Goal: Task Accomplishment & Management: Manage account settings

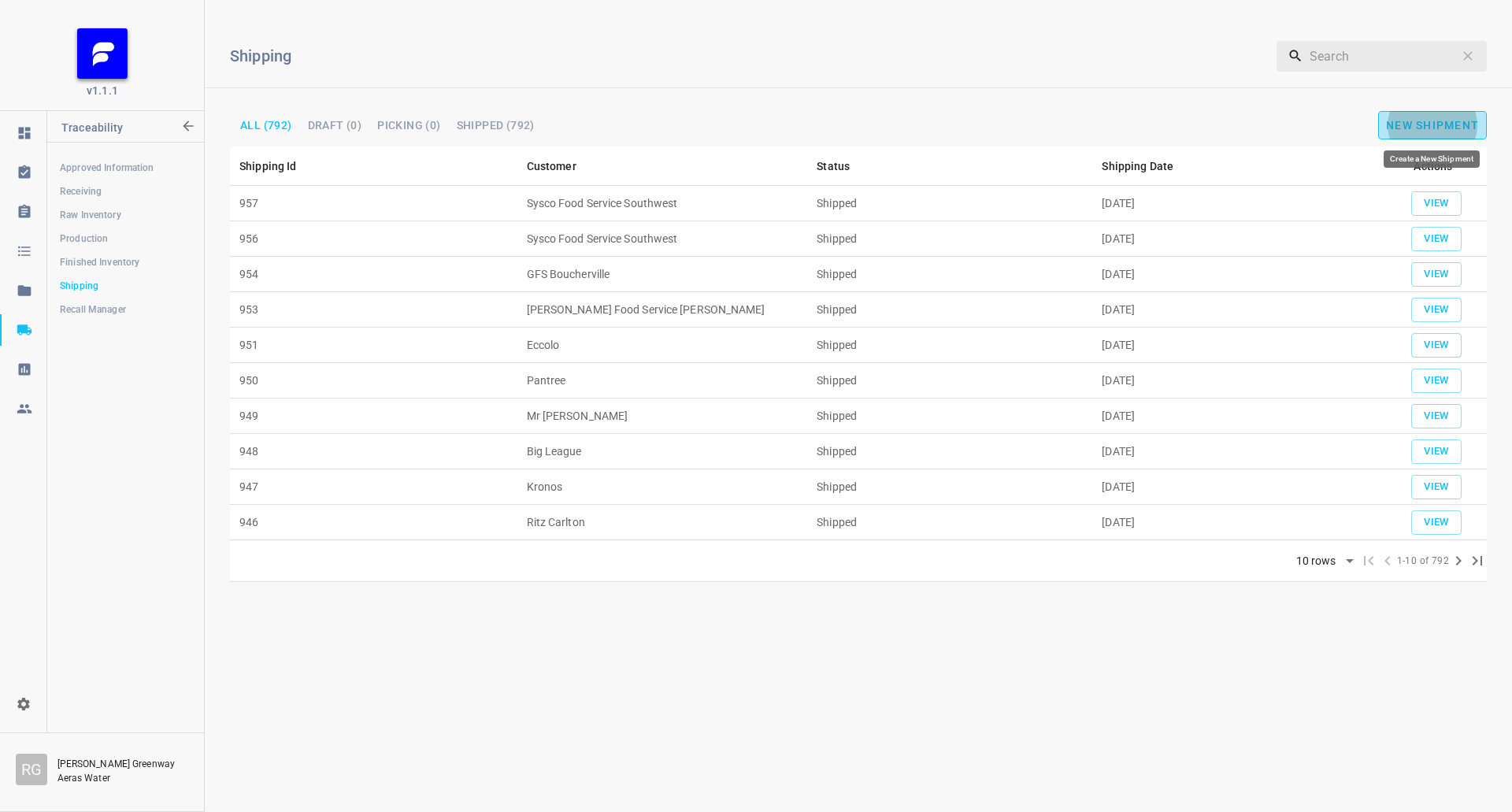
click at [1447, 120] on span "New Shipment" at bounding box center [1431, 125] width 93 height 13
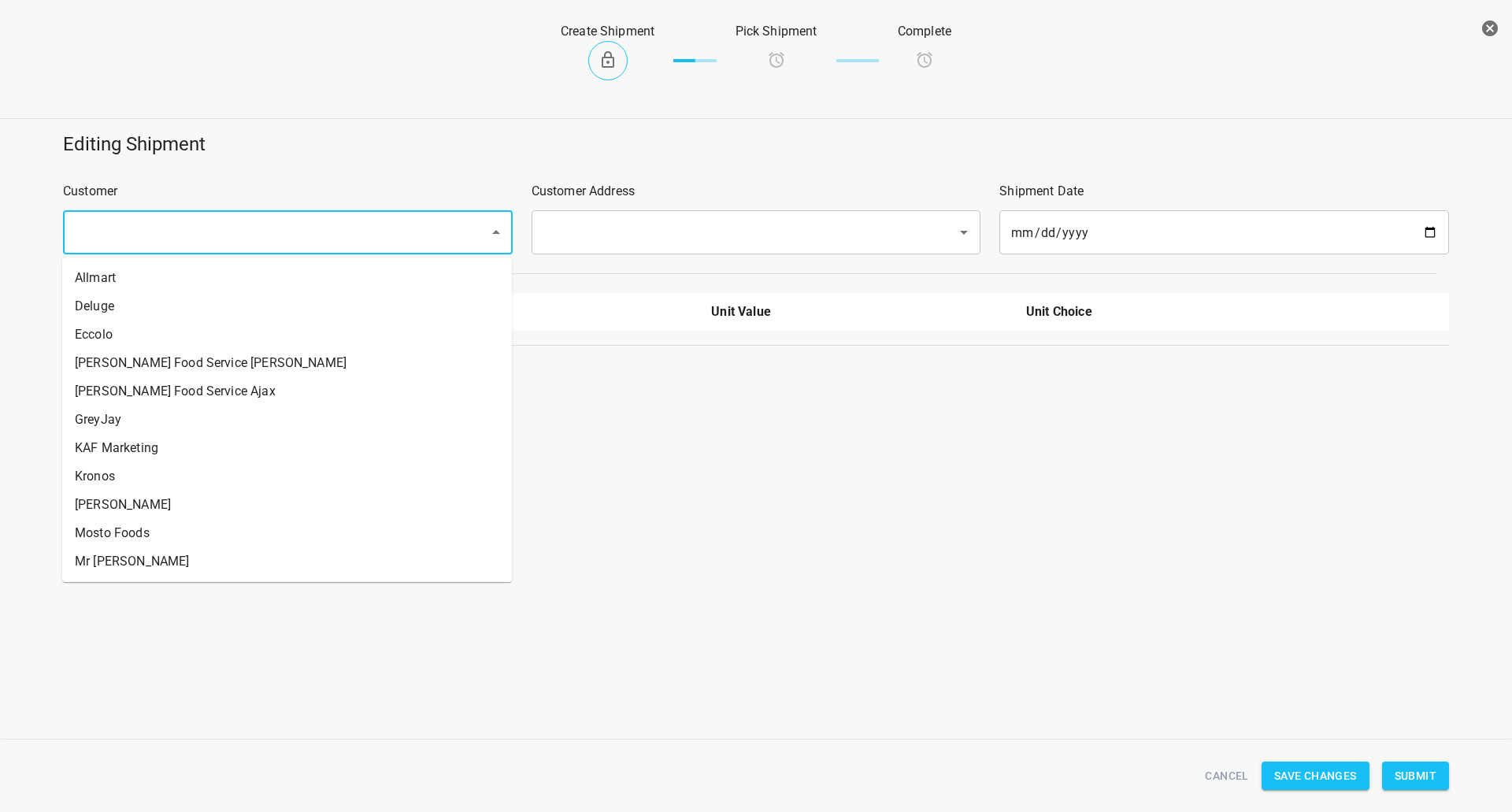
click at [194, 234] on input "text" at bounding box center [266, 232] width 391 height 30
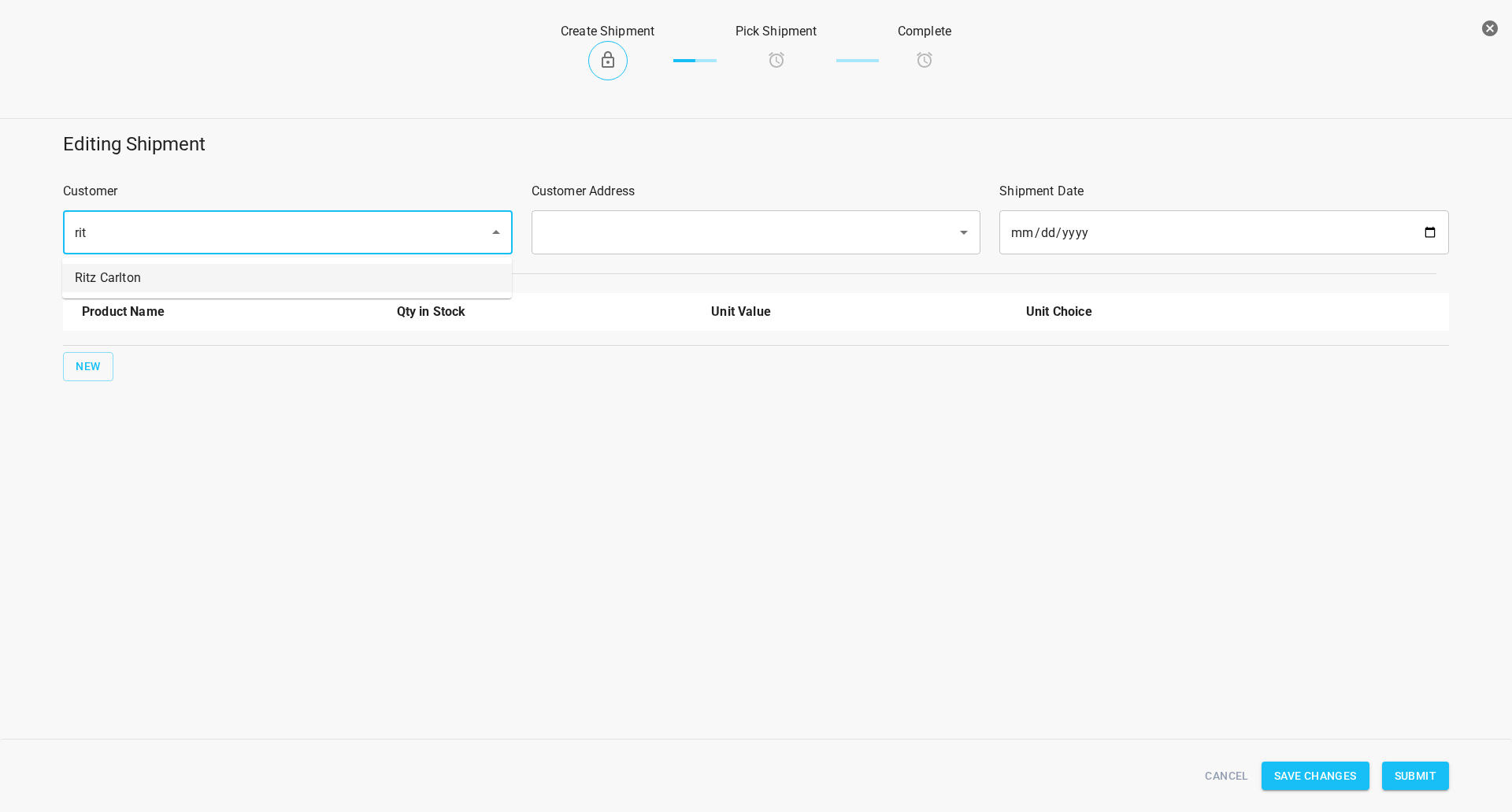
click at [143, 282] on li "Ritz Carlton" at bounding box center [287, 278] width 450 height 28
click at [710, 248] on div "​" at bounding box center [756, 233] width 450 height 44
type input "Ritz Carlton"
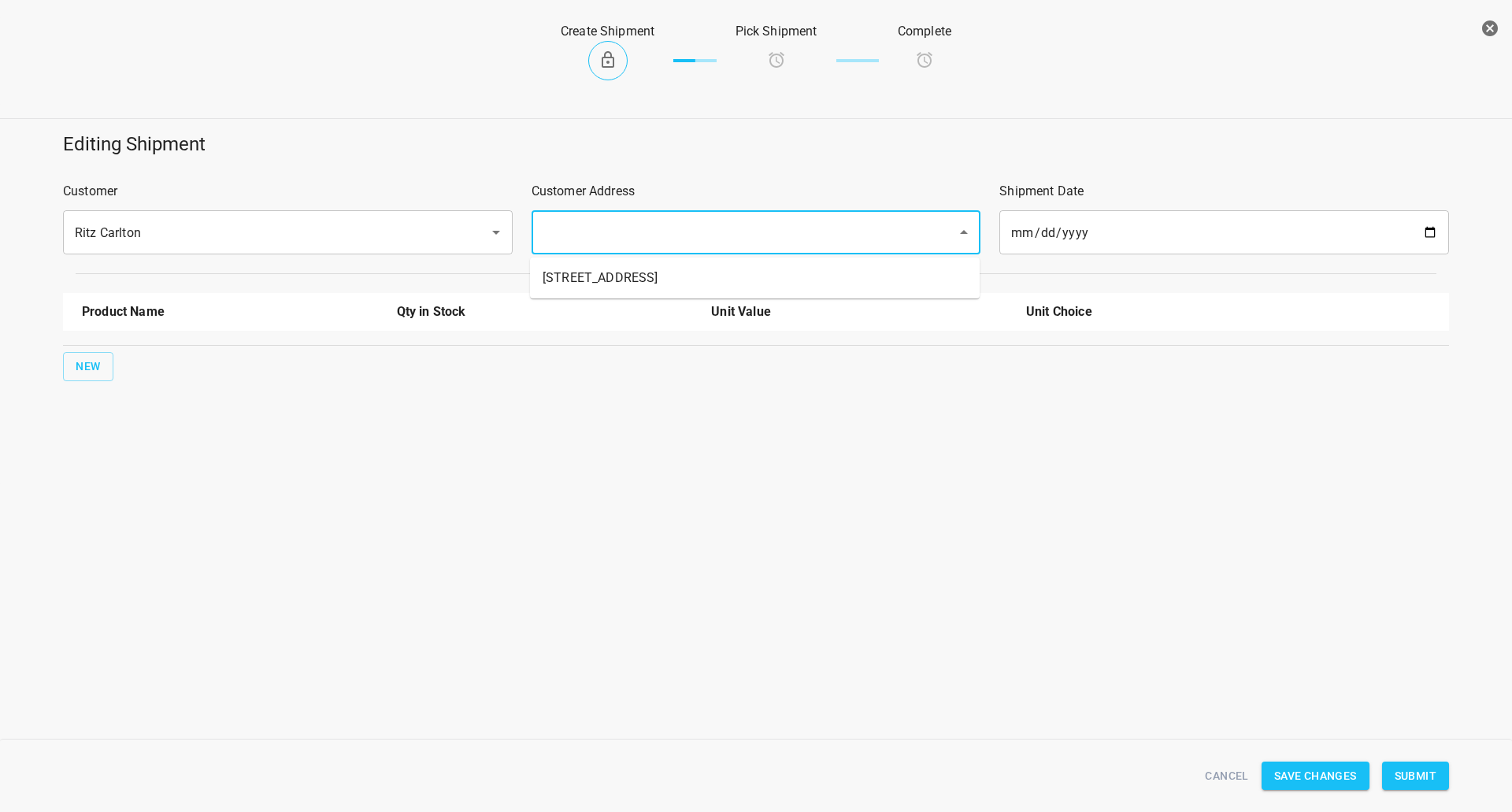
click at [666, 245] on input "text" at bounding box center [734, 232] width 391 height 30
click at [651, 276] on li "[STREET_ADDRESS]" at bounding box center [755, 278] width 450 height 28
type input "[STREET_ADDRESS]"
click at [98, 363] on span "New" at bounding box center [88, 366] width 25 height 20
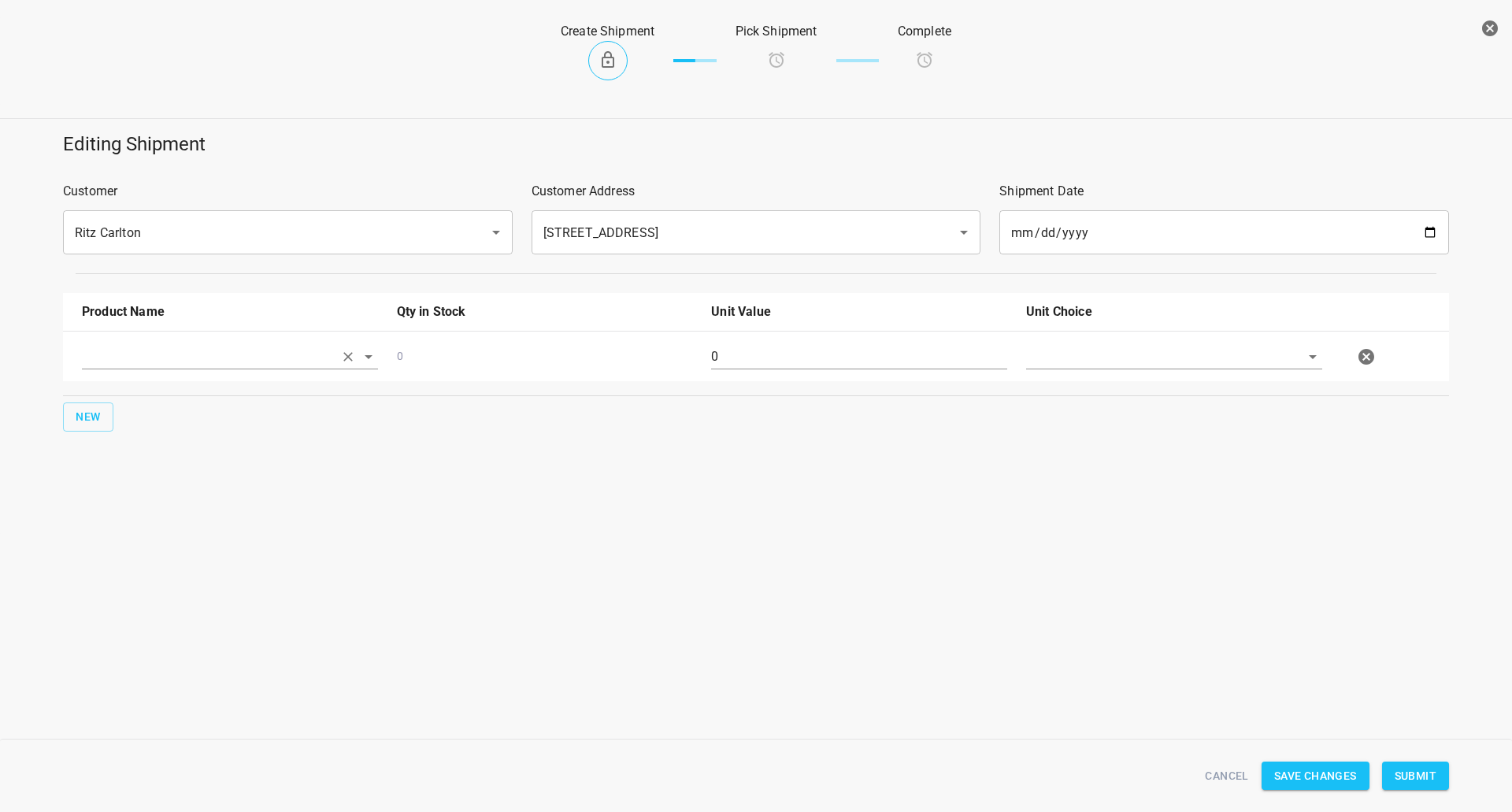
click at [103, 360] on input "text" at bounding box center [207, 356] width 252 height 25
click at [134, 423] on li "[STREET_ADDRESS]" at bounding box center [229, 420] width 296 height 28
type input "[STREET_ADDRESS]"
click at [816, 354] on input "0" at bounding box center [858, 357] width 296 height 25
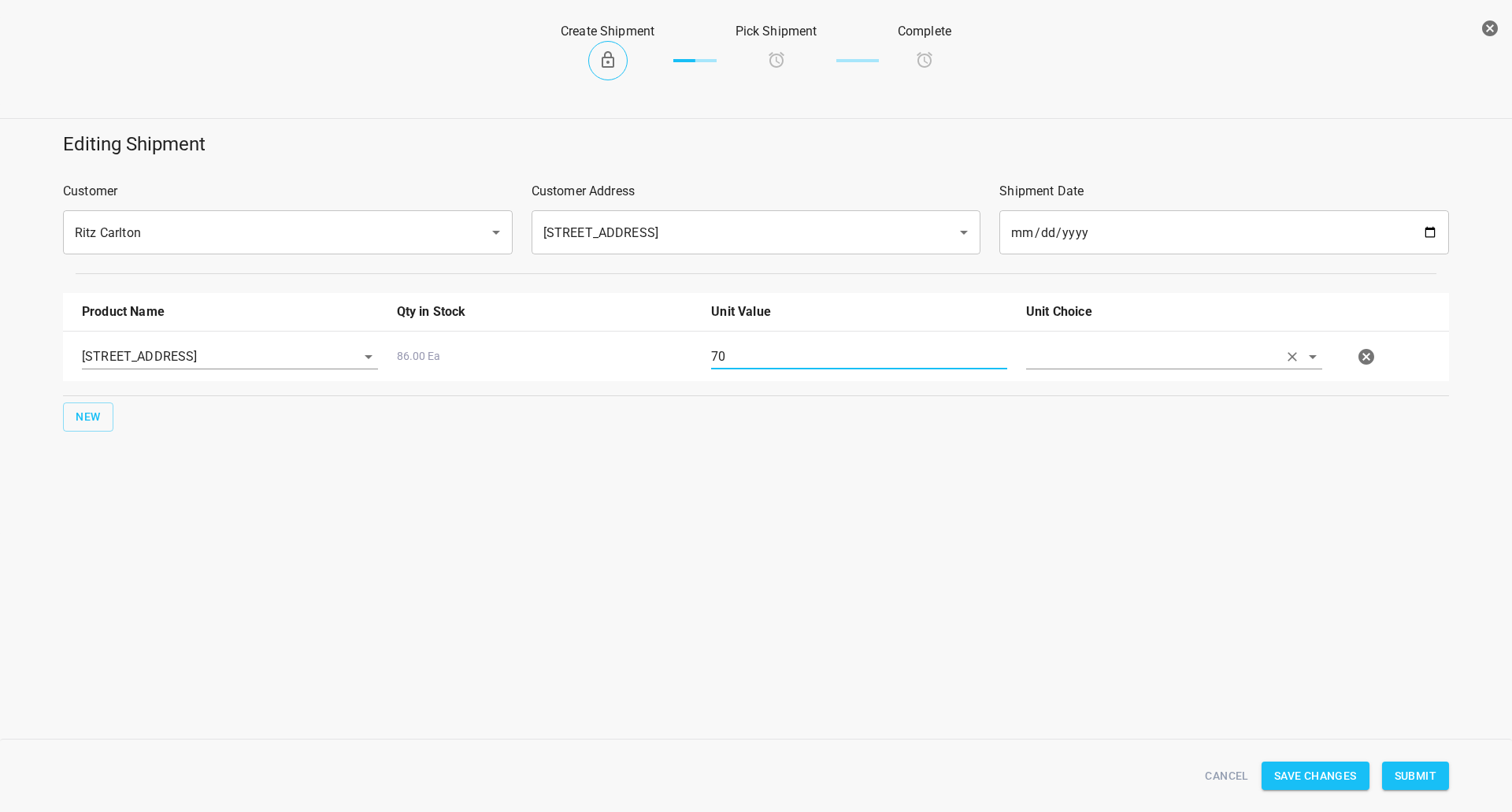
type input "70"
drag, startPoint x: 1155, startPoint y: 369, endPoint x: 1156, endPoint y: 398, distance: 29.0
click at [1155, 373] on body "v1.1.1 Traceability Approved Information Receiving Raw Inventory Production Fin…" at bounding box center [756, 406] width 1512 height 812
click at [1156, 398] on li "[PERSON_NAME]" at bounding box center [1173, 392] width 296 height 28
type input "[PERSON_NAME]"
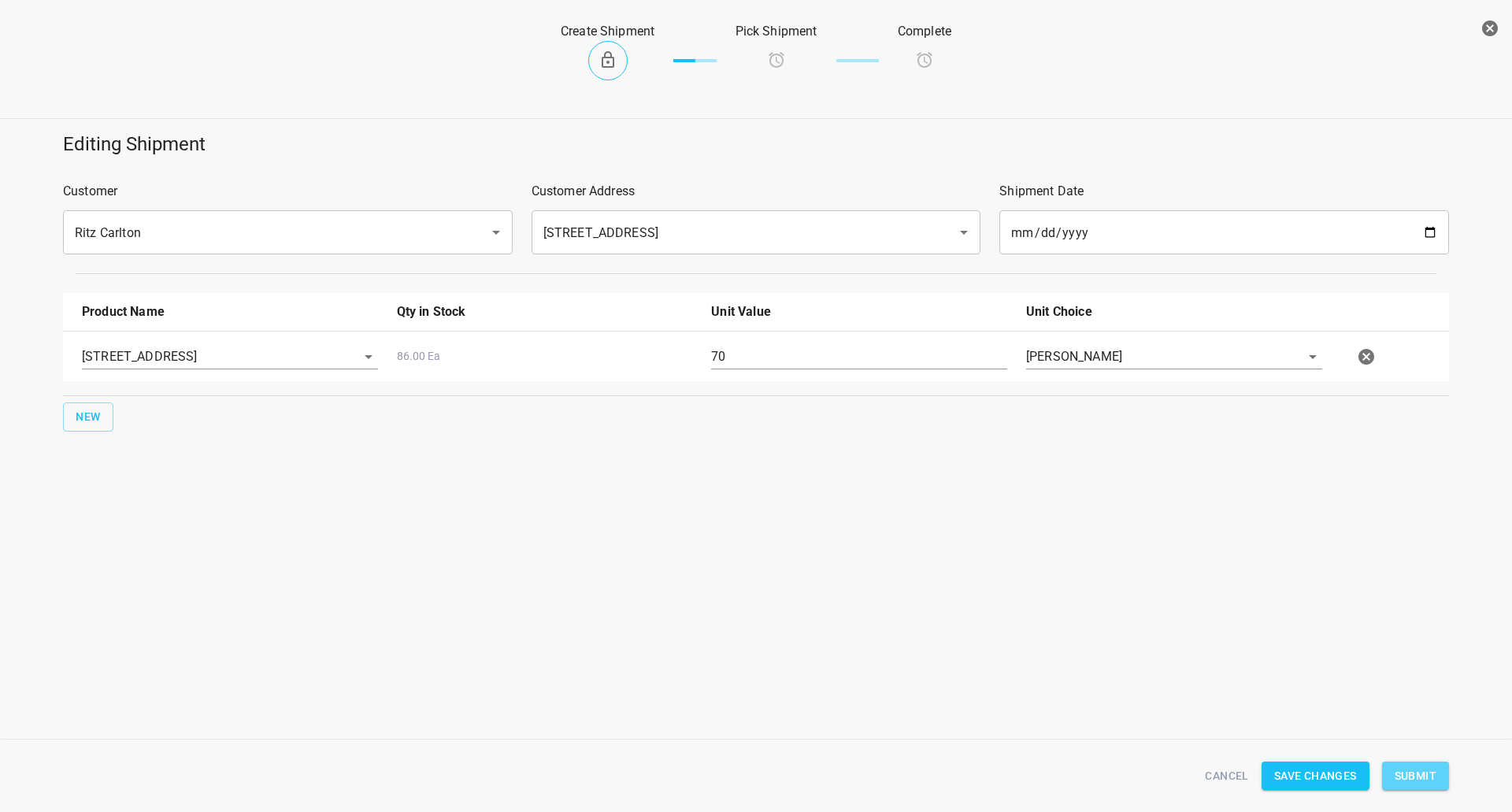
click at [1406, 775] on span "Submit" at bounding box center [1415, 775] width 42 height 20
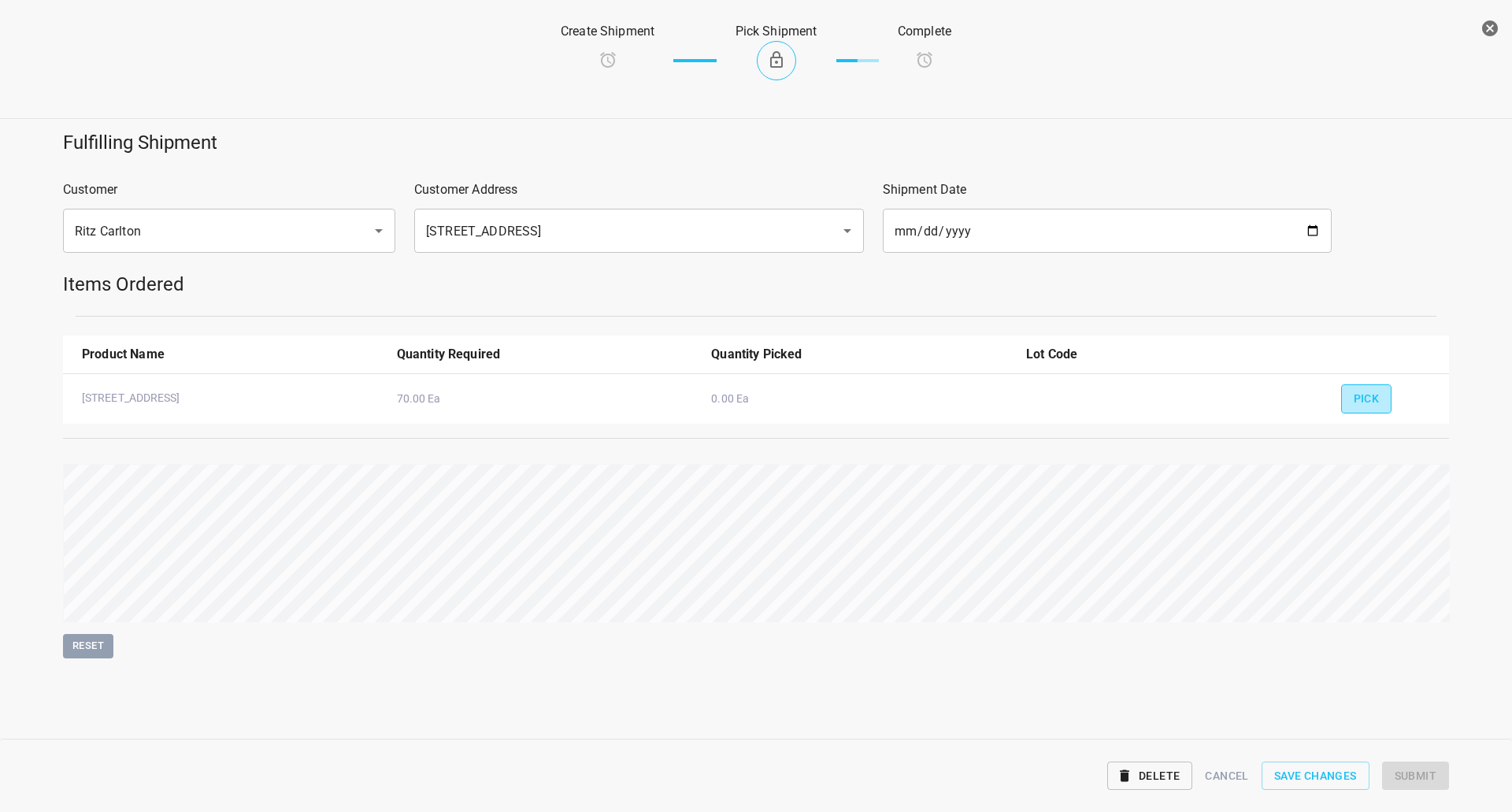
click at [1374, 397] on span "Pick" at bounding box center [1366, 398] width 26 height 20
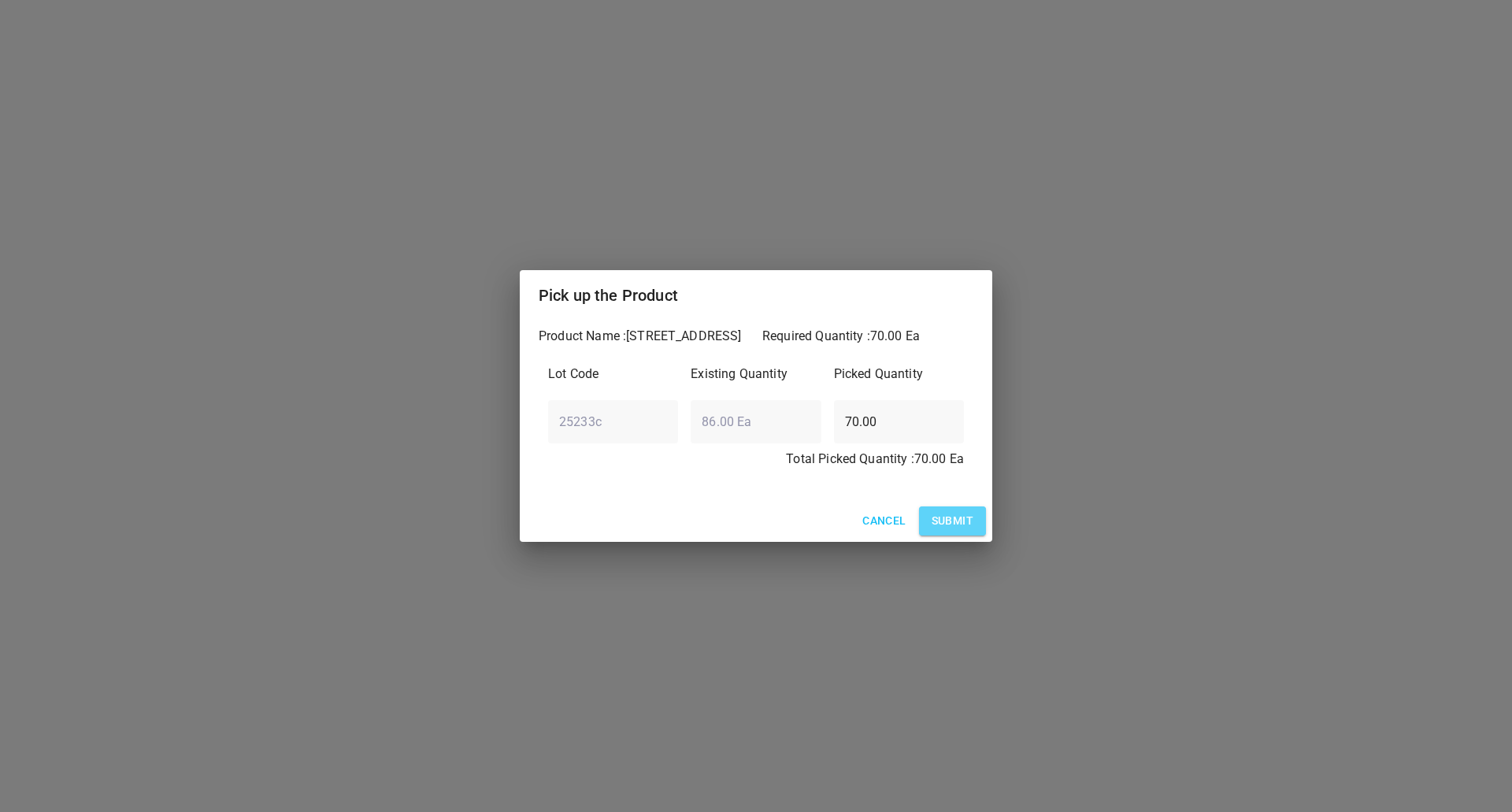
click at [956, 514] on span "Submit" at bounding box center [952, 521] width 42 height 20
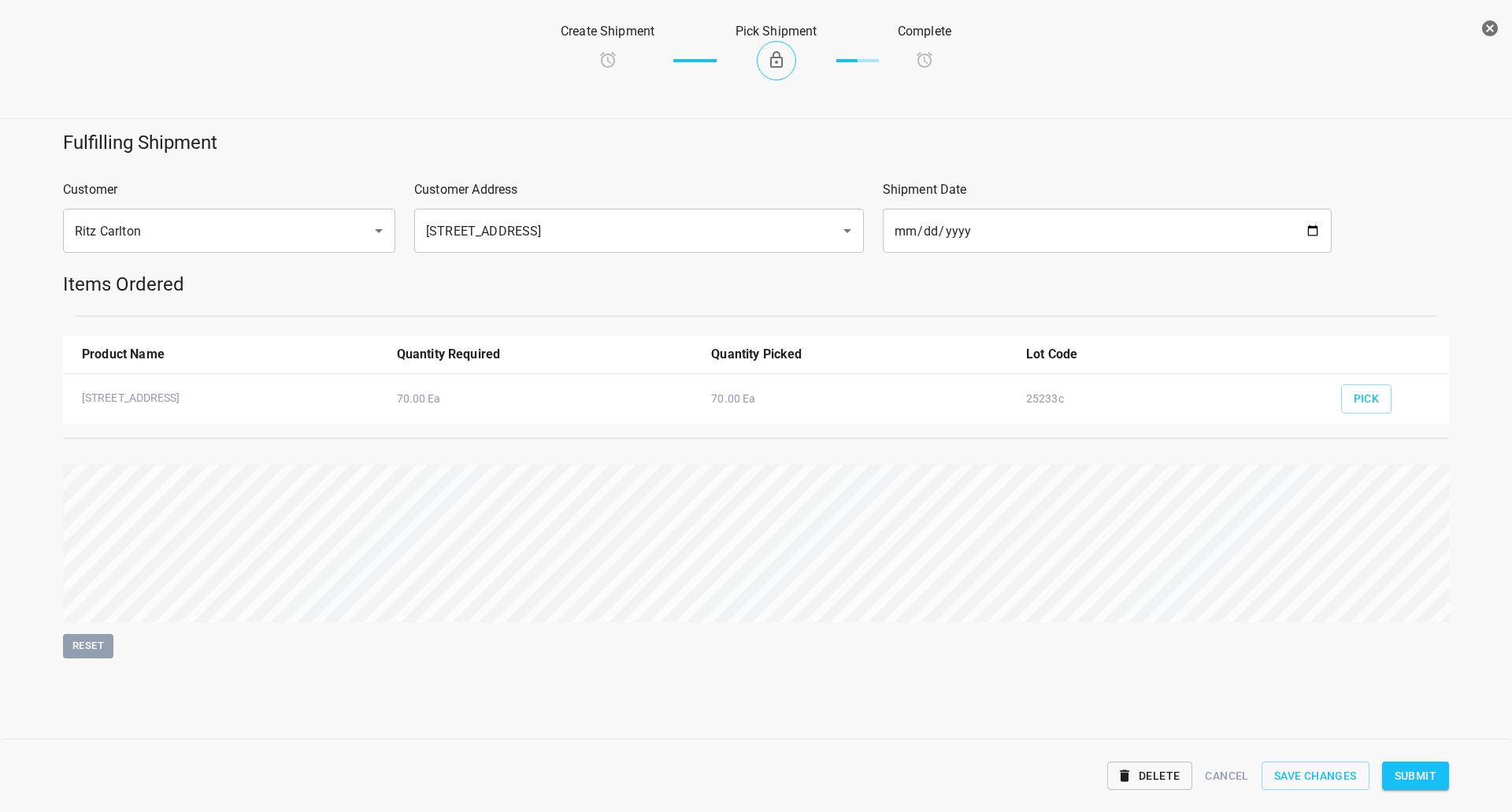
click at [1424, 772] on span "Submit" at bounding box center [1415, 775] width 42 height 20
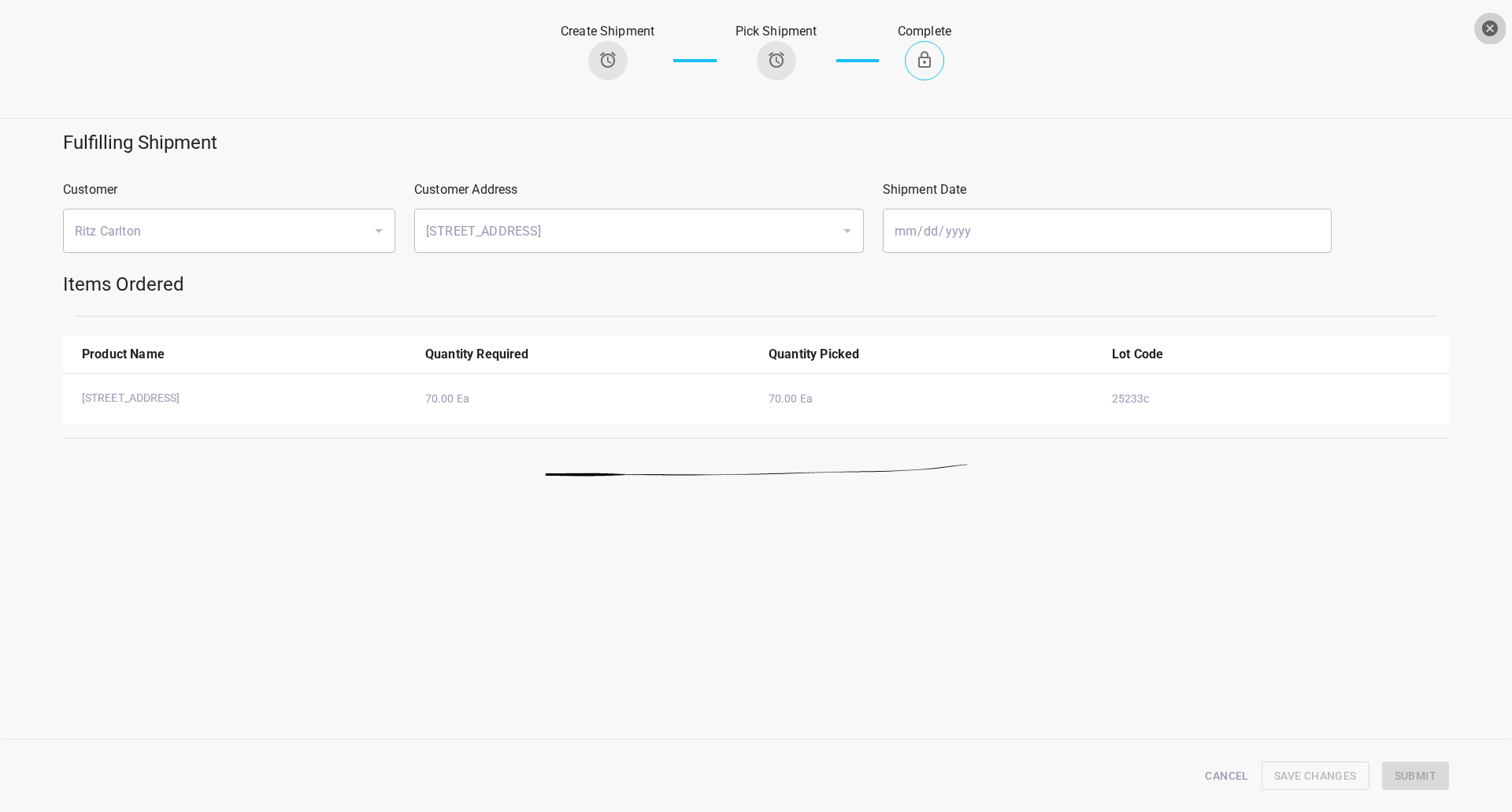
click at [1482, 29] on icon "button" at bounding box center [1489, 28] width 16 height 16
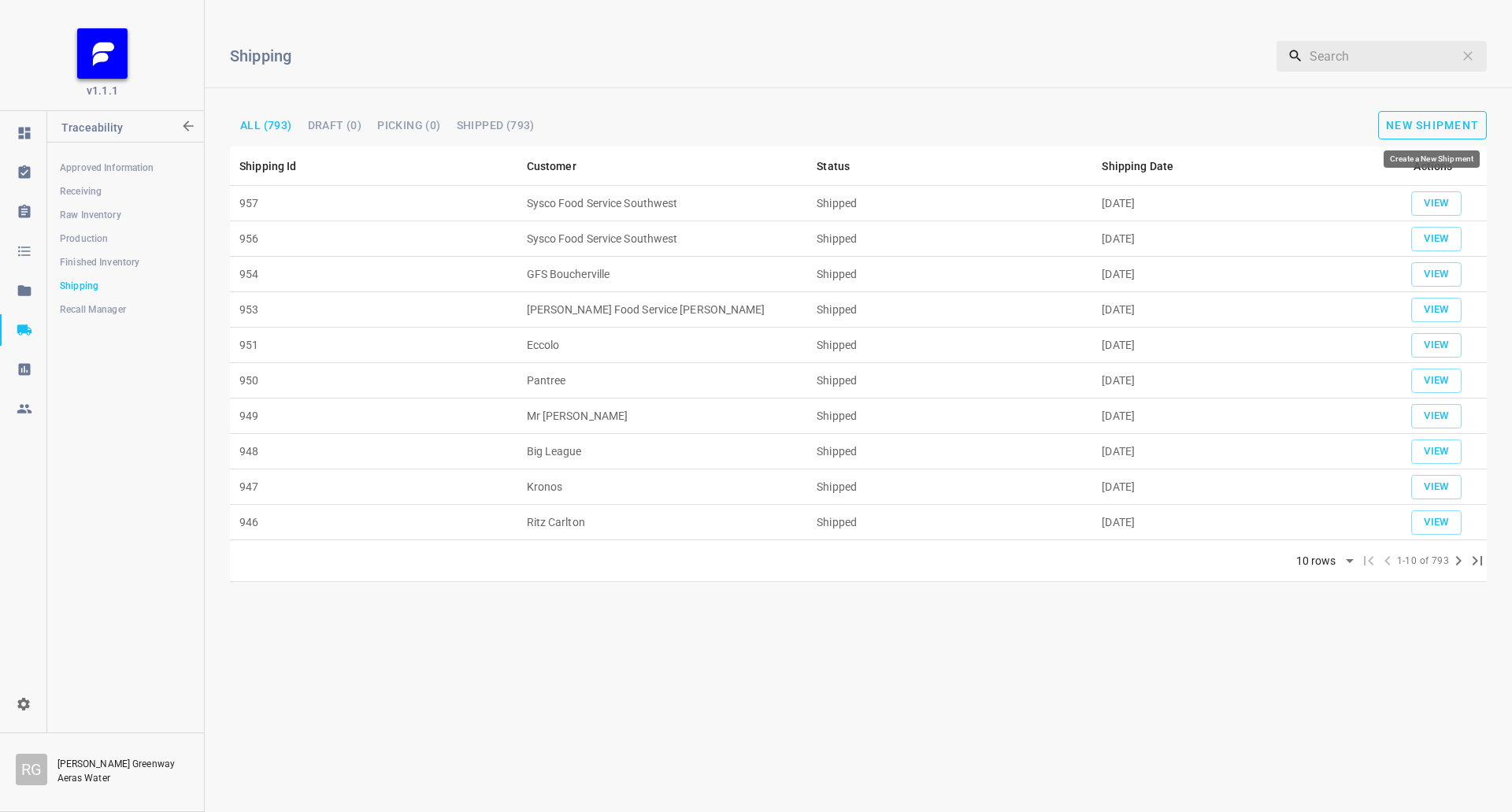
click at [1460, 118] on button "New Shipment" at bounding box center [1432, 125] width 109 height 28
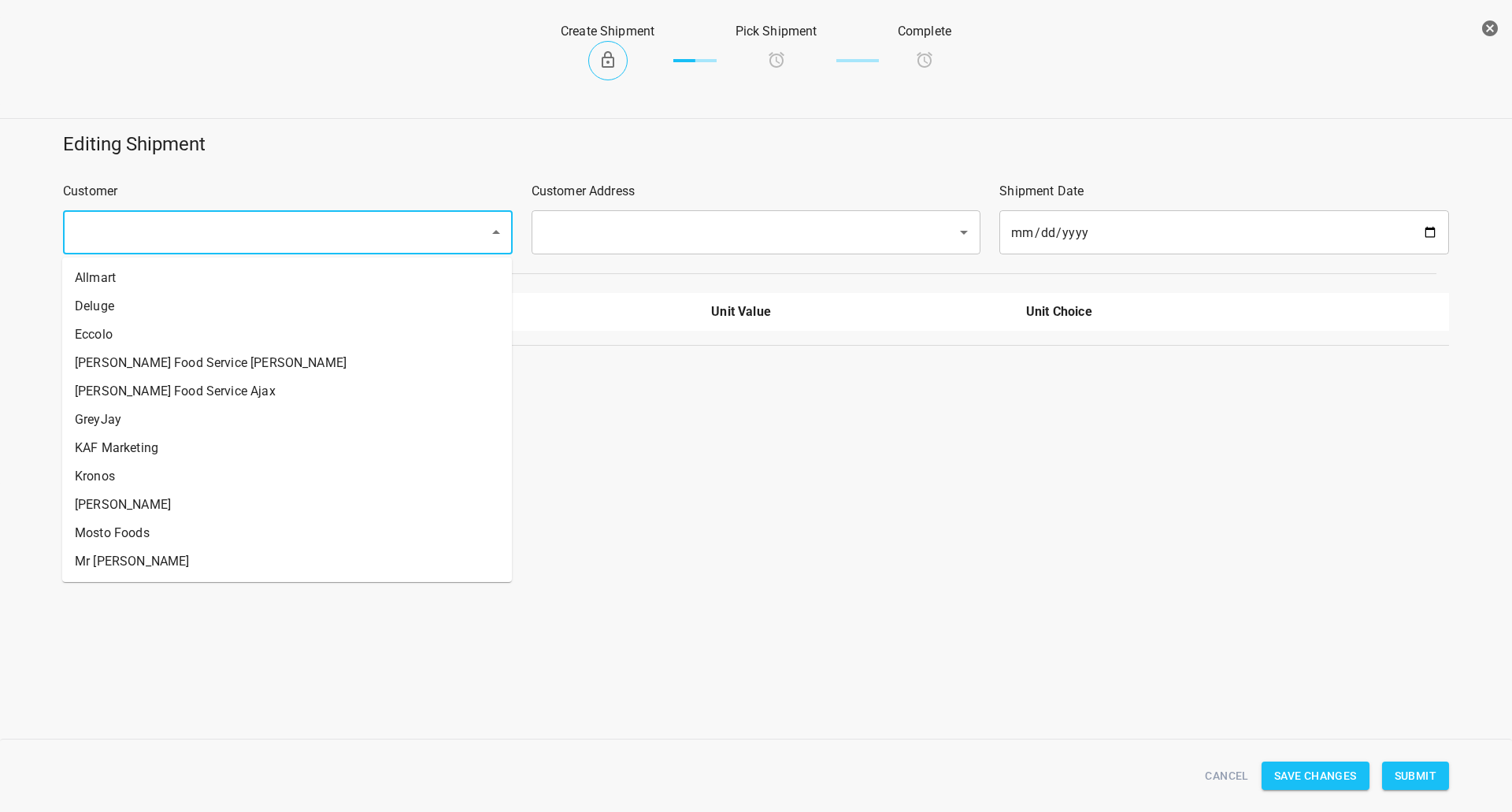
click at [393, 228] on input "text" at bounding box center [266, 232] width 391 height 30
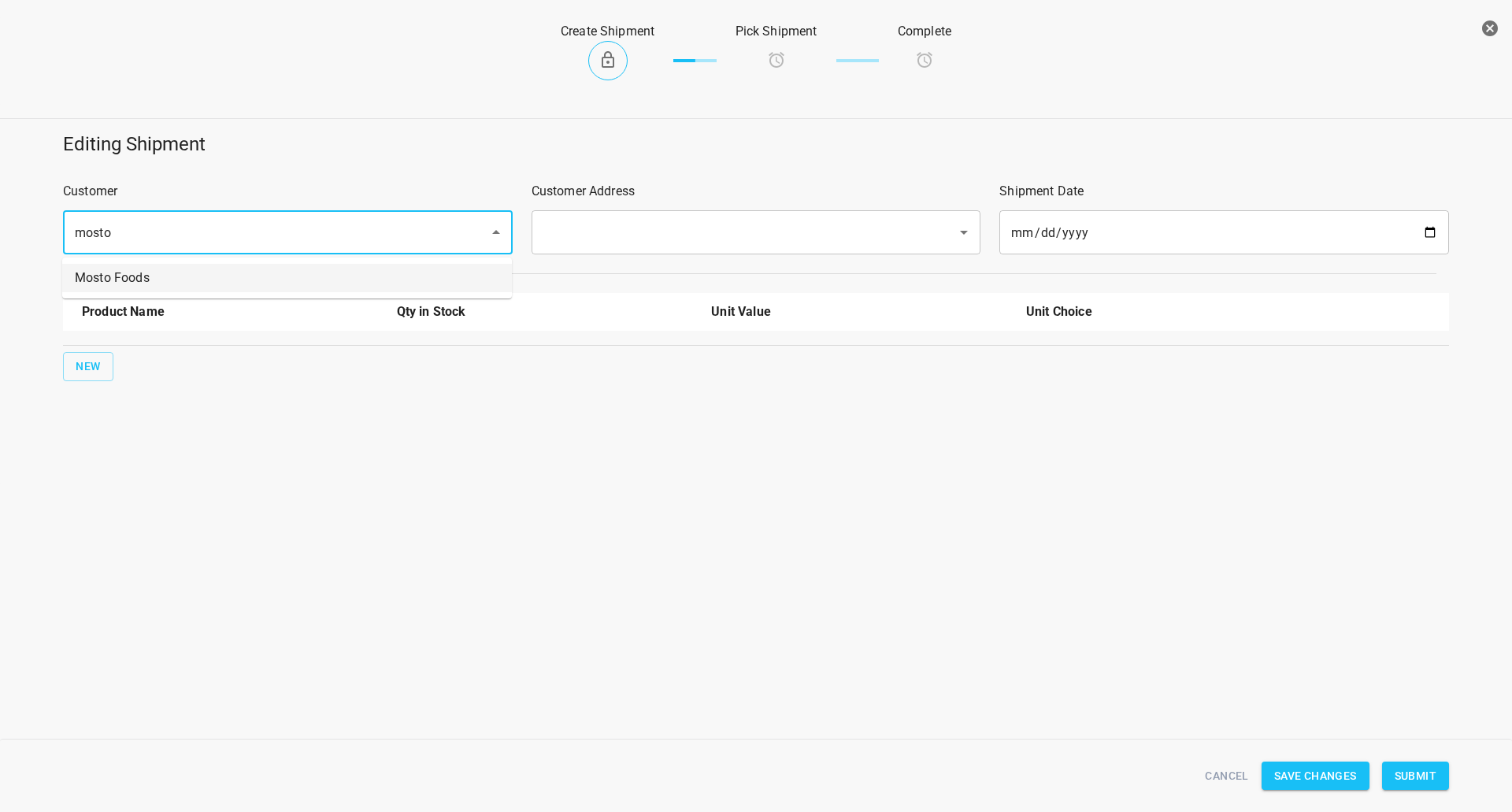
click at [308, 283] on li "Mosto Foods" at bounding box center [287, 278] width 450 height 28
click at [627, 217] on div "​" at bounding box center [756, 233] width 450 height 44
type input "Mosto Foods"
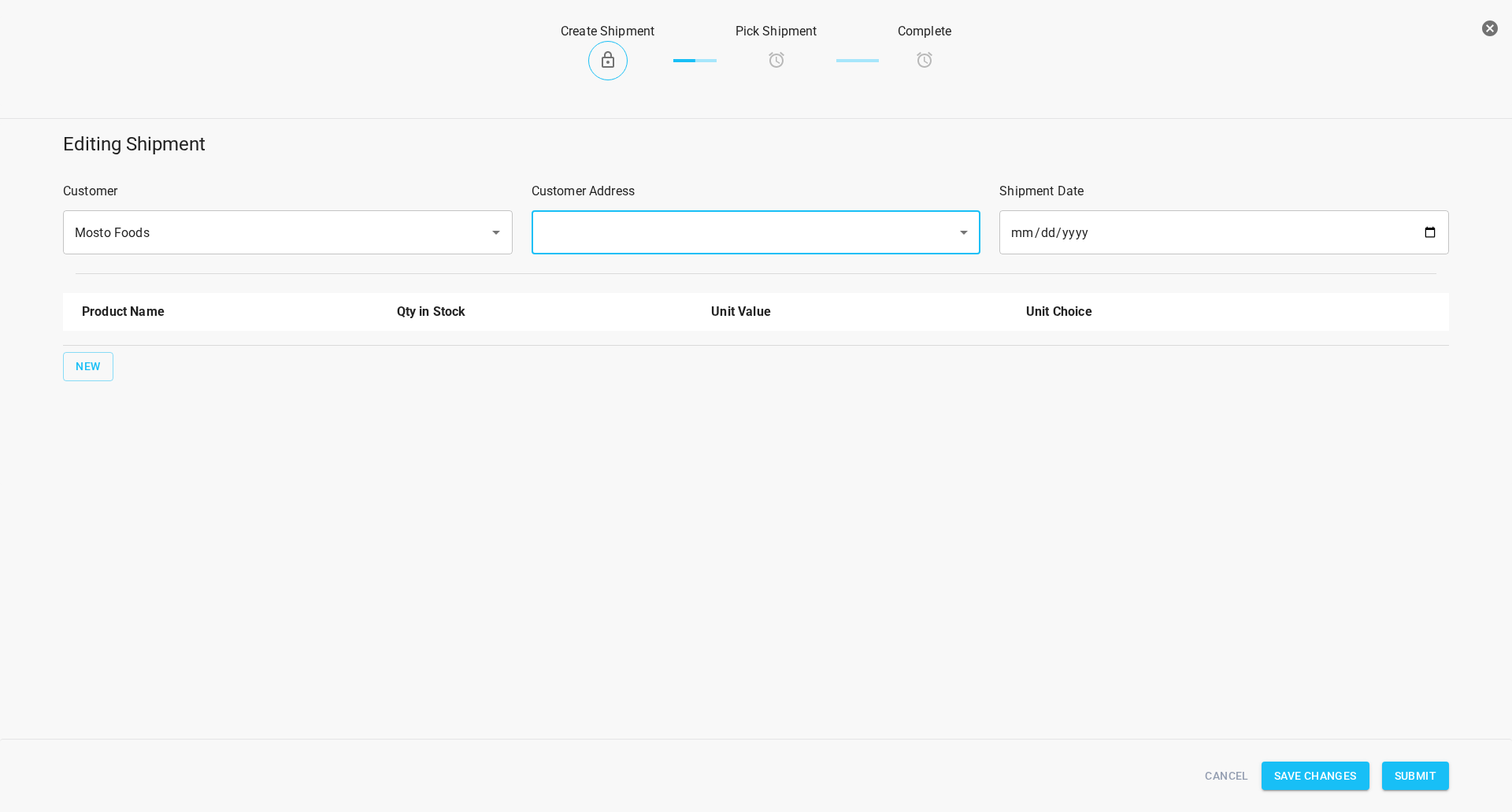
click at [615, 233] on input "text" at bounding box center [734, 232] width 391 height 30
click at [584, 273] on li "[STREET_ADDRESS]" at bounding box center [755, 278] width 450 height 28
type input "[STREET_ADDRESS]"
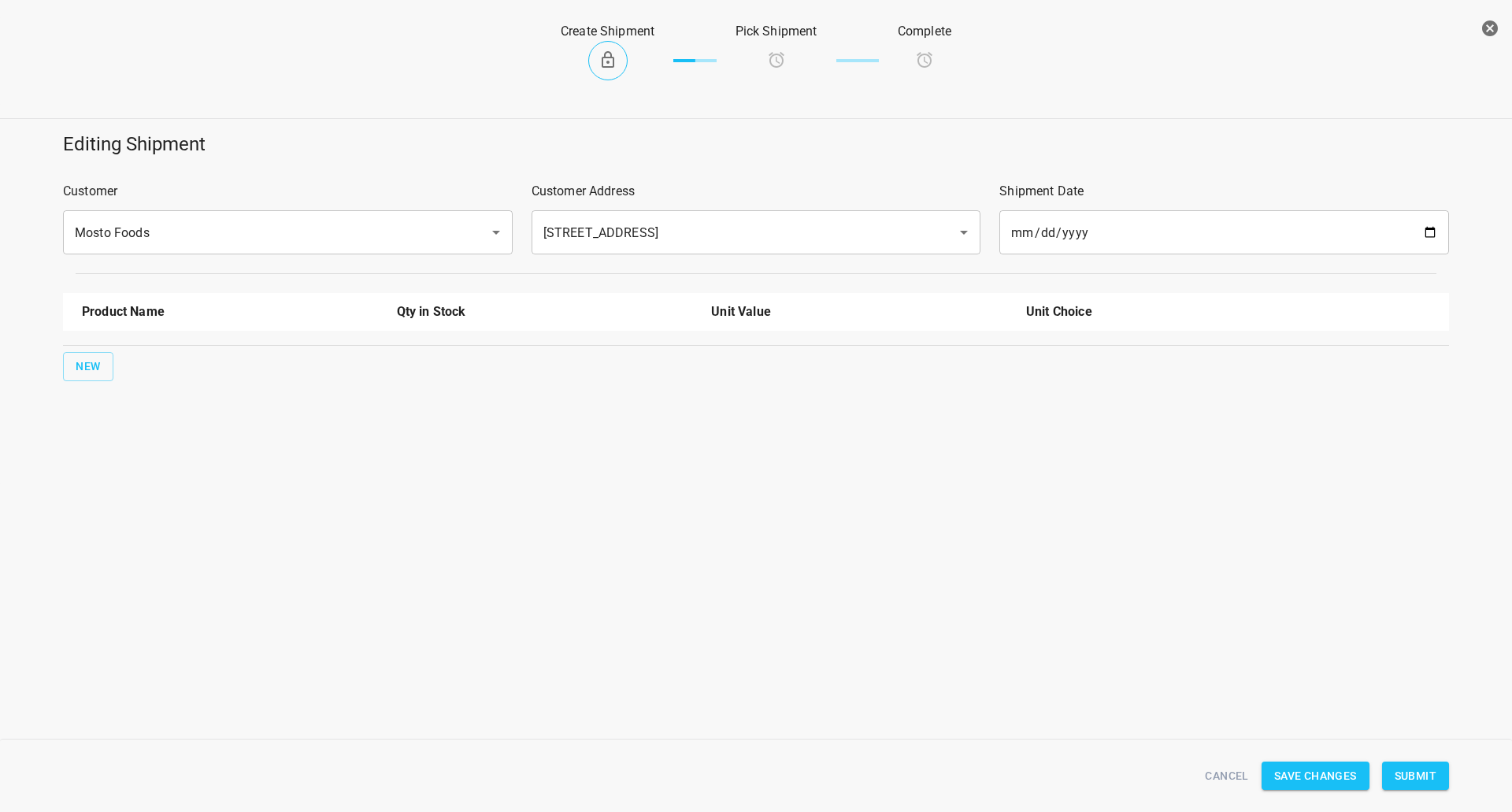
click at [58, 369] on div "Product Name Qty in Stock Unit Value Unit Choice New" at bounding box center [756, 337] width 1405 height 107
click at [74, 380] on button "New" at bounding box center [87, 367] width 50 height 29
click at [149, 338] on div at bounding box center [229, 363] width 315 height 57
click at [142, 356] on input "text" at bounding box center [207, 356] width 252 height 25
click at [130, 465] on li "750ml Still" at bounding box center [229, 477] width 296 height 28
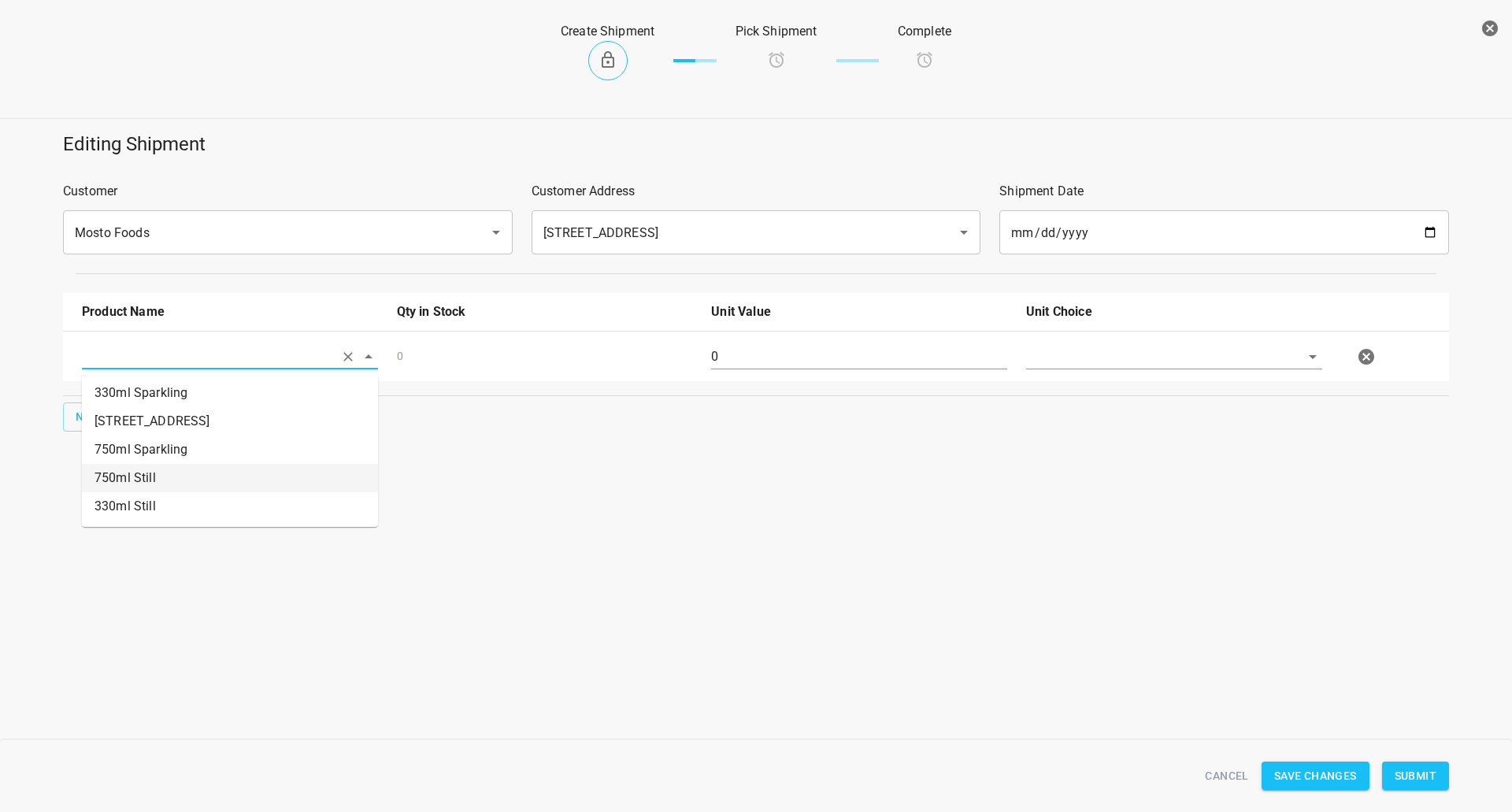
type input "750ml Still"
click at [82, 418] on span "New" at bounding box center [88, 416] width 25 height 20
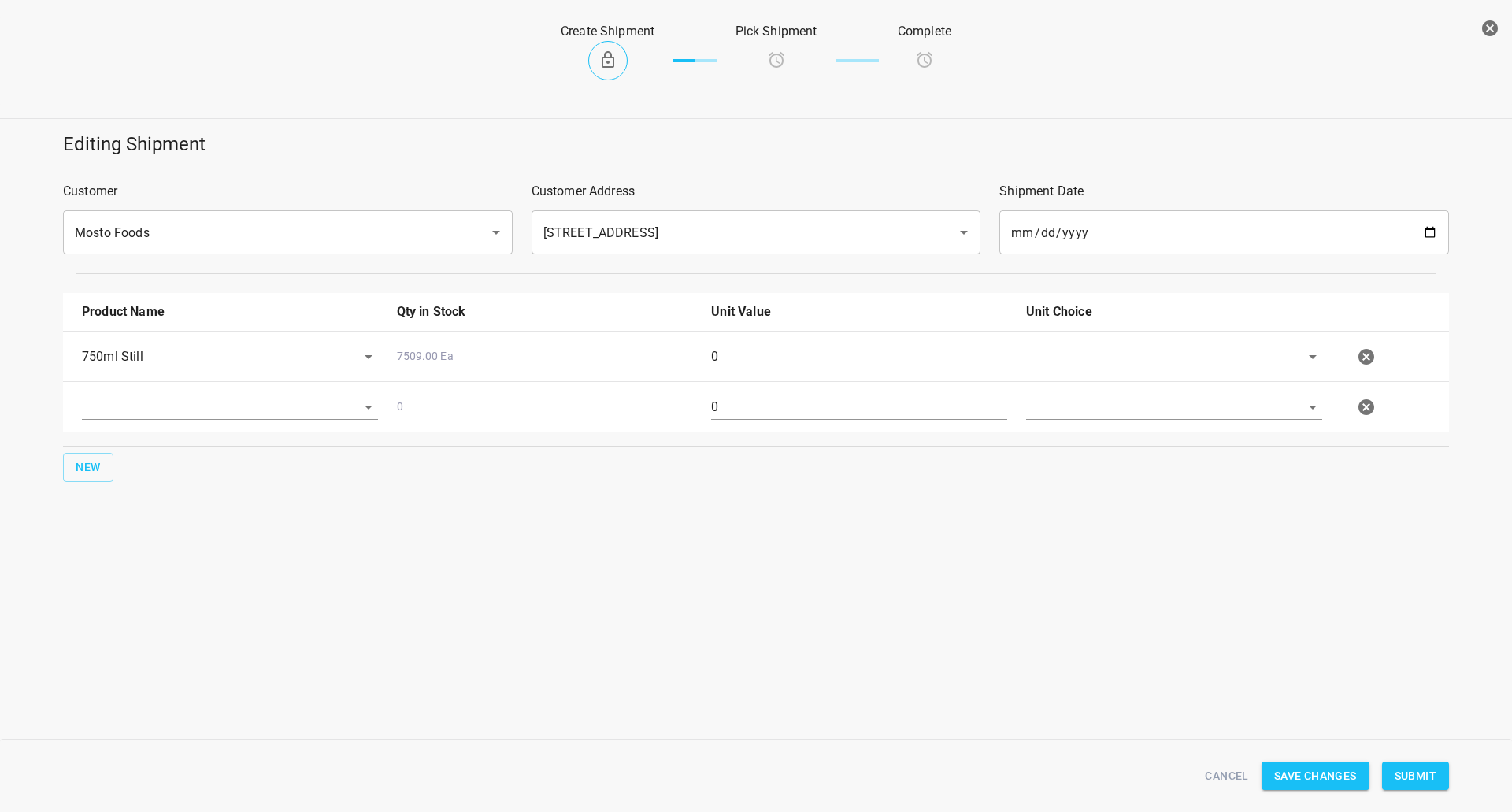
click at [178, 425] on div at bounding box center [229, 414] width 315 height 57
click at [188, 369] on input "text" at bounding box center [207, 356] width 252 height 25
click at [176, 496] on li "750ml Sparkling" at bounding box center [229, 499] width 296 height 28
type input "750ml Sparkling"
click at [1060, 363] on input "text" at bounding box center [1151, 356] width 252 height 25
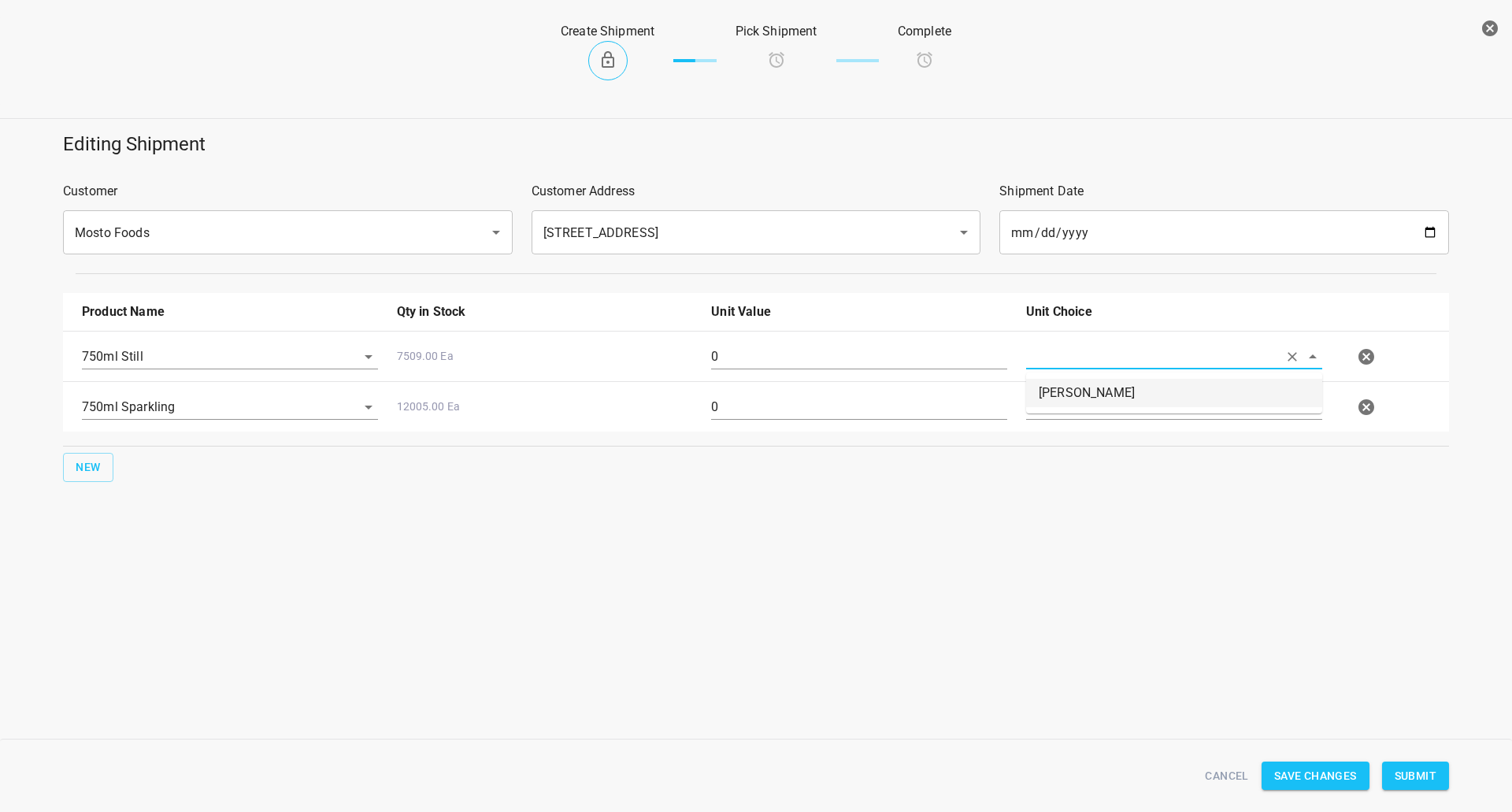
click at [1063, 397] on li "[PERSON_NAME]" at bounding box center [1173, 392] width 296 height 28
type input "[PERSON_NAME]"
click at [1065, 369] on input "text" at bounding box center [1151, 356] width 252 height 25
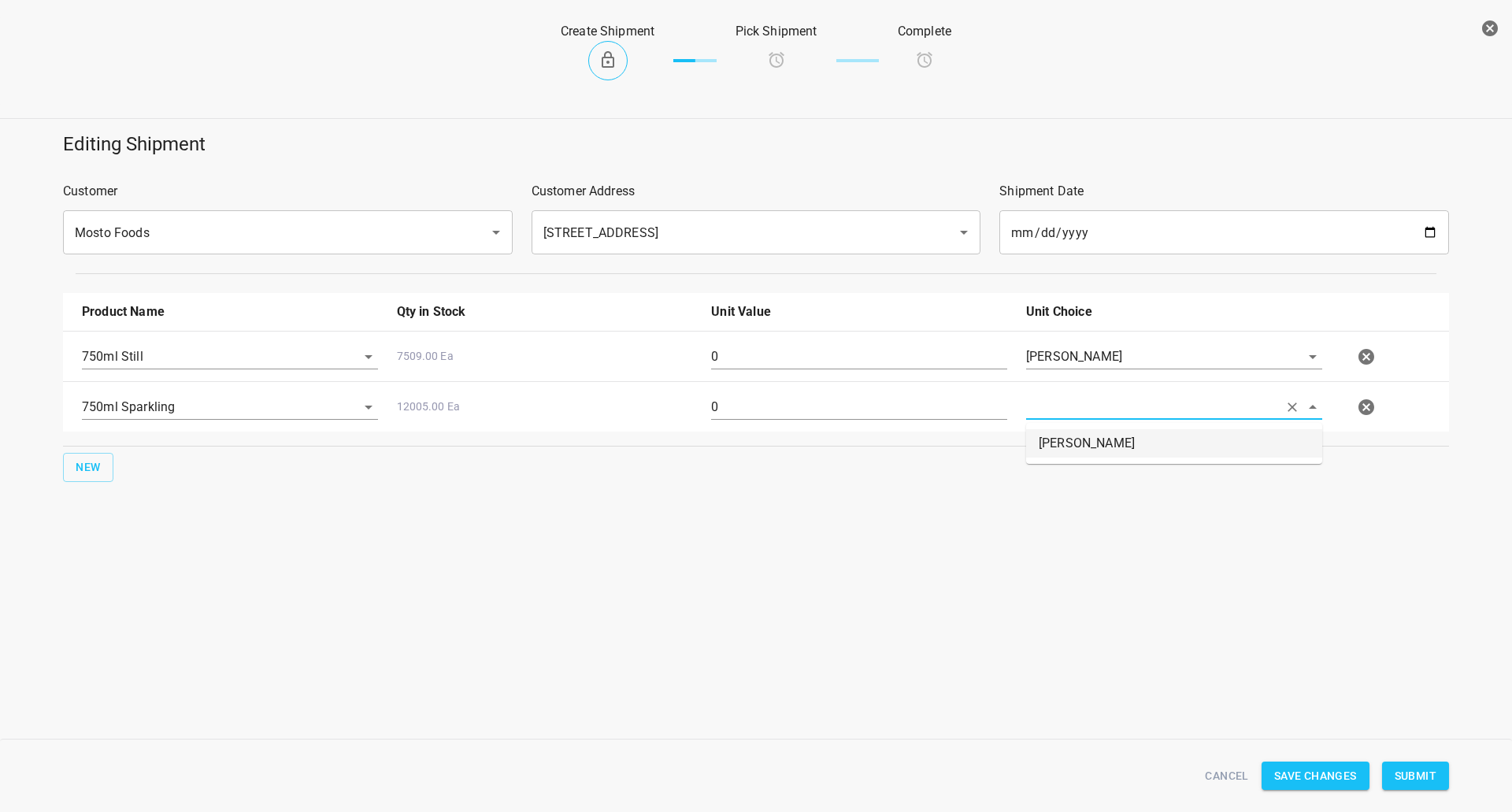
click at [1061, 451] on li "[PERSON_NAME]" at bounding box center [1173, 443] width 296 height 28
type input "[PERSON_NAME]"
click at [876, 364] on input "0" at bounding box center [858, 357] width 296 height 25
type input "160"
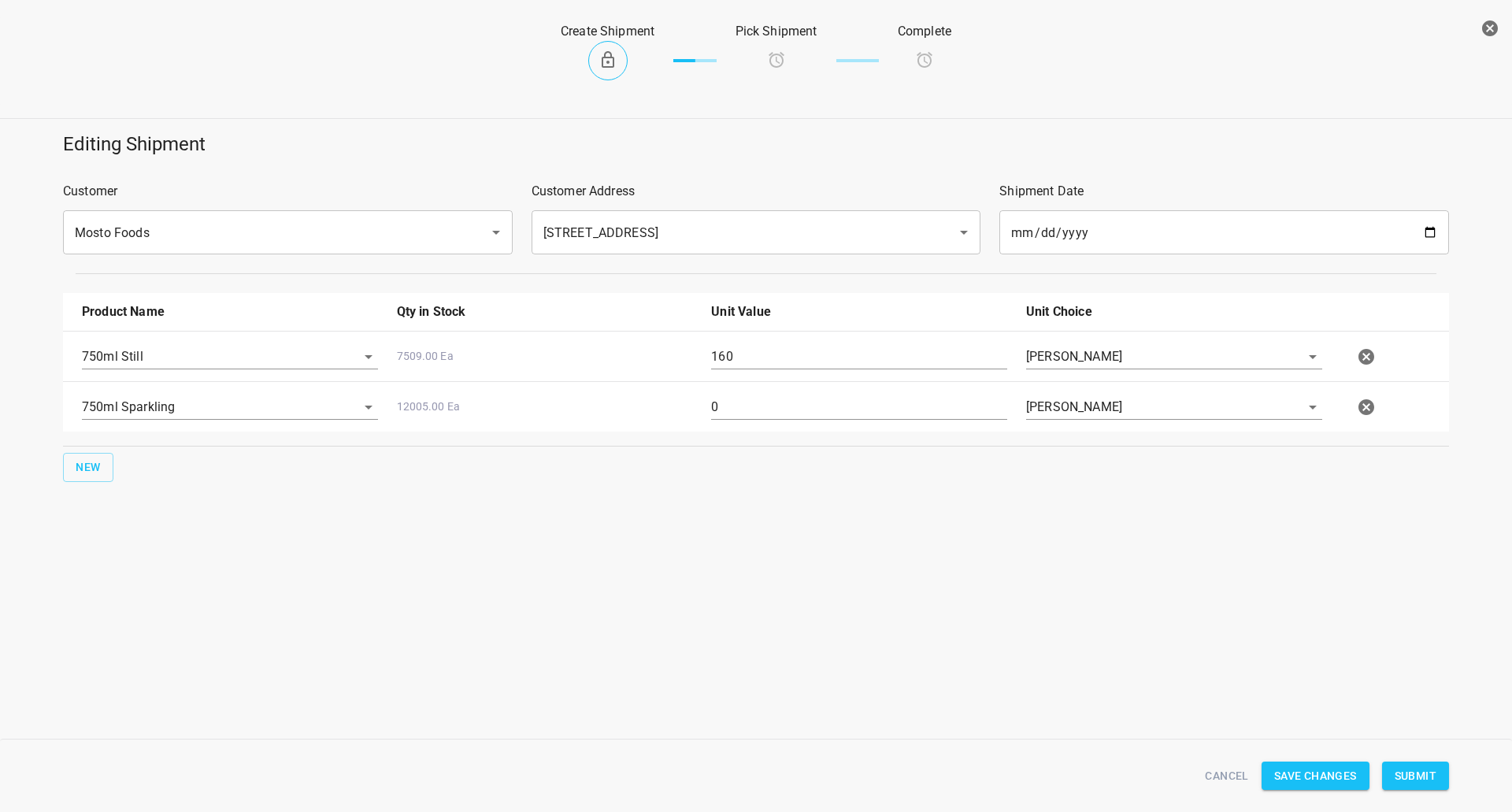
click at [937, 390] on div "0" at bounding box center [858, 414] width 315 height 57
click at [939, 393] on div "0" at bounding box center [858, 414] width 315 height 57
click at [941, 398] on input "0" at bounding box center [858, 408] width 296 height 25
click at [940, 398] on input "0" at bounding box center [858, 408] width 296 height 25
type input "80"
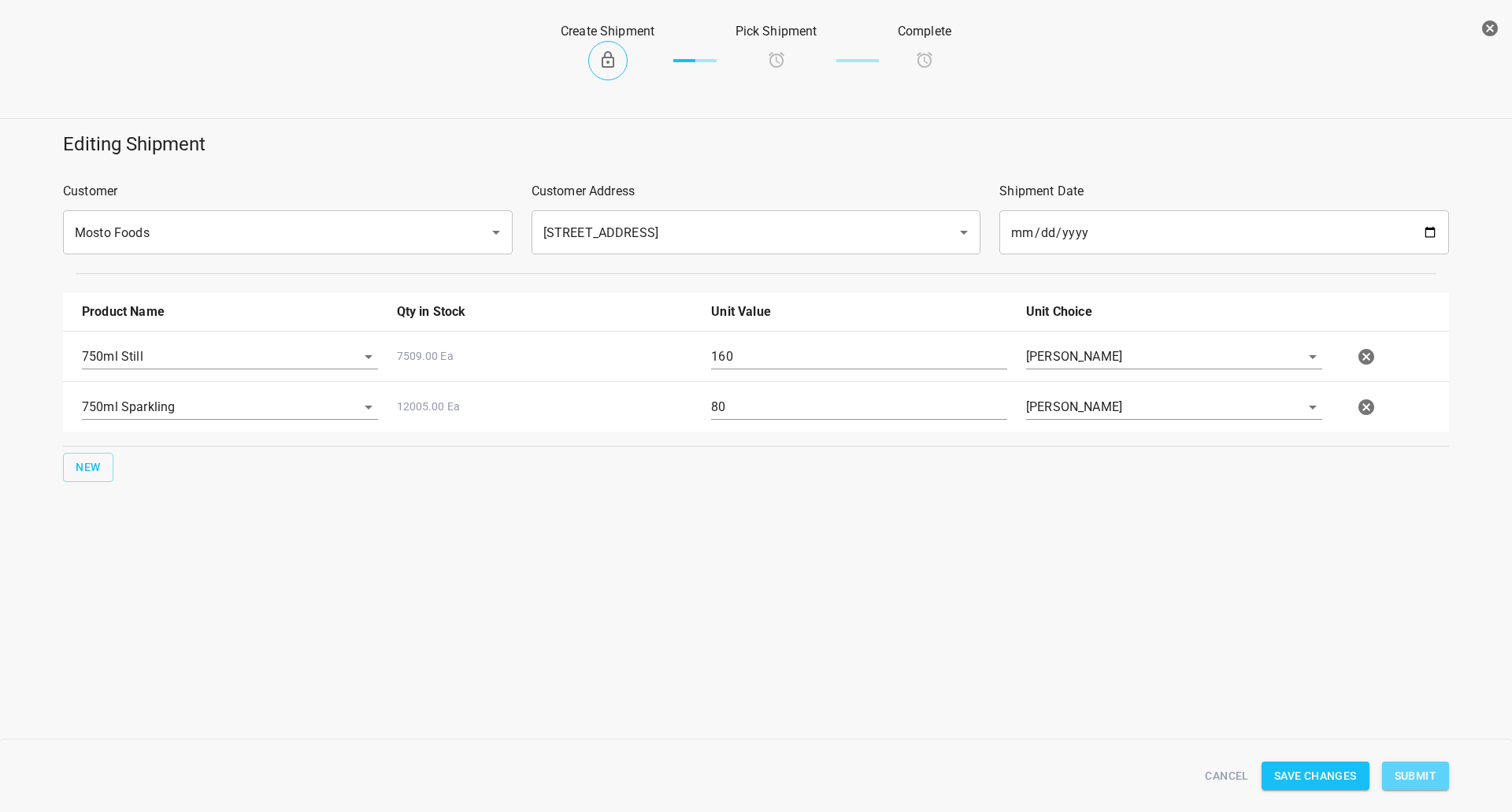
click at [1399, 773] on span "Submit" at bounding box center [1415, 775] width 42 height 20
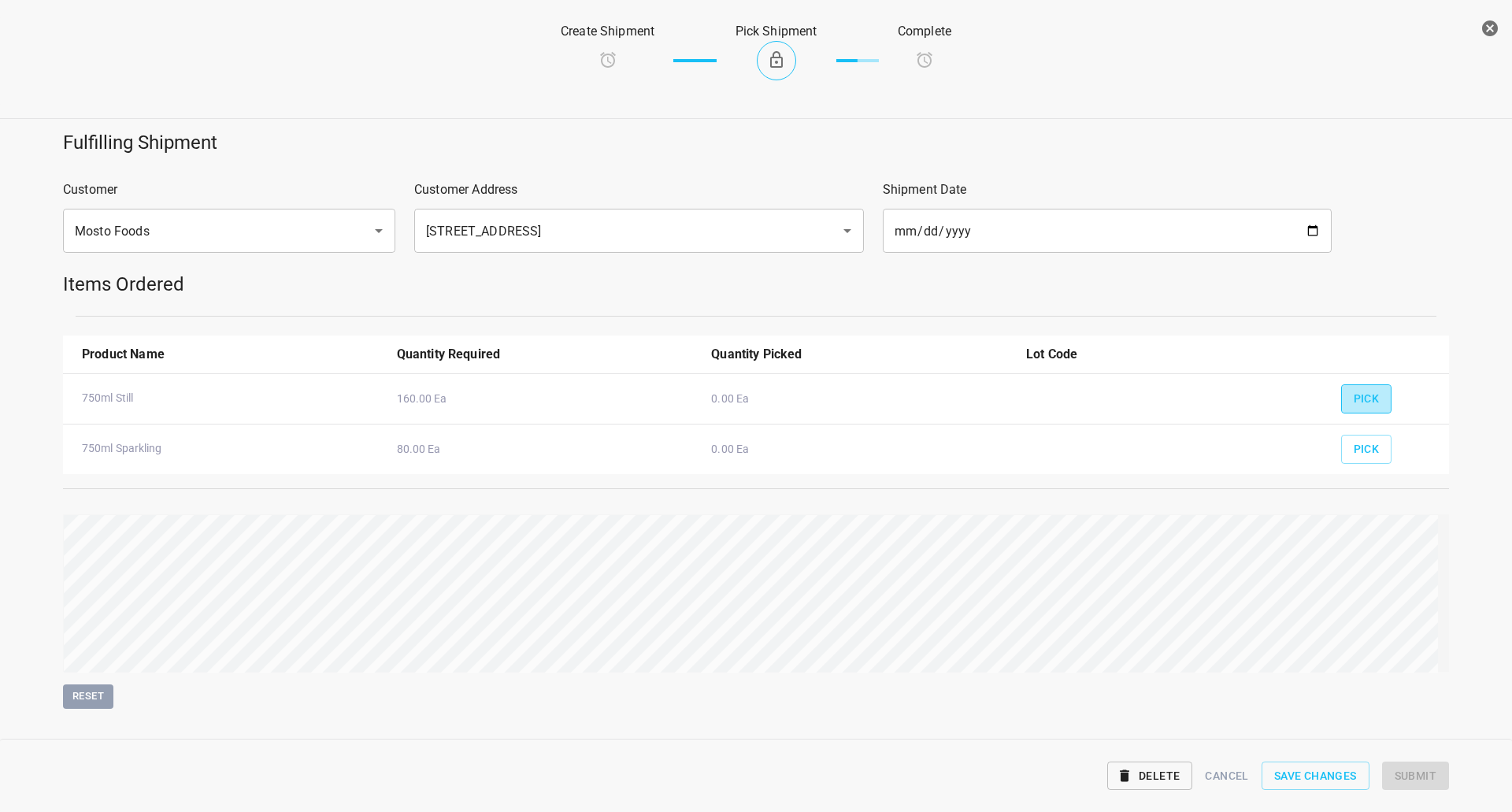
click at [1353, 405] on span "Pick" at bounding box center [1366, 398] width 26 height 20
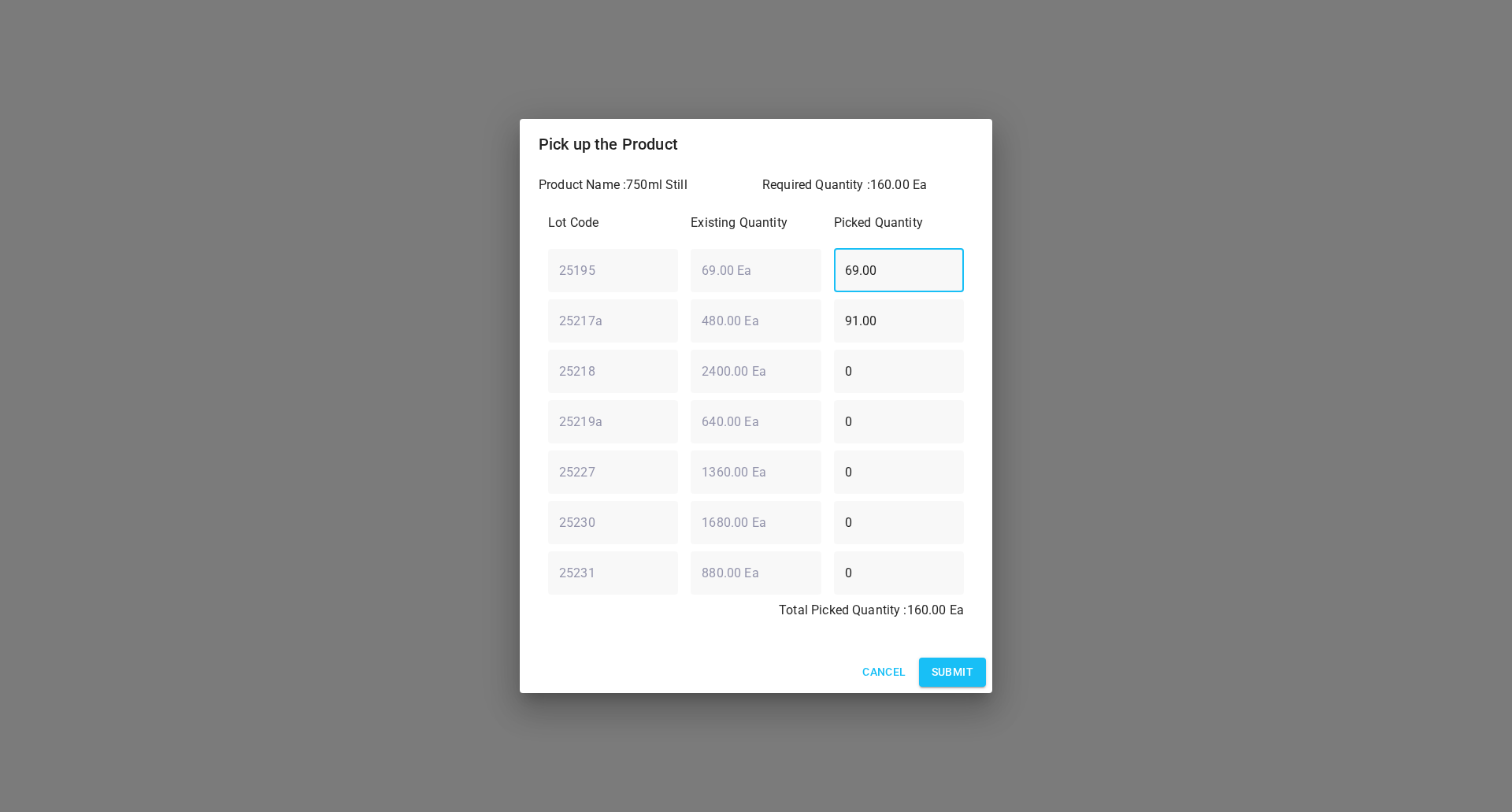
drag, startPoint x: 919, startPoint y: 274, endPoint x: 359, endPoint y: 339, distance: 563.8
click at [367, 339] on div "Pick up the Product Product Name : 750ml Still Required Quantity : 160.00 Ea Lo…" at bounding box center [756, 406] width 1512 height 812
type input "0"
drag, startPoint x: 400, startPoint y: 288, endPoint x: 331, endPoint y: 289, distance: 69.0
click at [331, 288] on div "Pick up the Product Product Name : 750ml Still Required Quantity : 160.00 Ea Lo…" at bounding box center [756, 406] width 1512 height 812
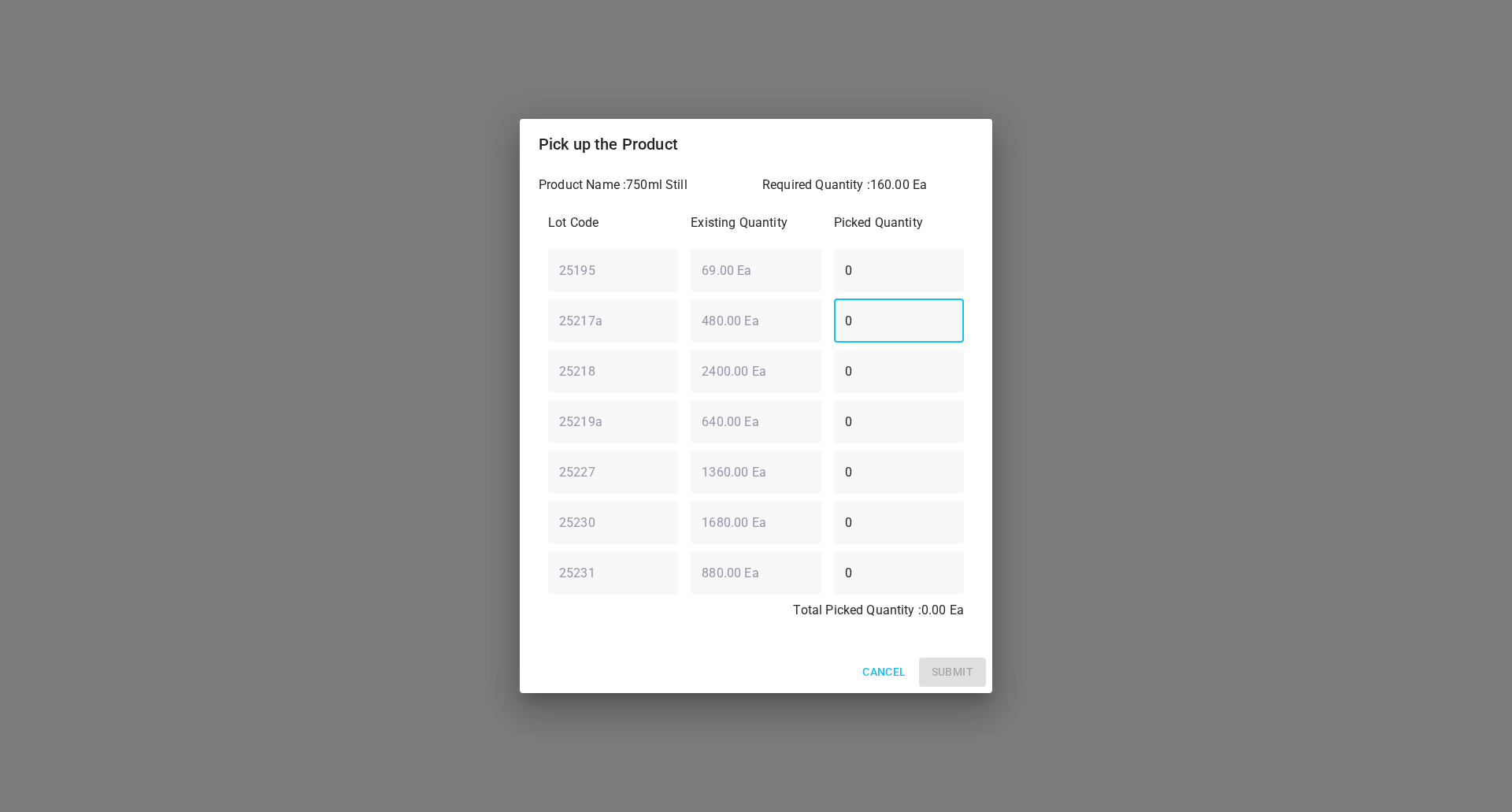
type input "0"
click at [583, 426] on div "Lot Code Existing Quantity Picked Quantity 25195 ​ 69.00 Ea ​ 0 ​ 25217a ​ 480.…" at bounding box center [756, 421] width 435 height 435
type input "160"
click at [955, 672] on span "Submit" at bounding box center [952, 672] width 42 height 20
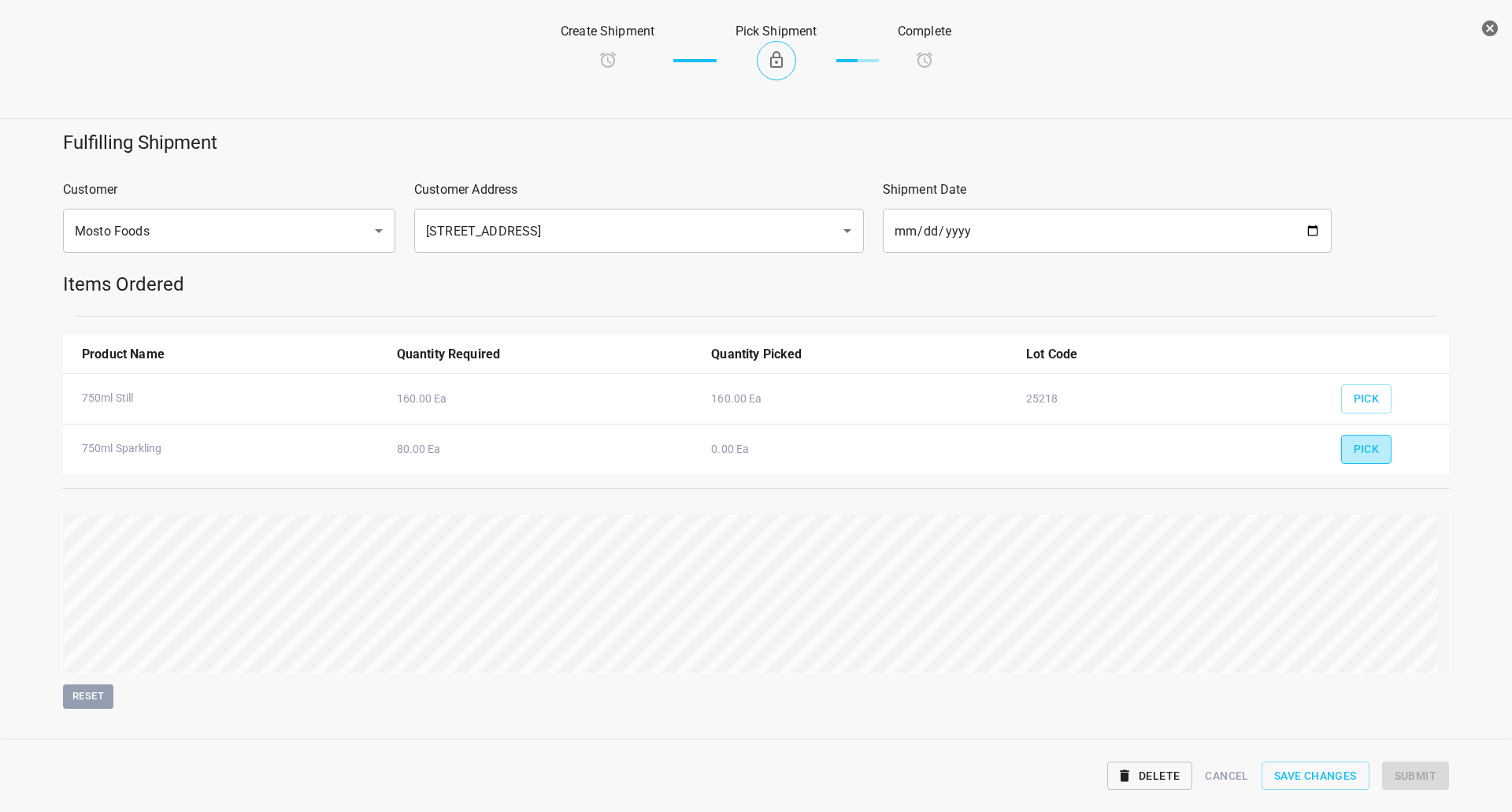
click at [1353, 442] on span "Pick" at bounding box center [1366, 449] width 26 height 20
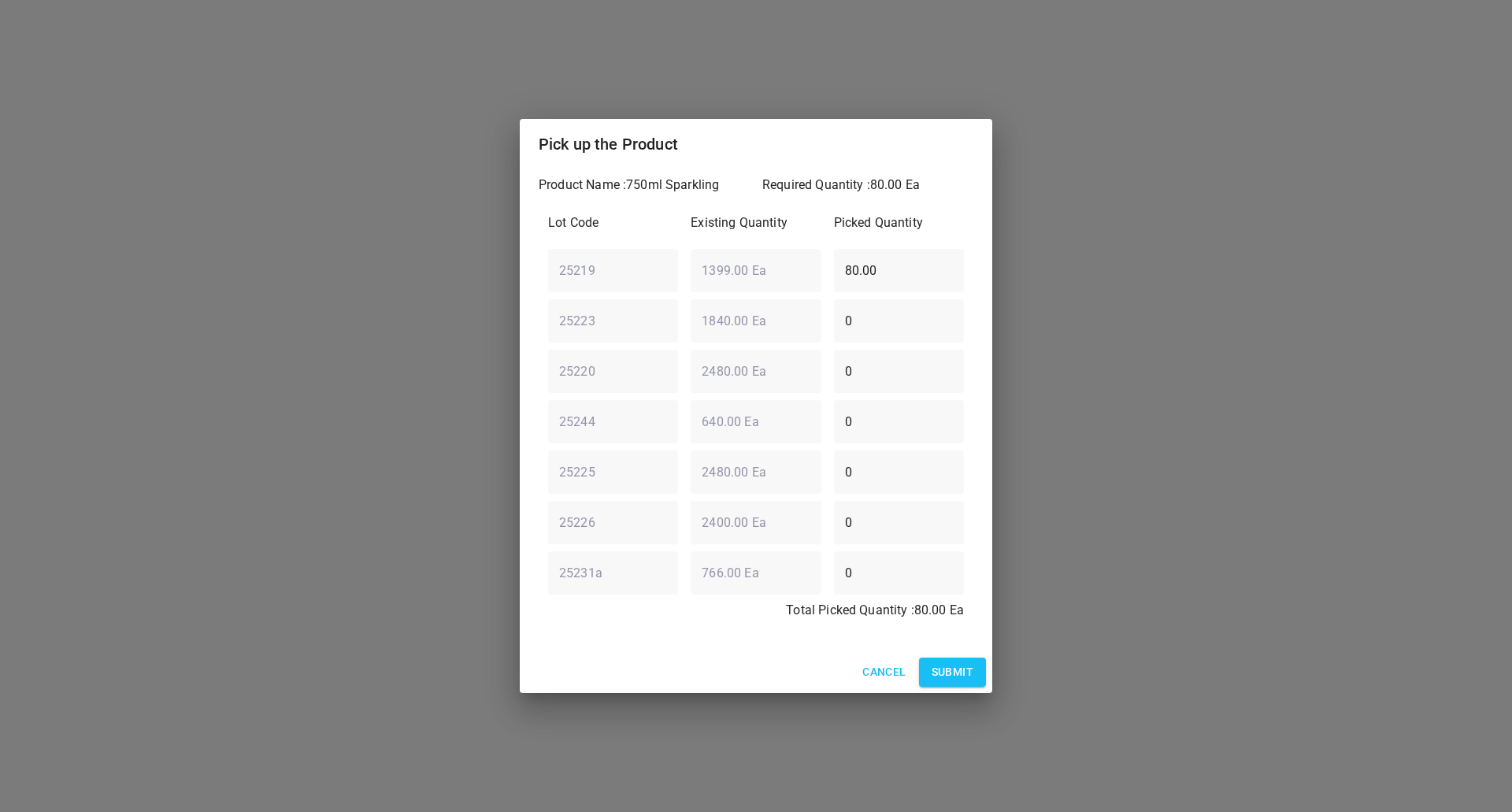
click at [964, 671] on span "Submit" at bounding box center [952, 672] width 42 height 20
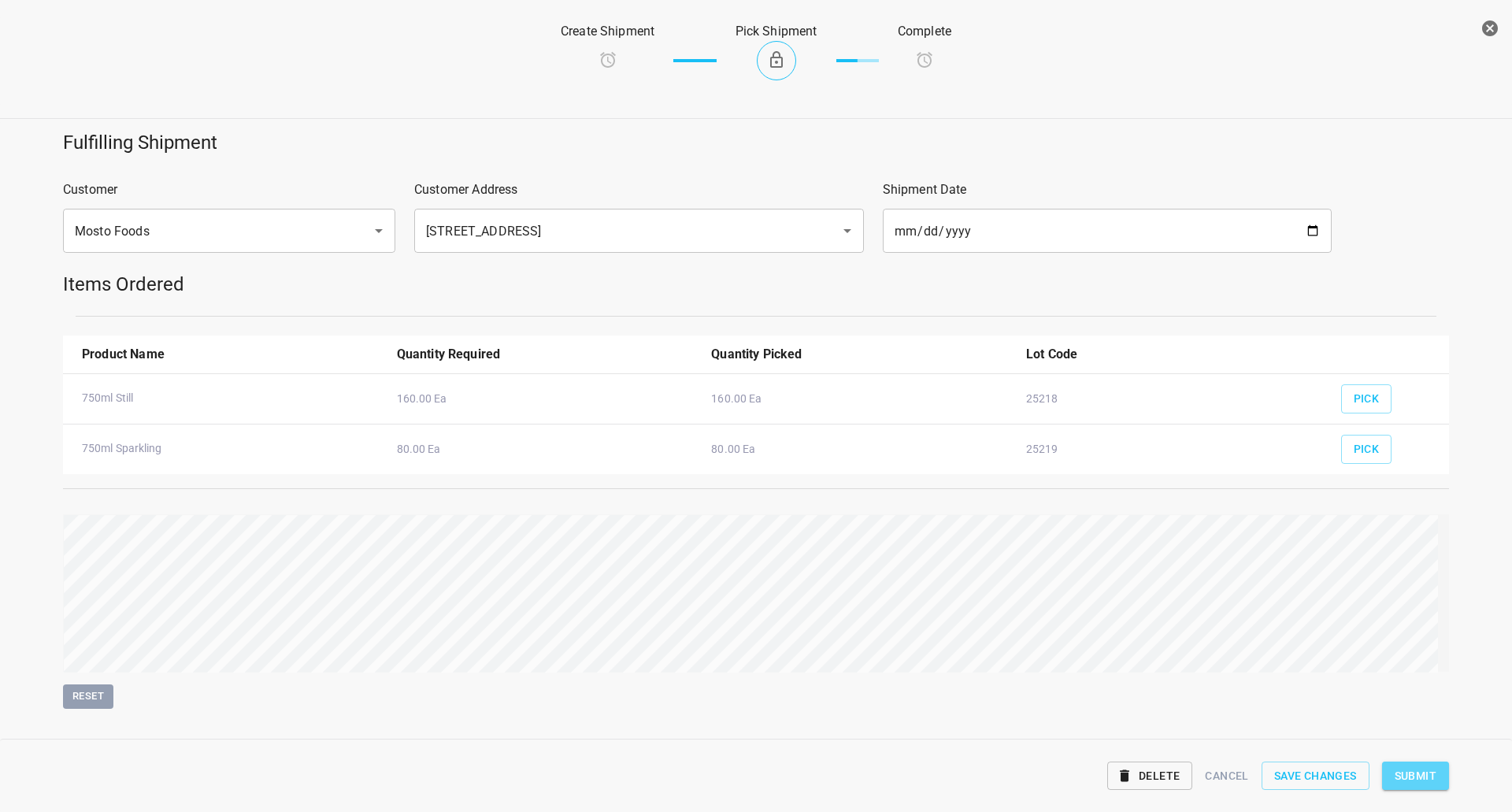
click at [1425, 769] on span "Submit" at bounding box center [1415, 775] width 42 height 20
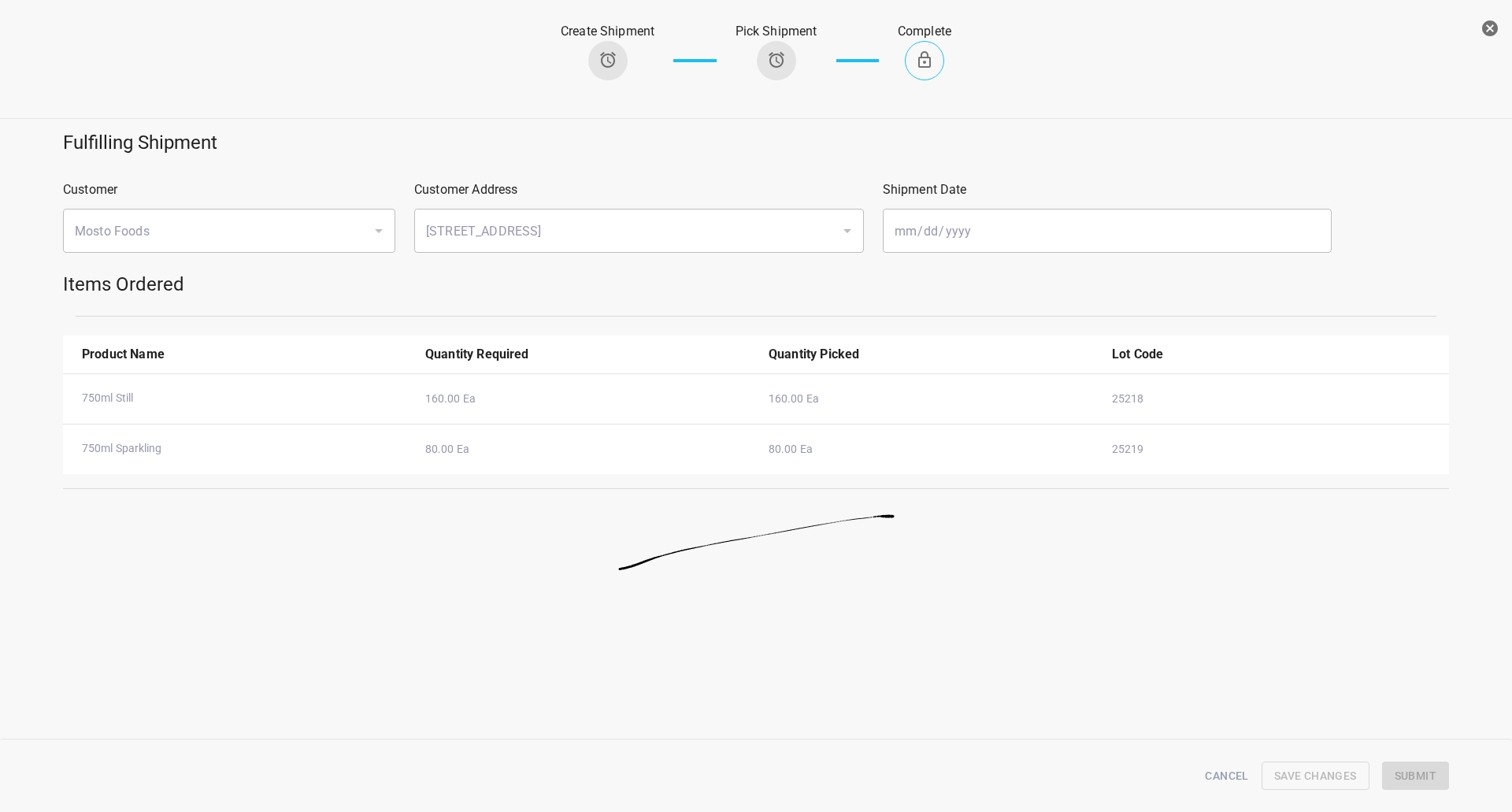
click at [1503, 25] on button "button" at bounding box center [1489, 28] width 31 height 31
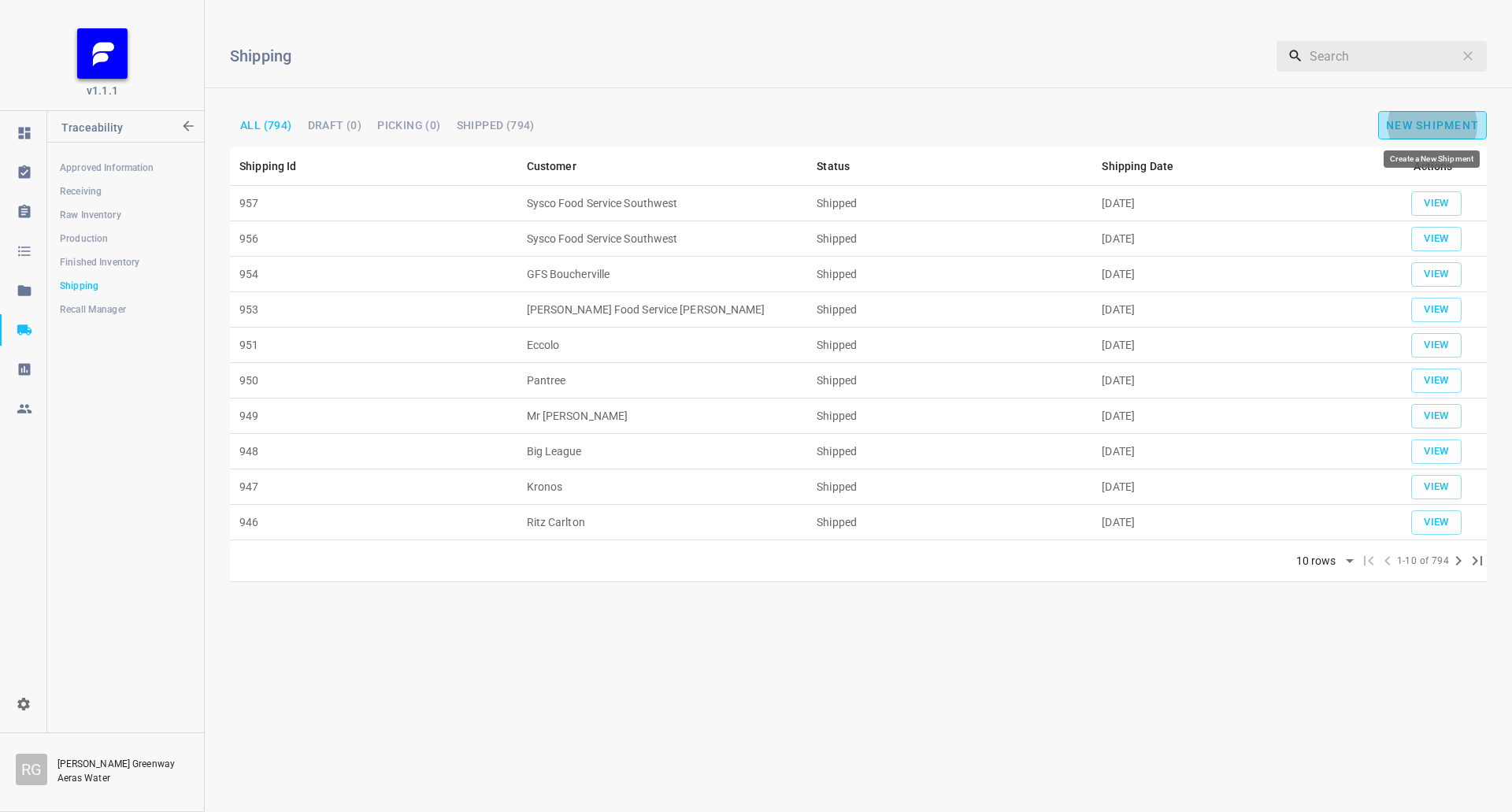
click at [1400, 121] on span "New Shipment" at bounding box center [1431, 125] width 93 height 13
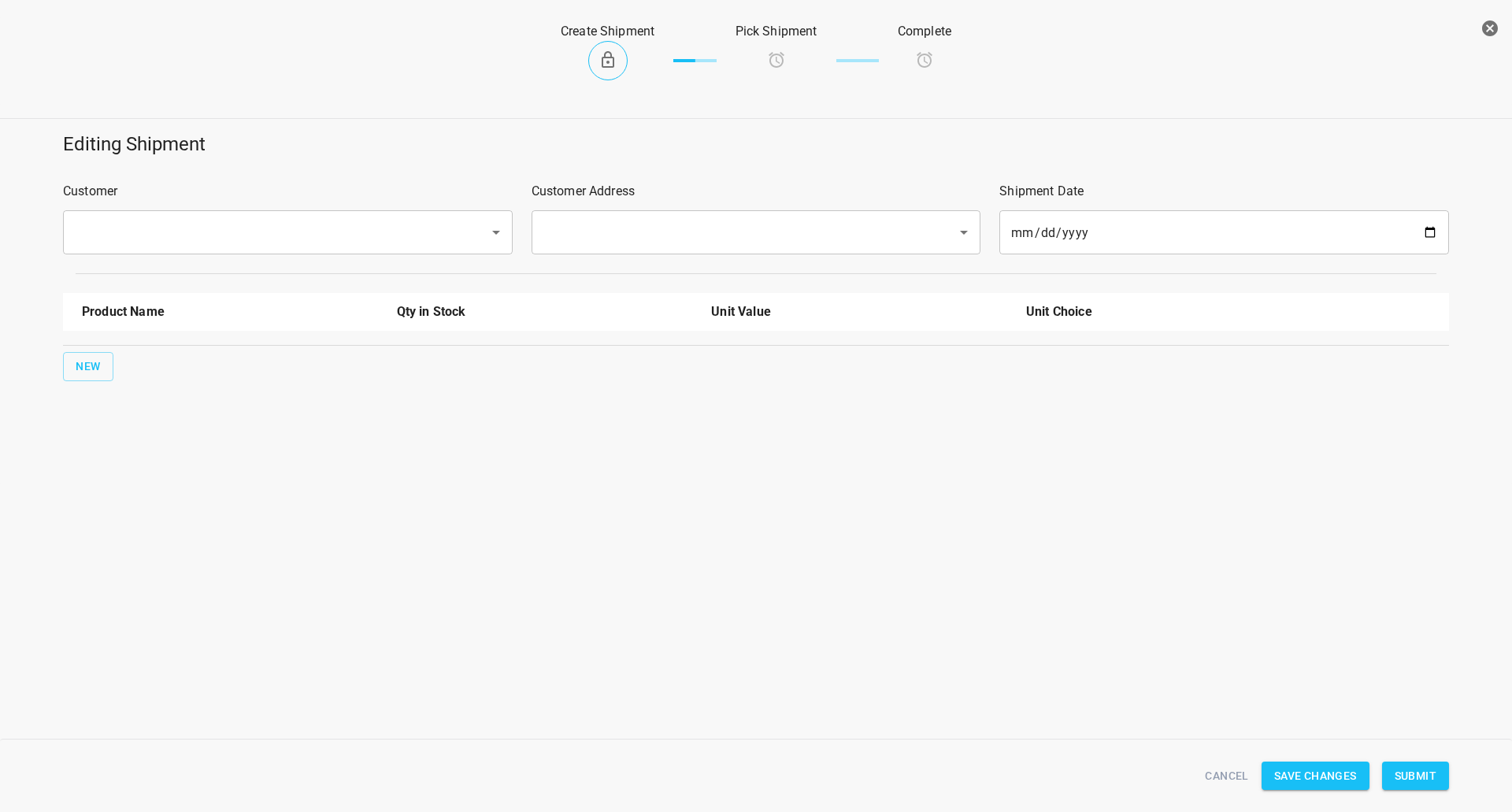
click at [195, 262] on div "Customer ​" at bounding box center [288, 218] width 469 height 92
click at [191, 240] on input "text" at bounding box center [266, 232] width 391 height 30
drag, startPoint x: 148, startPoint y: 285, endPoint x: 448, endPoint y: 268, distance: 300.5
click at [150, 285] on li "Allmart" at bounding box center [287, 278] width 450 height 28
click at [624, 251] on div "​" at bounding box center [756, 233] width 450 height 44
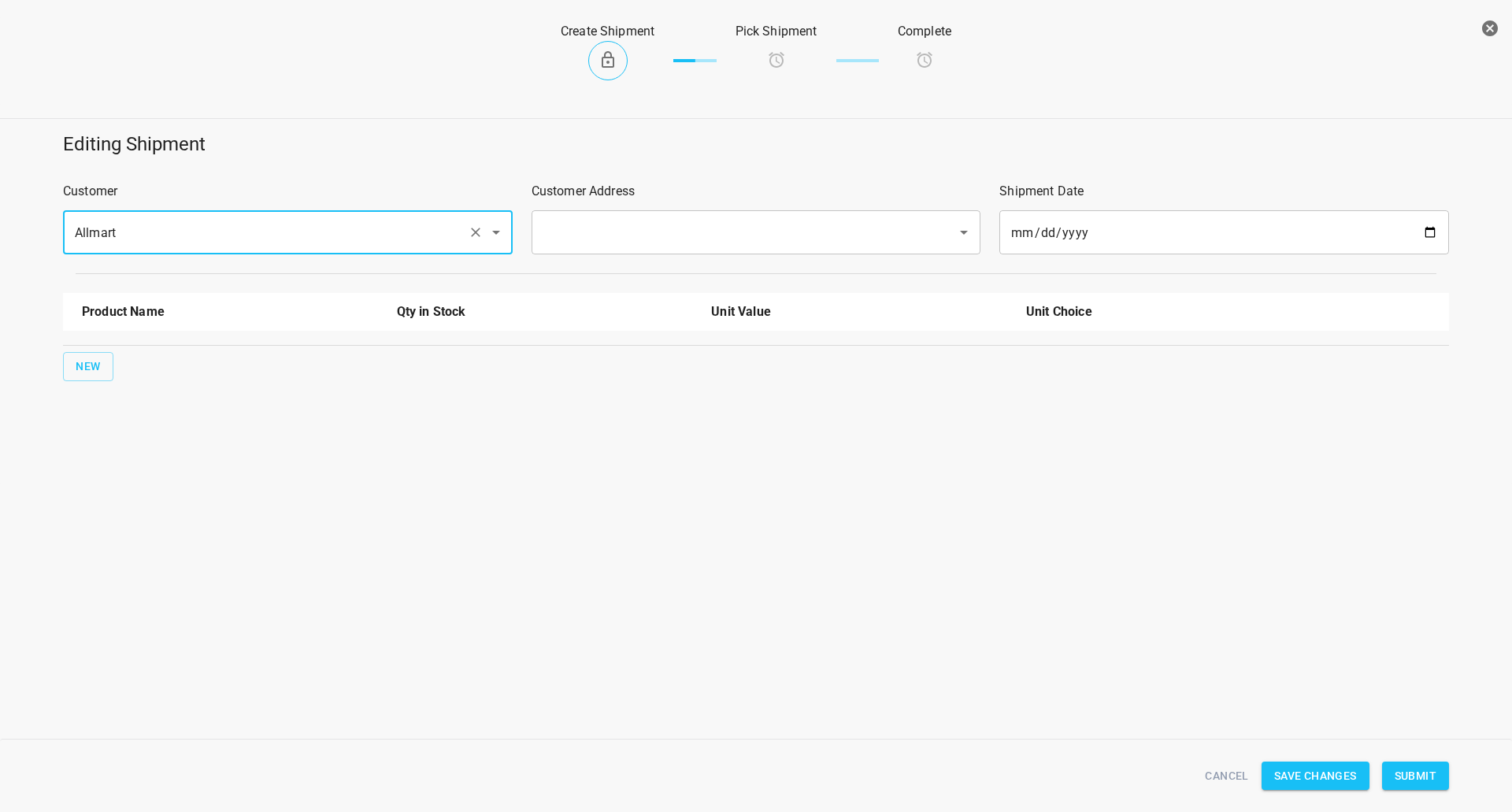
type input "Allmart"
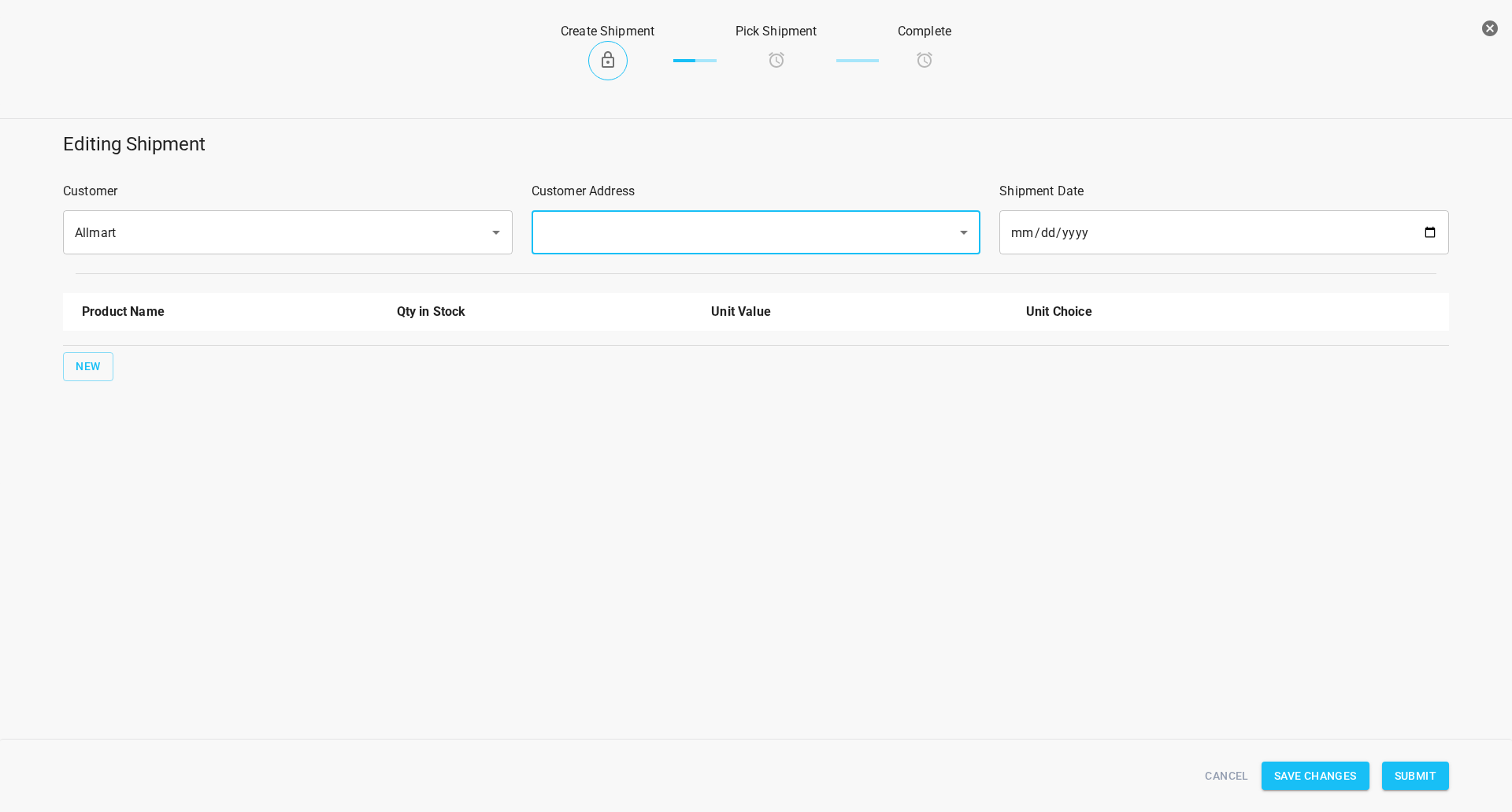
drag, startPoint x: 645, startPoint y: 217, endPoint x: 639, endPoint y: 231, distance: 15.2
click at [645, 217] on div "​" at bounding box center [756, 233] width 450 height 44
click at [628, 241] on input "text" at bounding box center [734, 232] width 391 height 30
click at [605, 257] on ul "[STREET_ADDRESS][PERSON_NAME]" at bounding box center [755, 278] width 450 height 41
click at [604, 273] on li "[STREET_ADDRESS][PERSON_NAME]" at bounding box center [755, 278] width 450 height 28
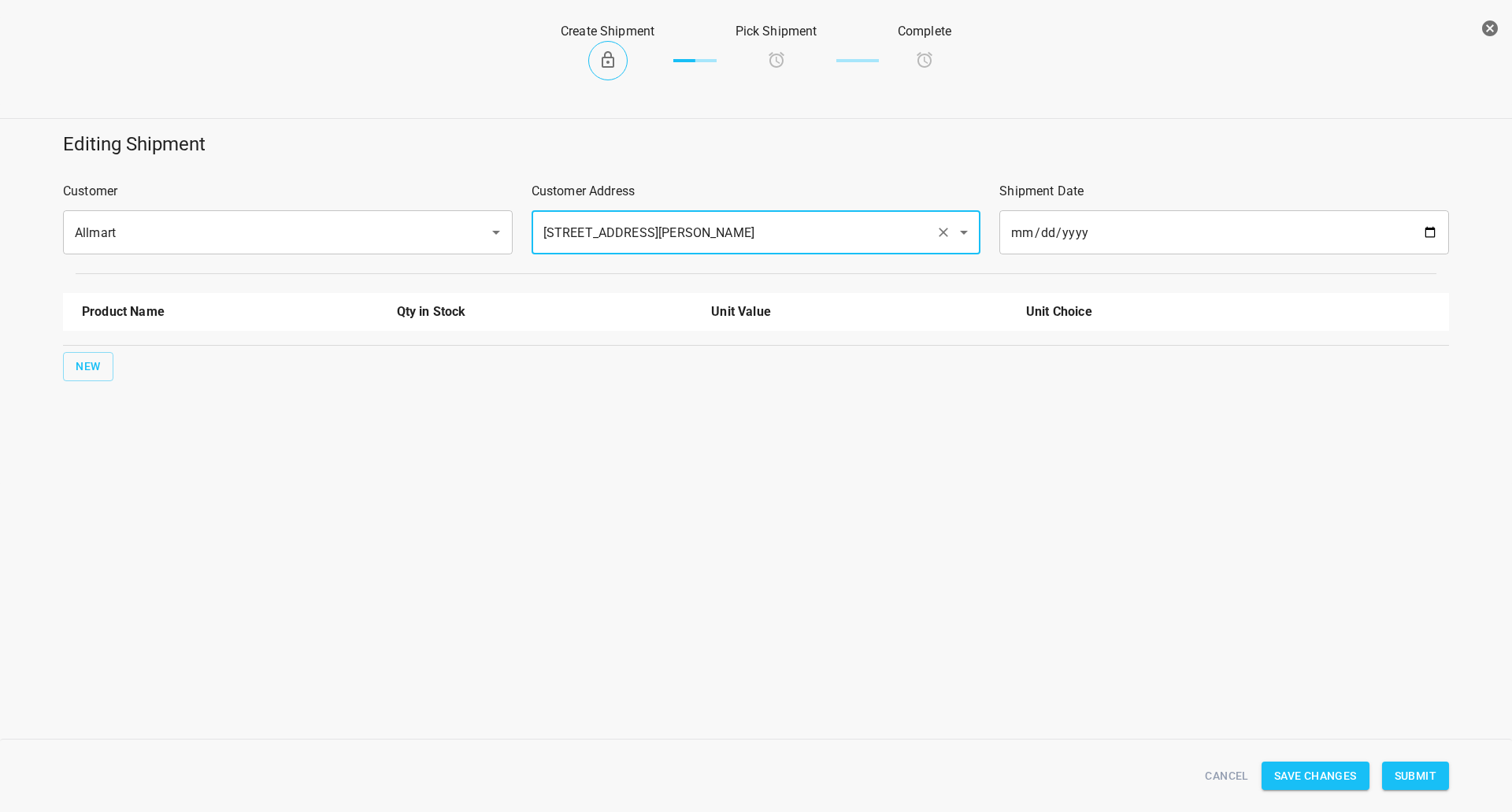
type input "[STREET_ADDRESS][PERSON_NAME]"
click at [50, 375] on div "Editing Shipment Customer Allmart ​ Customer Address [STREET_ADDRESS][PERSON_NA…" at bounding box center [756, 257] width 1531 height 268
click at [103, 365] on button "New" at bounding box center [87, 367] width 50 height 29
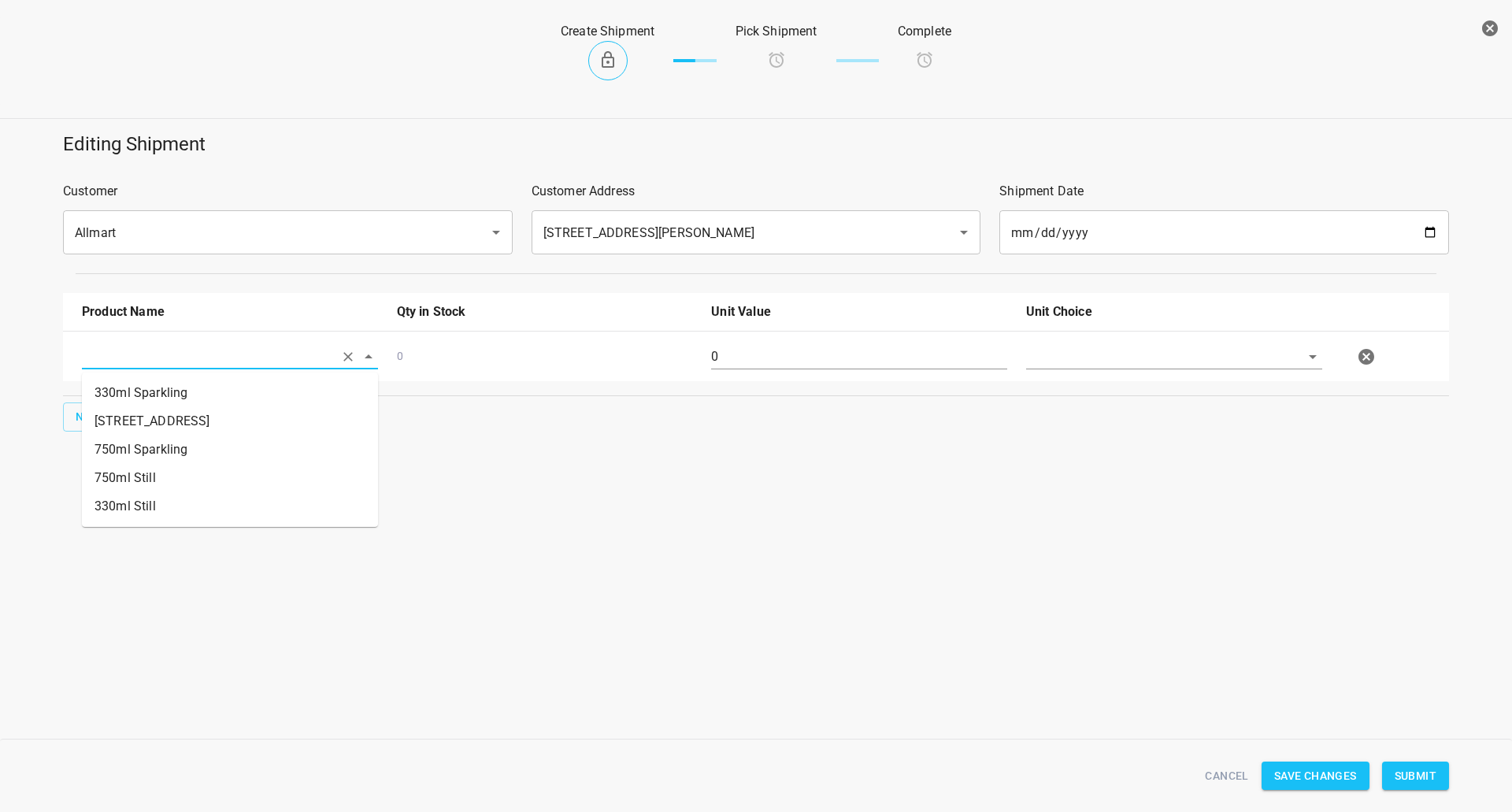
click at [143, 352] on input "text" at bounding box center [207, 356] width 252 height 25
click at [123, 502] on li "330ml Still" at bounding box center [229, 506] width 296 height 28
type input "330ml Still"
click at [94, 426] on button "New" at bounding box center [87, 417] width 50 height 29
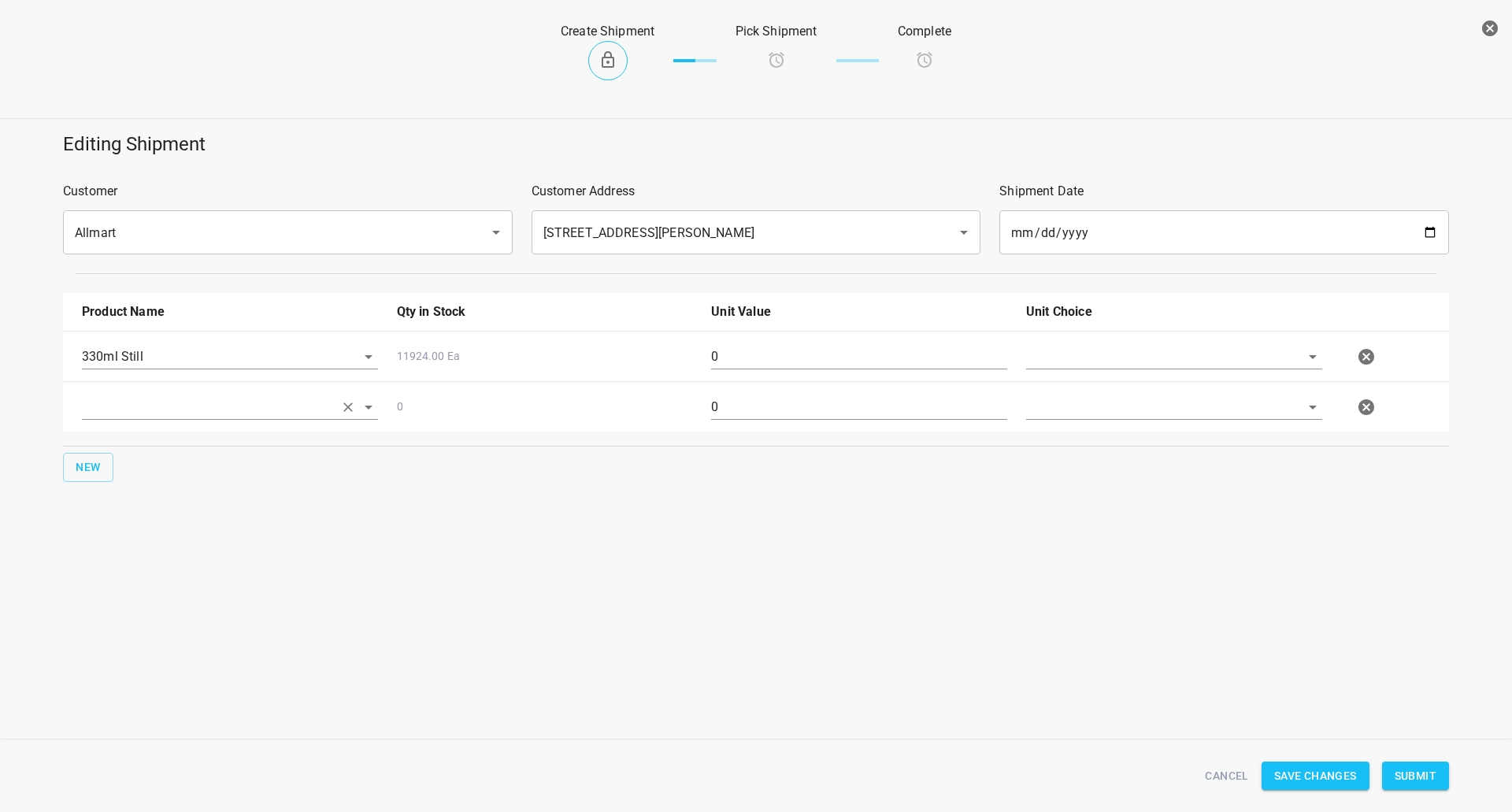
click at [130, 369] on input "text" at bounding box center [207, 356] width 252 height 25
click at [145, 448] on li "330ml Sparkling" at bounding box center [229, 443] width 296 height 28
type input "330ml Sparkling"
click at [97, 460] on span "New" at bounding box center [88, 467] width 25 height 20
click at [158, 369] on input "text" at bounding box center [207, 356] width 252 height 25
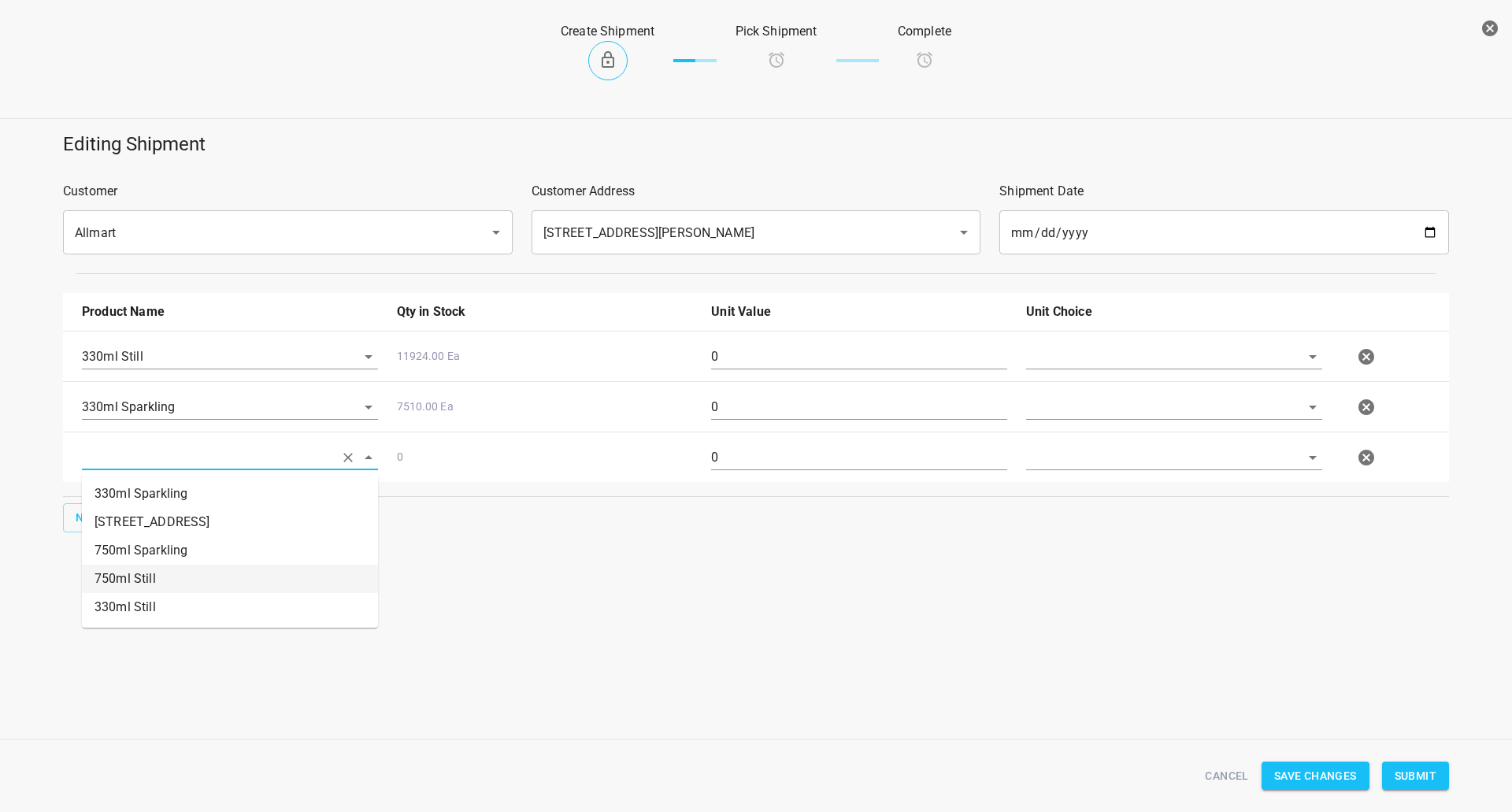
click at [148, 581] on li "750ml Still" at bounding box center [229, 578] width 296 height 28
type input "750ml Still"
drag, startPoint x: 1057, startPoint y: 358, endPoint x: 1054, endPoint y: 366, distance: 8.5
click at [1057, 358] on input "text" at bounding box center [1151, 356] width 252 height 25
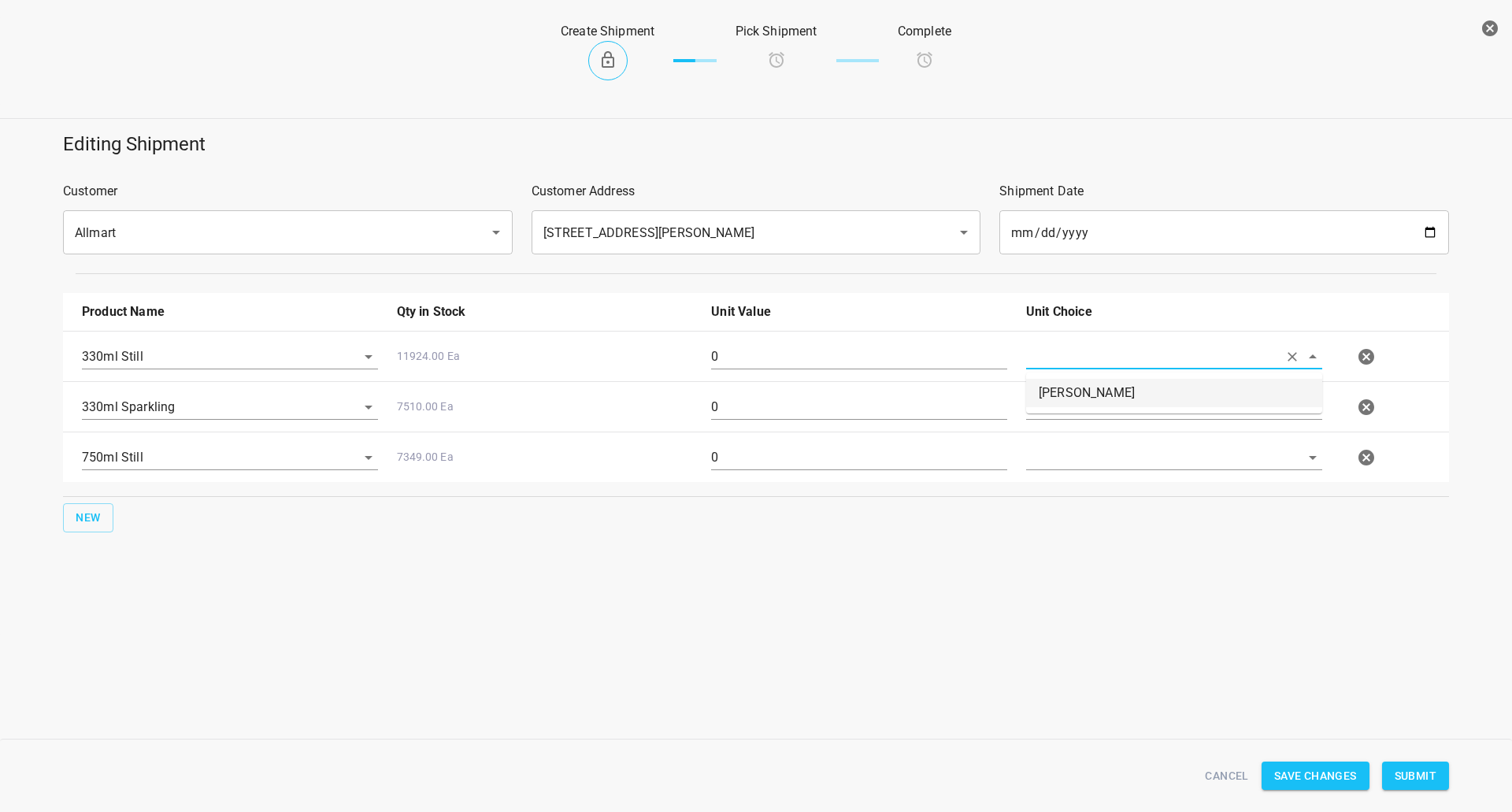
click at [1037, 404] on li "[PERSON_NAME]" at bounding box center [1173, 392] width 296 height 28
type input "[PERSON_NAME]"
click at [1046, 369] on input "text" at bounding box center [1151, 356] width 252 height 25
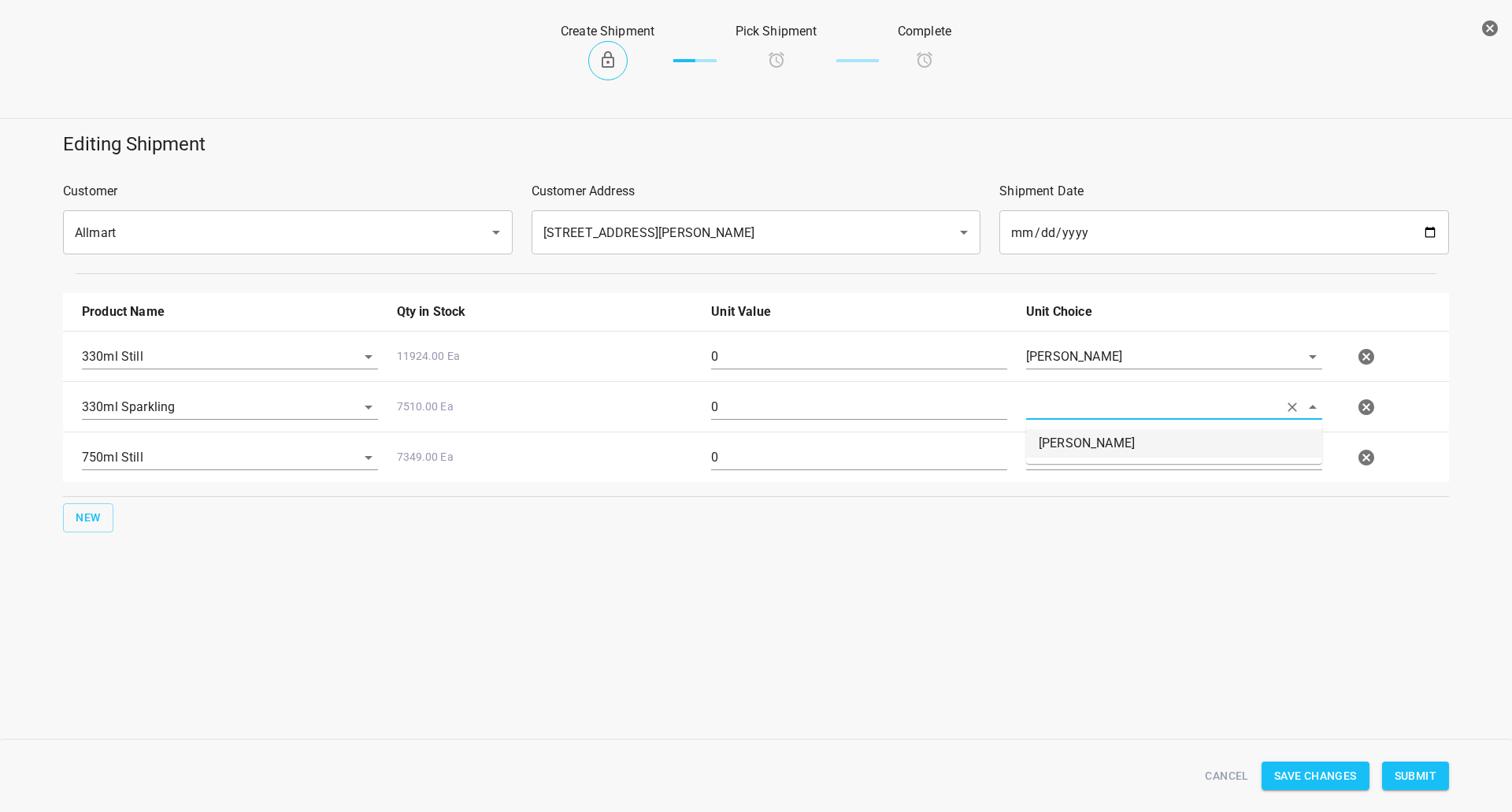
click at [1050, 437] on li "[PERSON_NAME]" at bounding box center [1173, 443] width 296 height 28
type input "[PERSON_NAME]"
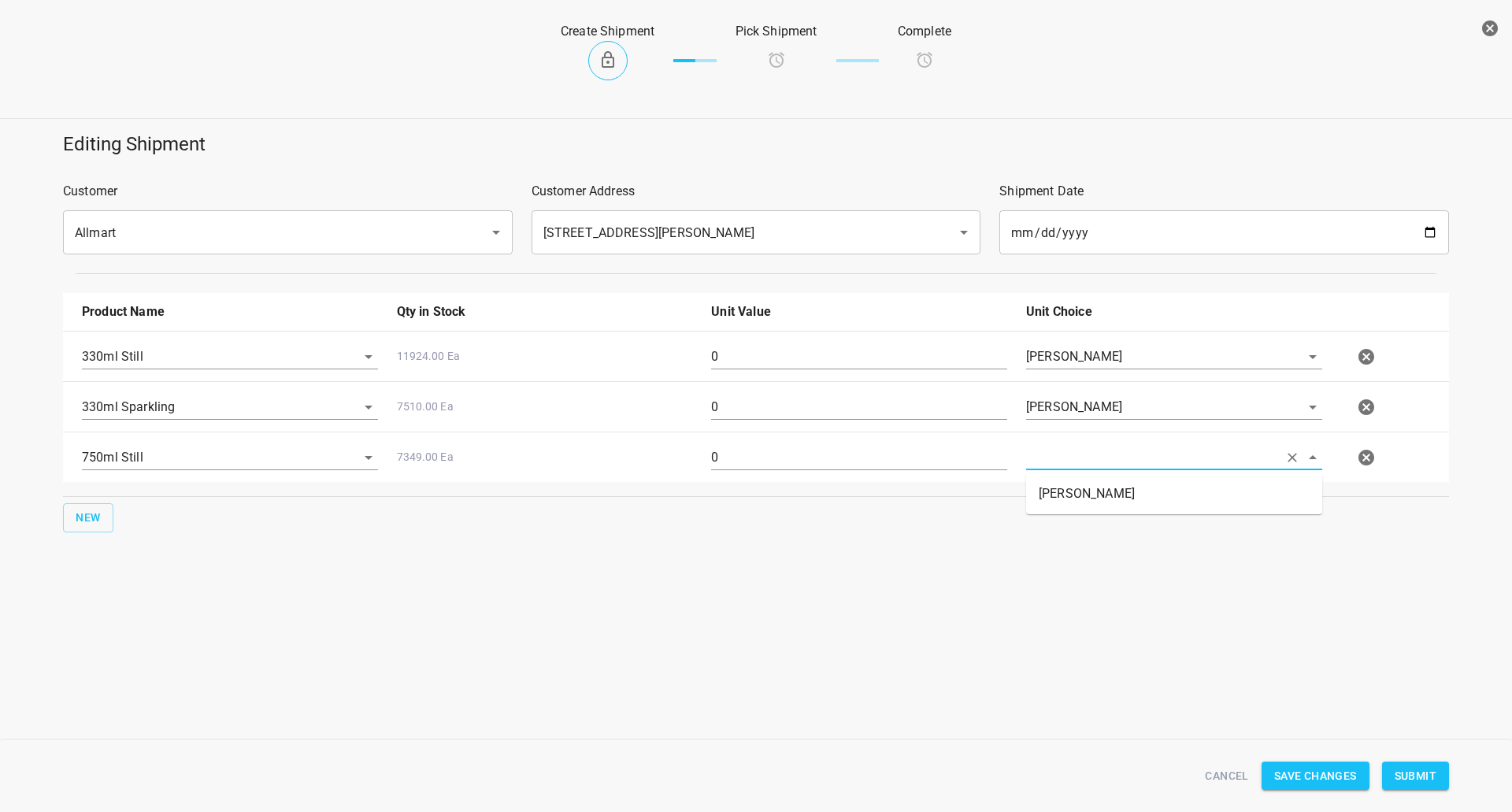
drag, startPoint x: 1052, startPoint y: 459, endPoint x: 1052, endPoint y: 485, distance: 26.0
click at [1052, 461] on input "text" at bounding box center [1151, 457] width 252 height 25
click at [1053, 488] on li "[PERSON_NAME]" at bounding box center [1173, 493] width 296 height 28
type input "[PERSON_NAME]"
click at [793, 356] on input "0" at bounding box center [858, 357] width 296 height 25
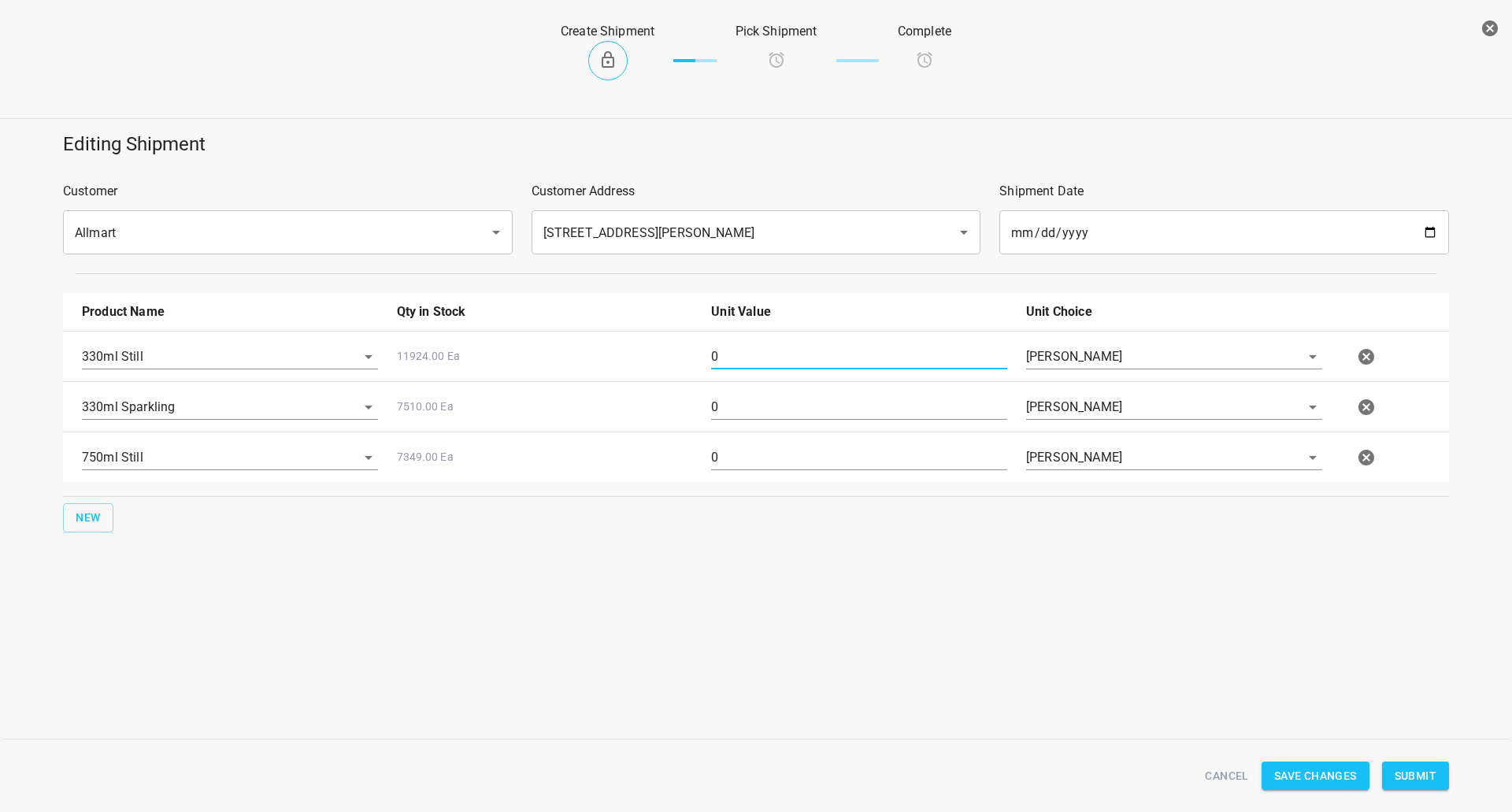
click at [793, 356] on input "0" at bounding box center [858, 357] width 296 height 25
type input "126"
click at [738, 419] on input "0" at bounding box center [858, 408] width 296 height 25
type input "90"
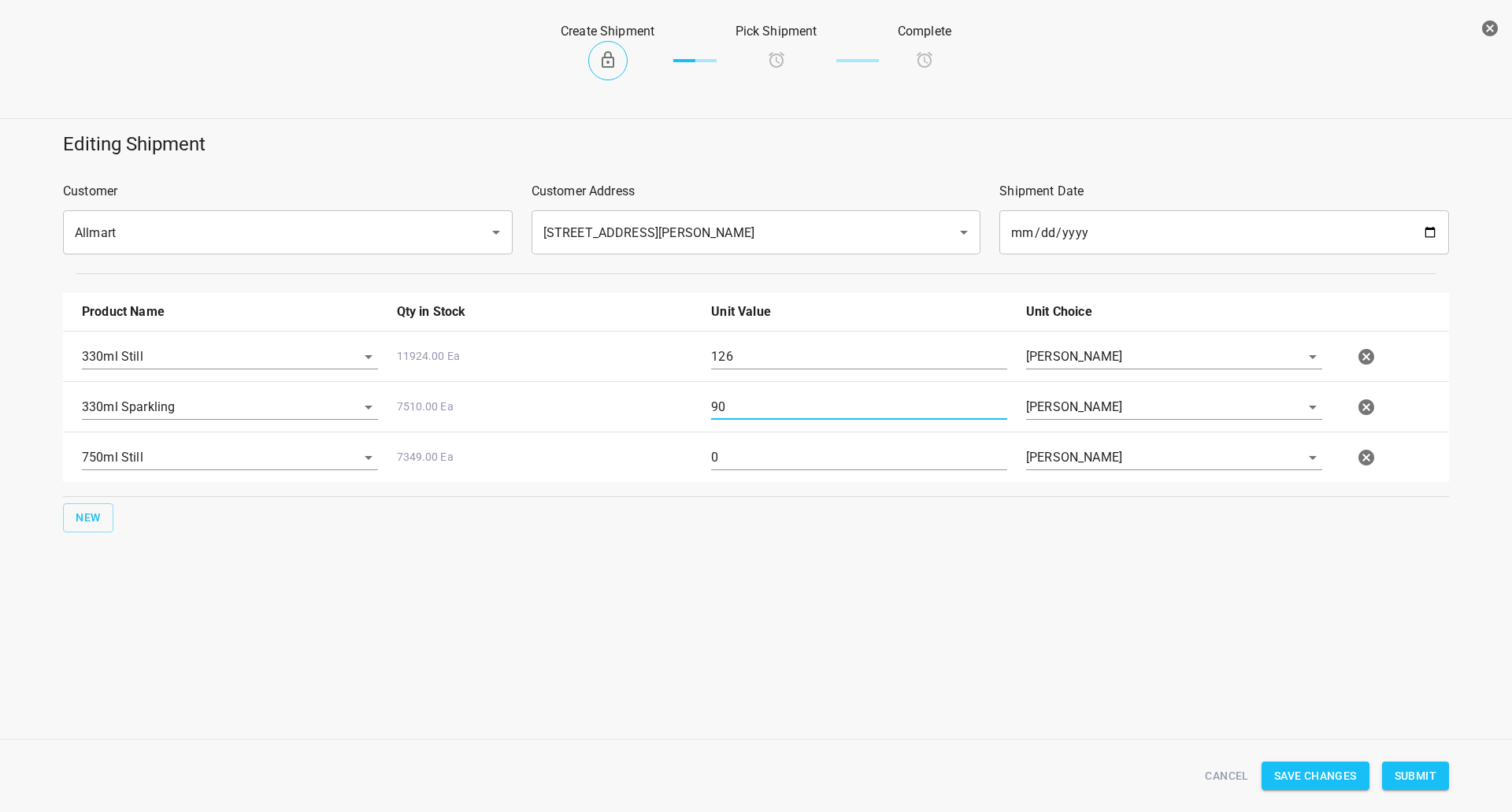
click at [745, 460] on input "0" at bounding box center [858, 458] width 296 height 25
type input "32"
click at [1429, 781] on span "Submit" at bounding box center [1415, 775] width 42 height 20
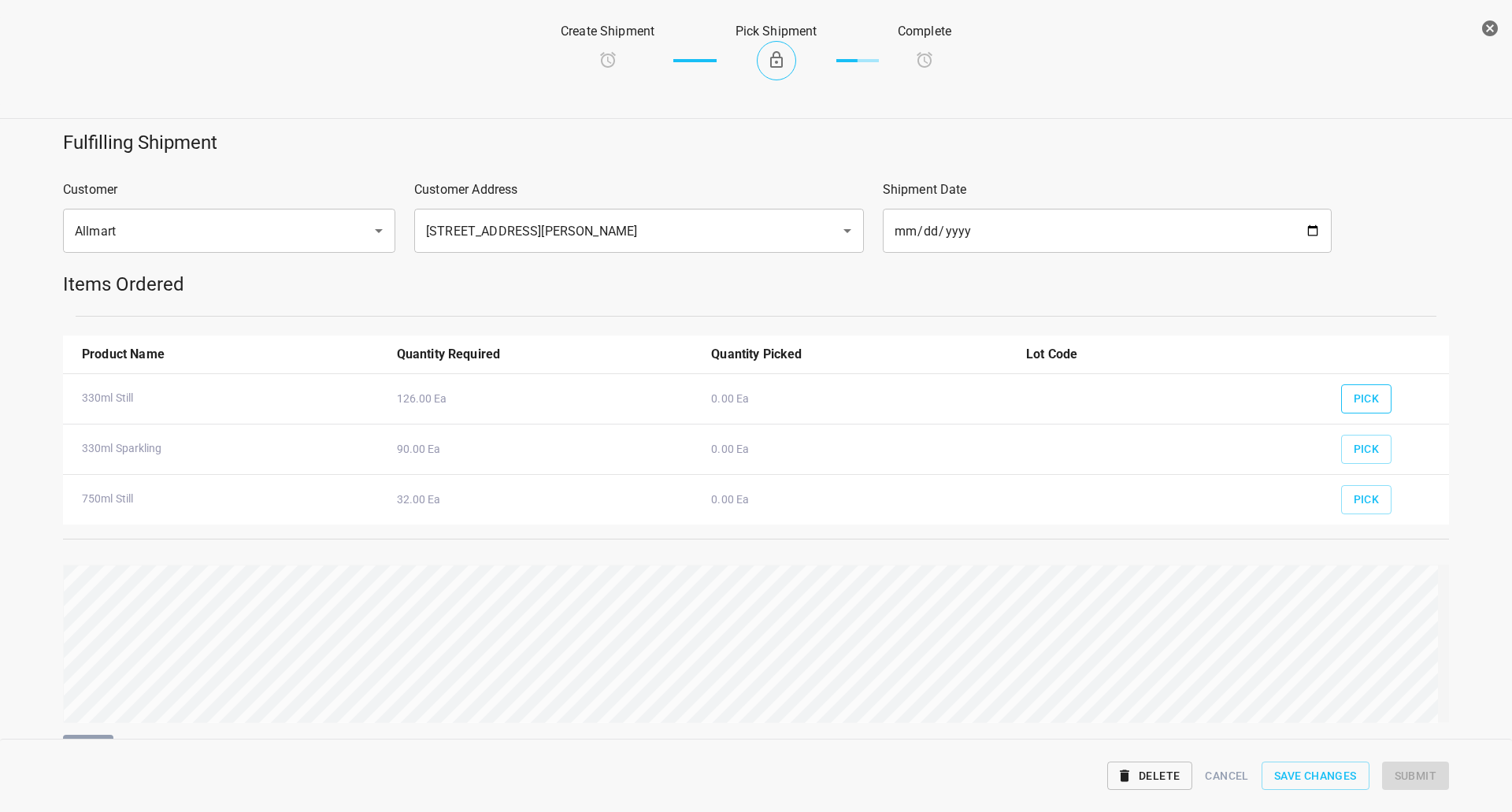
click at [1357, 401] on span "Pick" at bounding box center [1366, 398] width 26 height 20
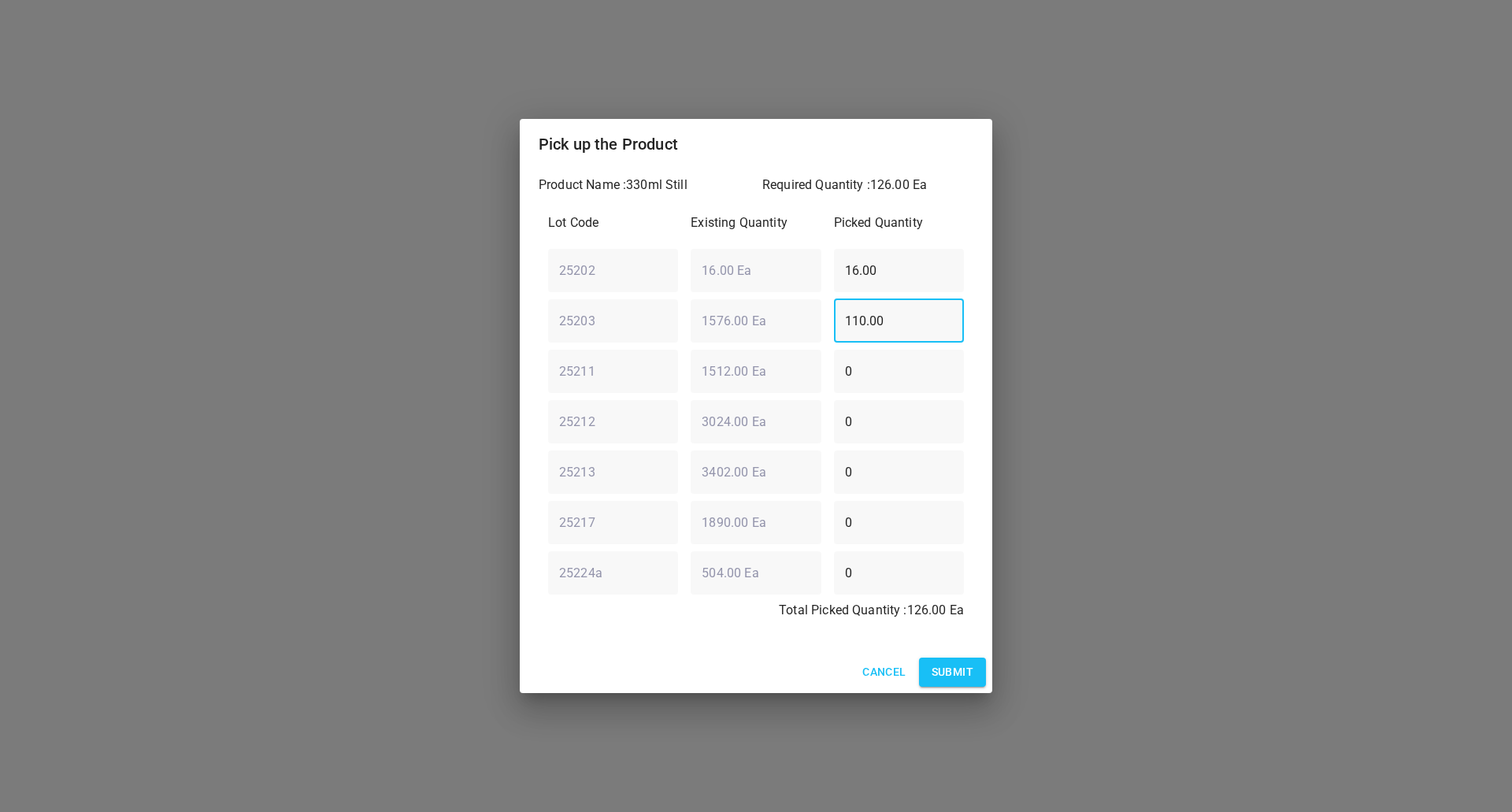
click at [606, 352] on div "Lot Code Existing Quantity Picked Quantity 25202 ​ 16.00 Ea ​ 16.00 ​ 25203 ​ 1…" at bounding box center [756, 421] width 435 height 435
type input "0"
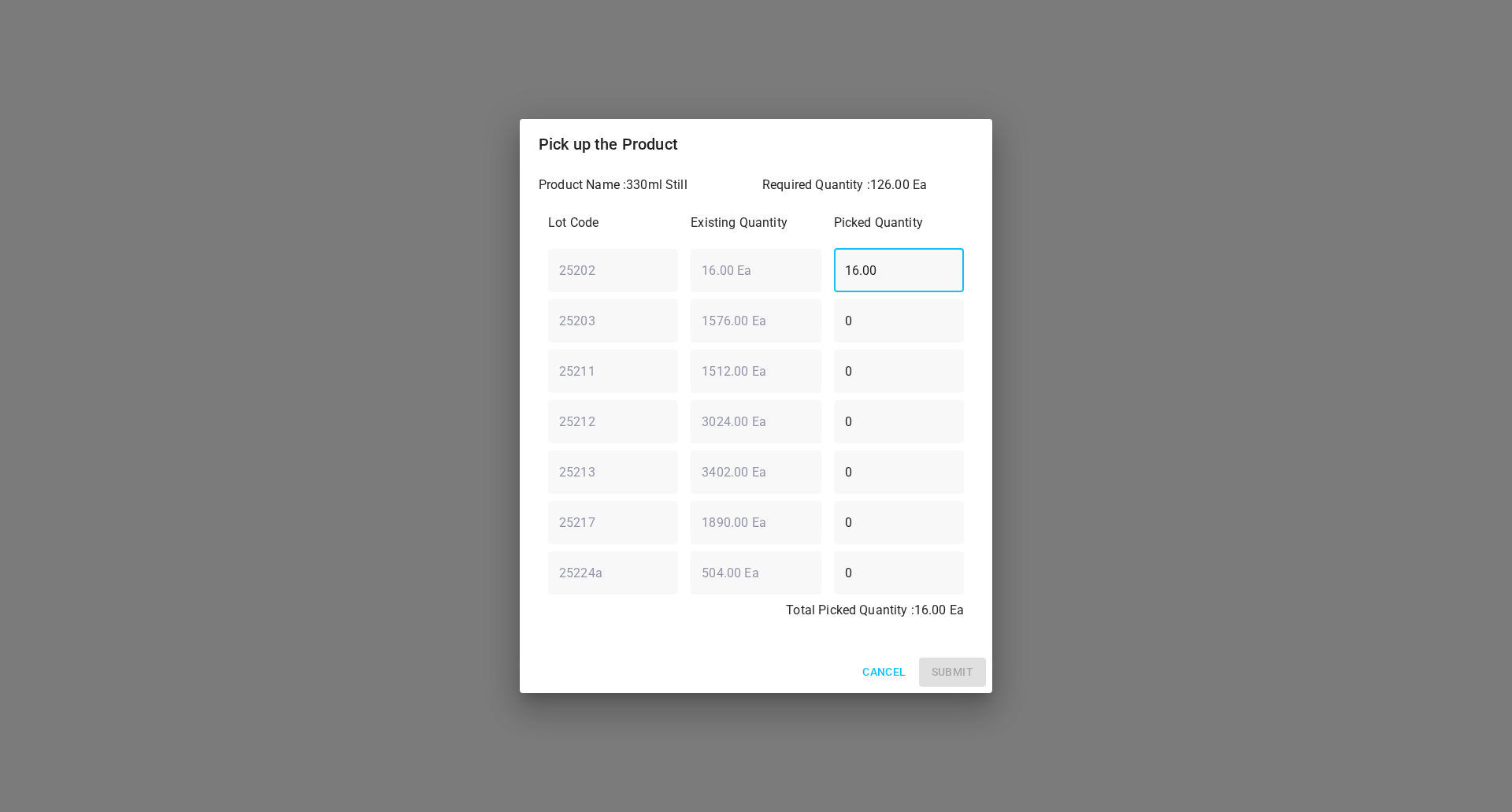
click at [548, 360] on div "Lot Code Existing Quantity Picked Quantity 25202 ​ 16.00 Ea ​ 16.00 ​ 25203 ​ 1…" at bounding box center [756, 421] width 435 height 435
type input "0"
click at [797, 323] on div "25203 ​ 1576.00 Ea ​ 0 ​" at bounding box center [756, 320] width 429 height 57
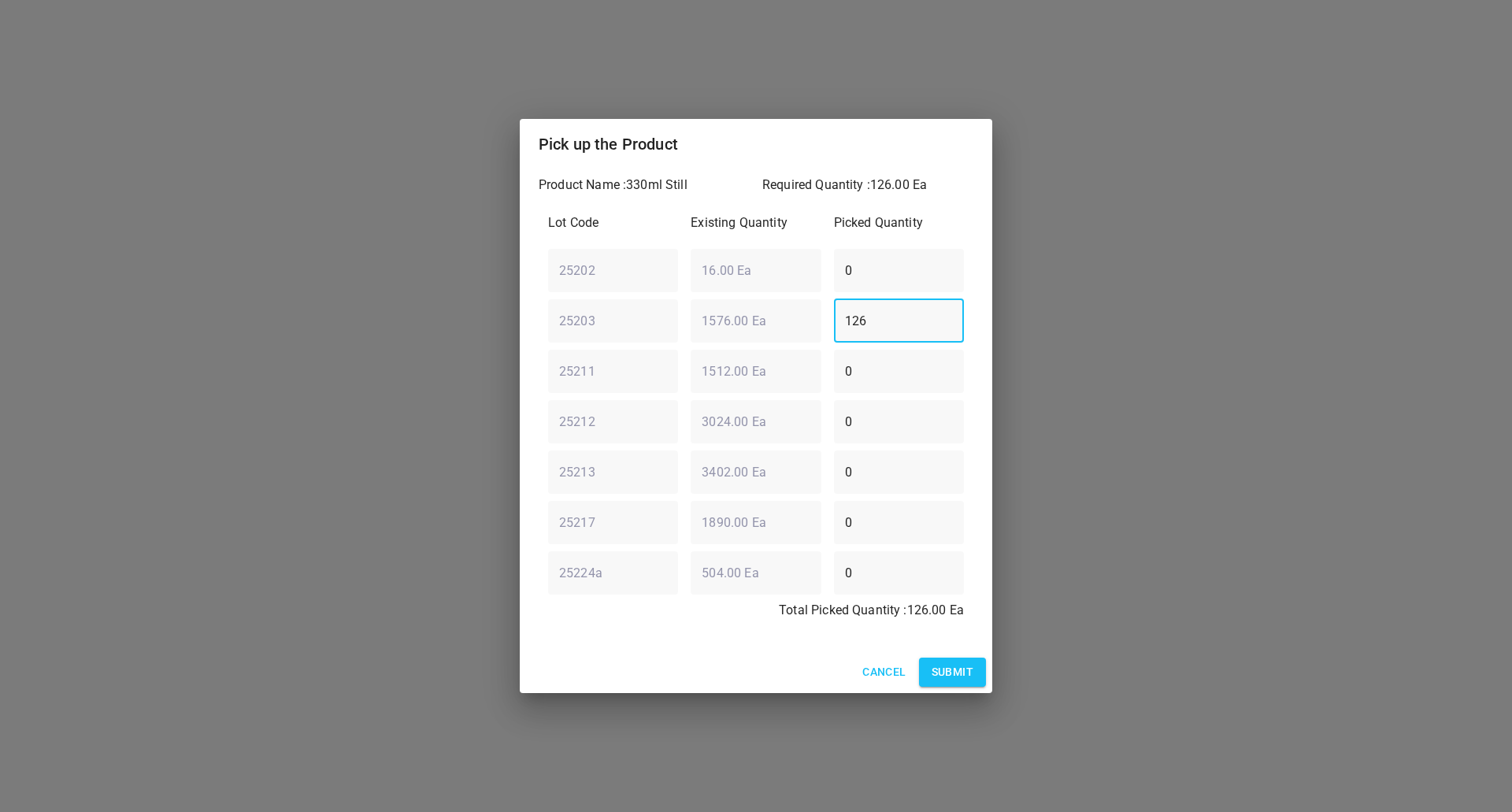
type input "126"
click at [958, 668] on span "Submit" at bounding box center [952, 672] width 42 height 20
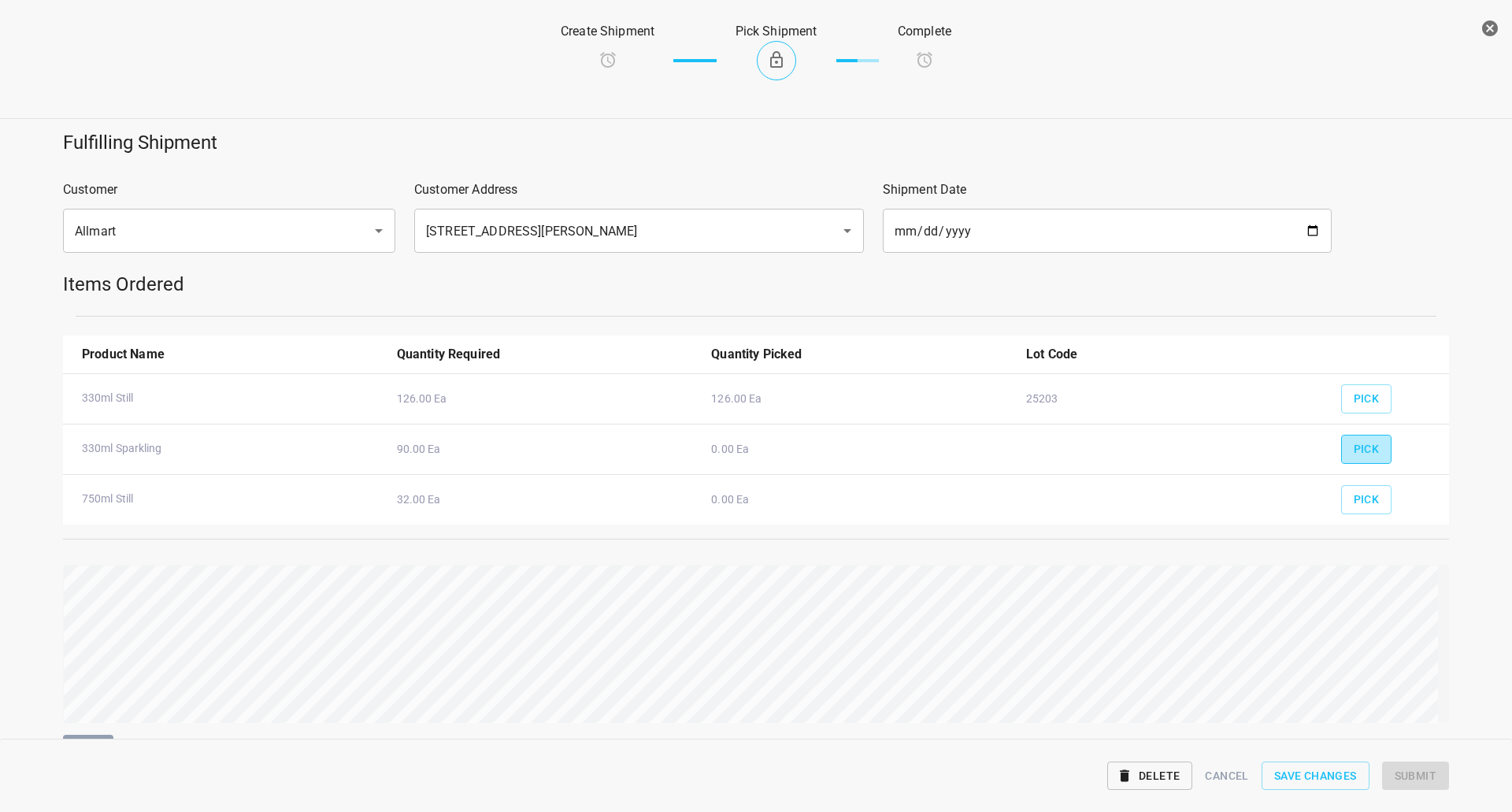
click at [1374, 450] on button "Pick" at bounding box center [1366, 449] width 51 height 29
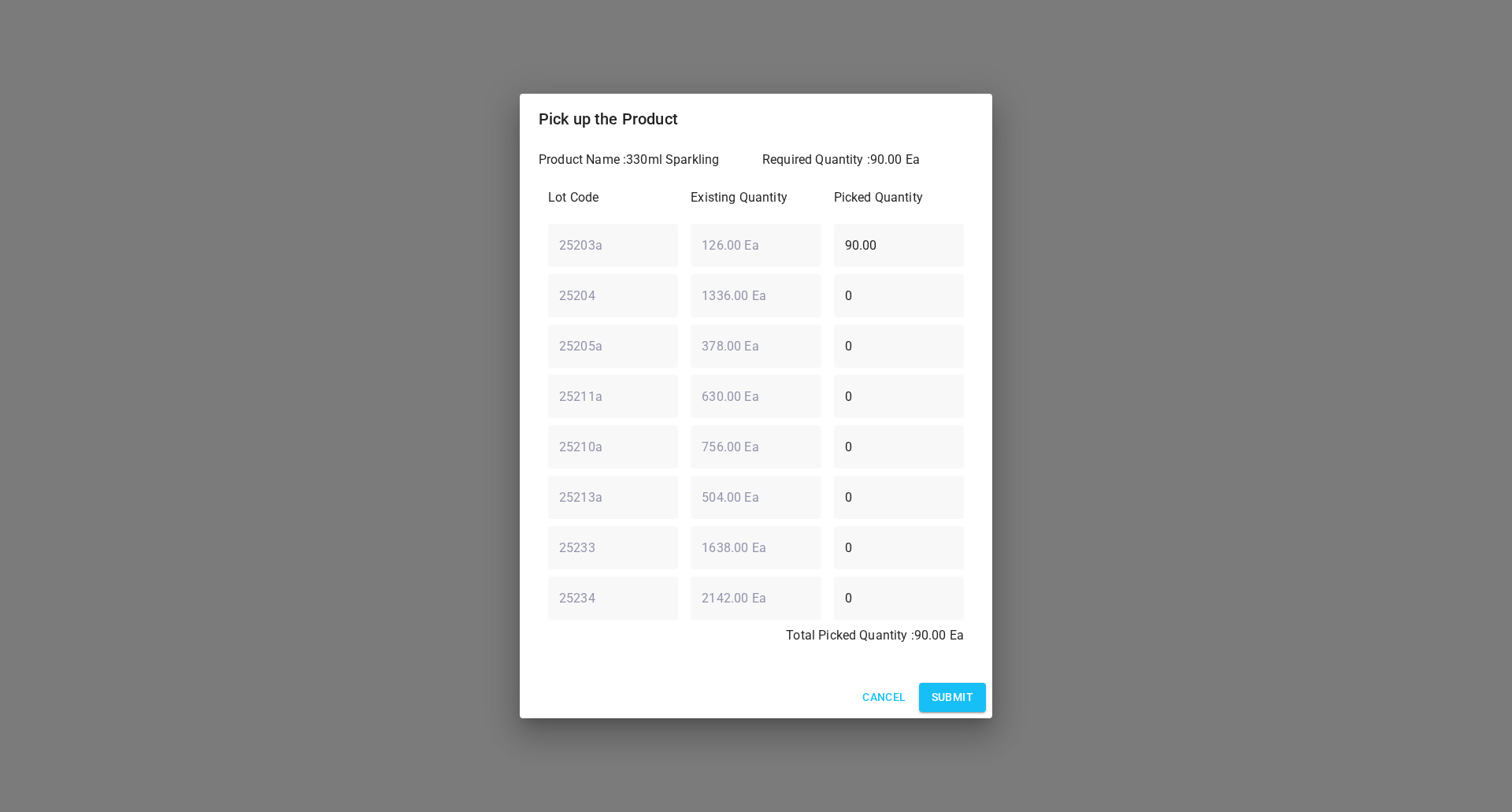
drag, startPoint x: 681, startPoint y: 319, endPoint x: 540, endPoint y: 364, distance: 148.0
click at [547, 360] on div "Lot Code Existing Quantity Picked Quantity 25203a ​ 126.00 Ea ​ 90.00 ​ 25204 ​…" at bounding box center [756, 421] width 435 height 485
type input "0"
click at [590, 302] on div "25204 ​ 1336.00 Ea ​ 0 ​" at bounding box center [756, 295] width 429 height 57
type input "90"
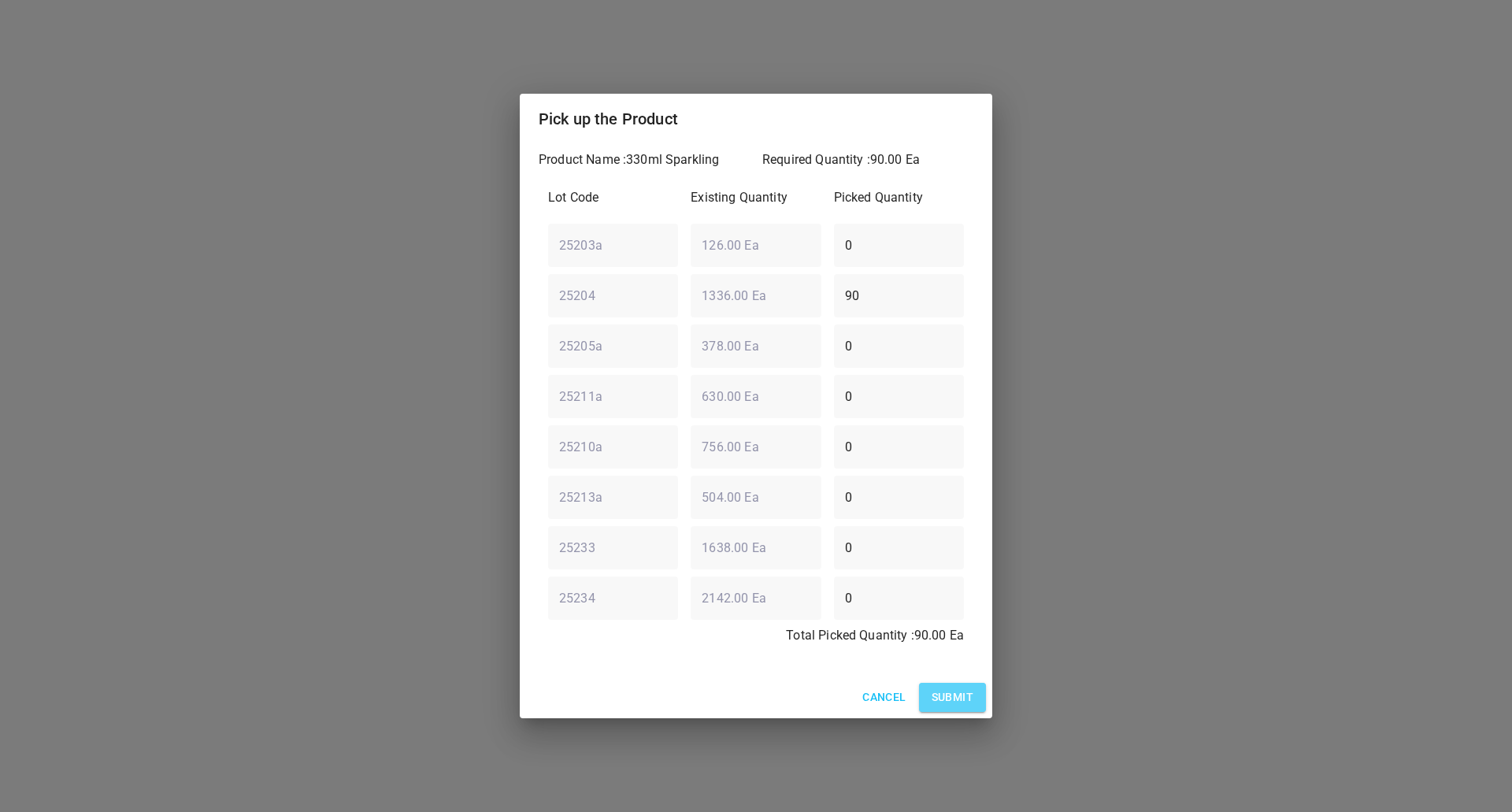
click at [919, 688] on button "Submit" at bounding box center [952, 697] width 67 height 29
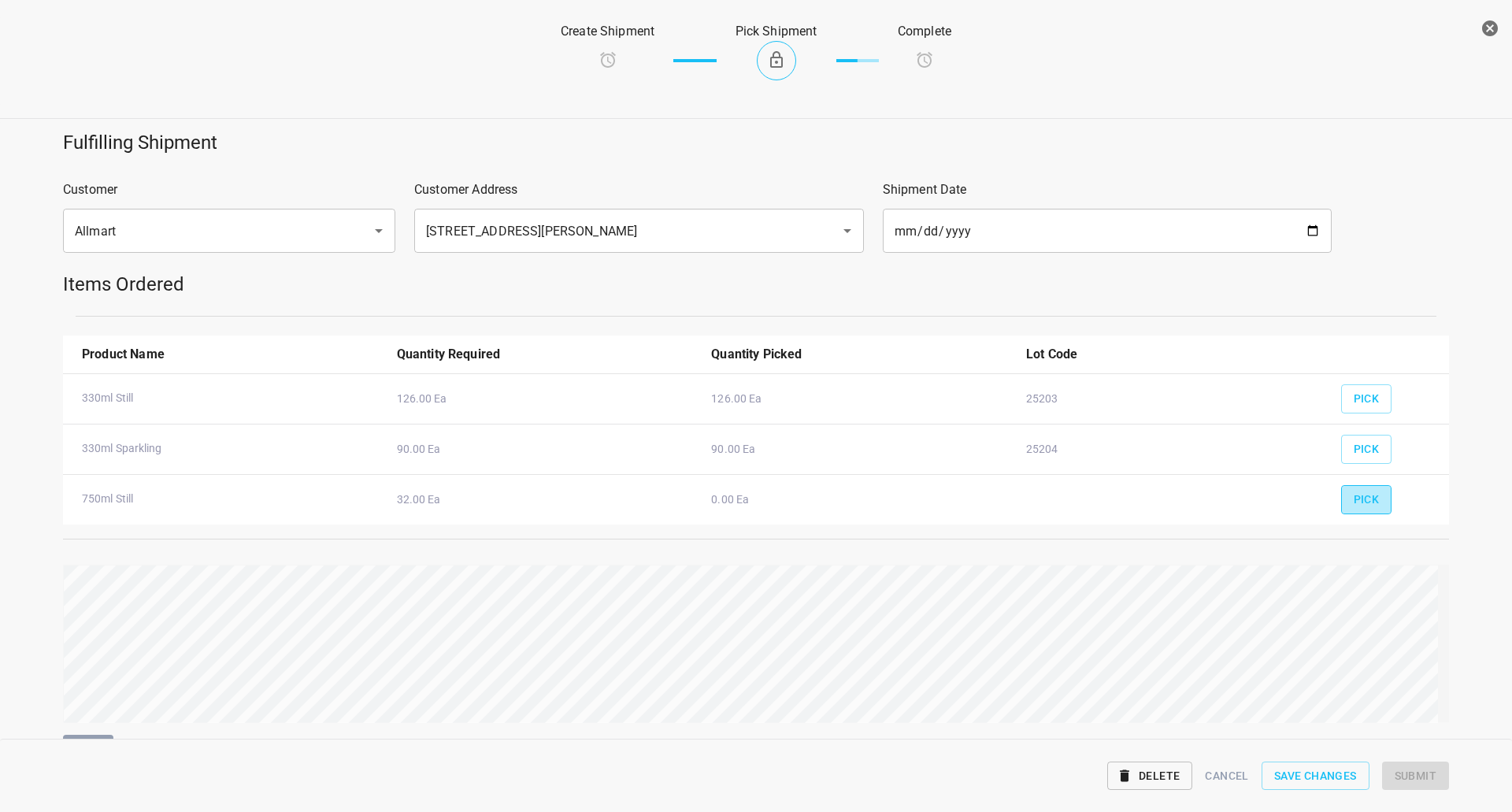
click at [1369, 501] on button "Pick" at bounding box center [1366, 499] width 51 height 29
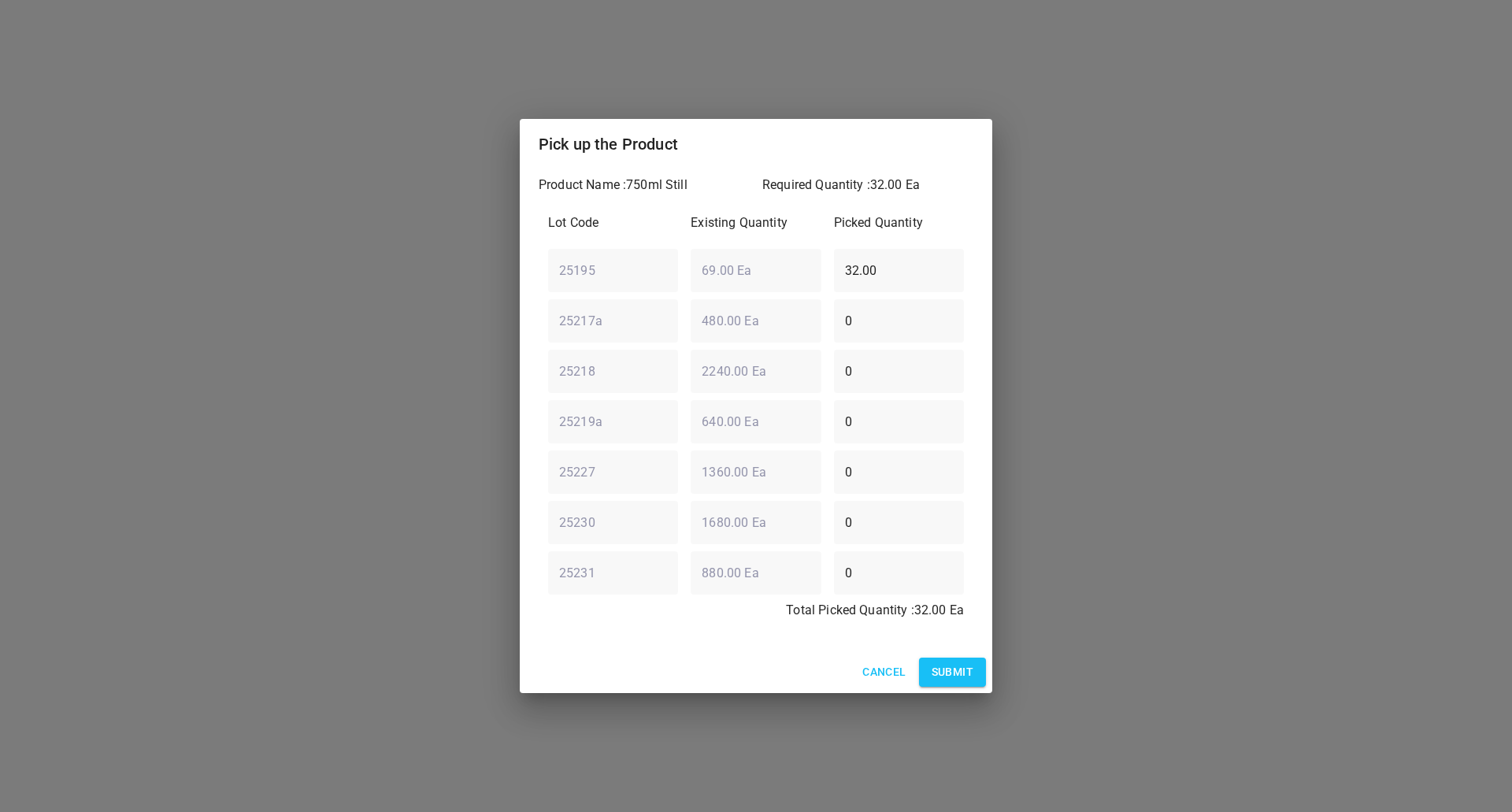
click at [954, 679] on span "Submit" at bounding box center [952, 672] width 42 height 20
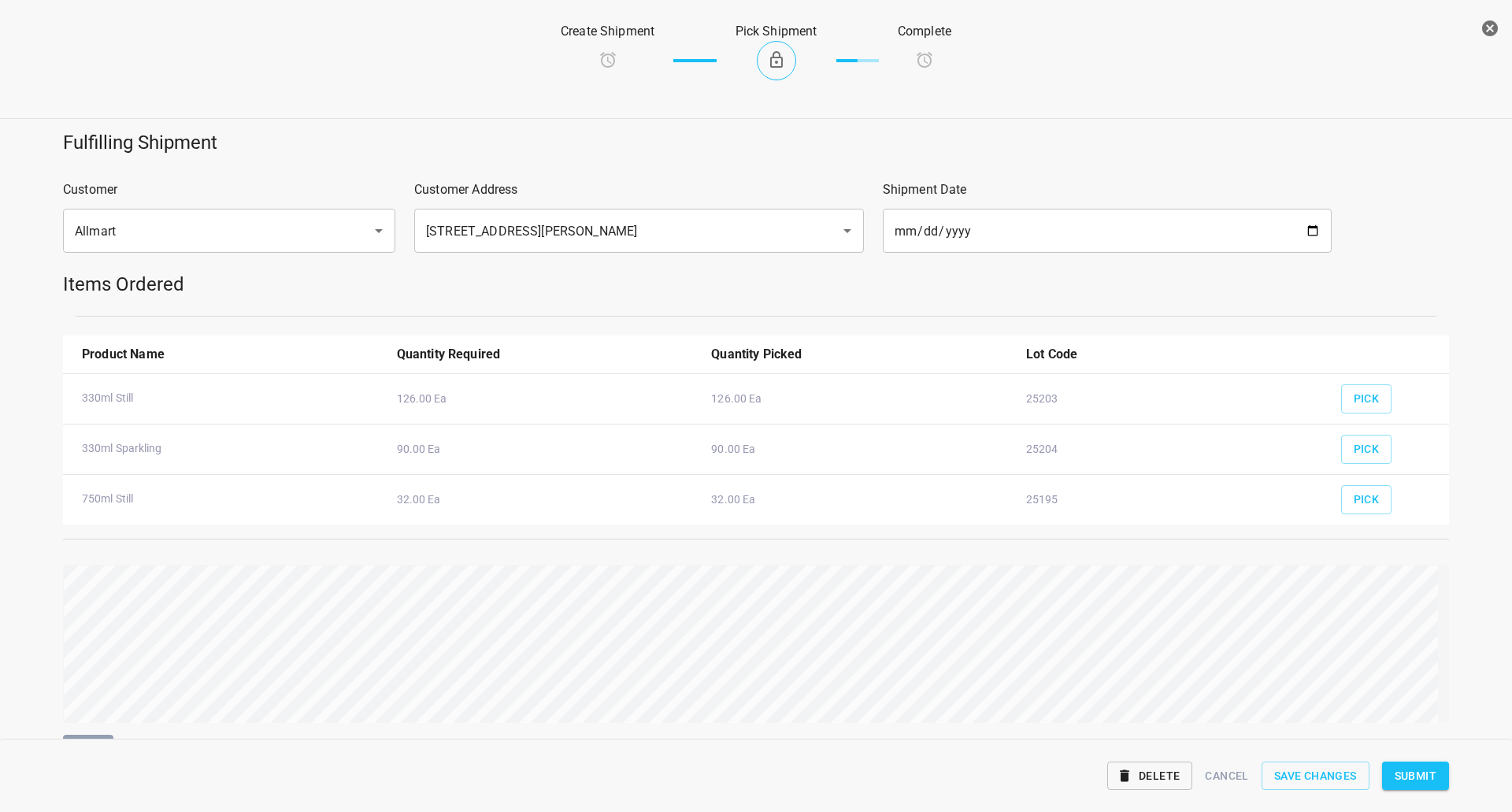
click at [1429, 771] on span "Submit" at bounding box center [1415, 775] width 42 height 20
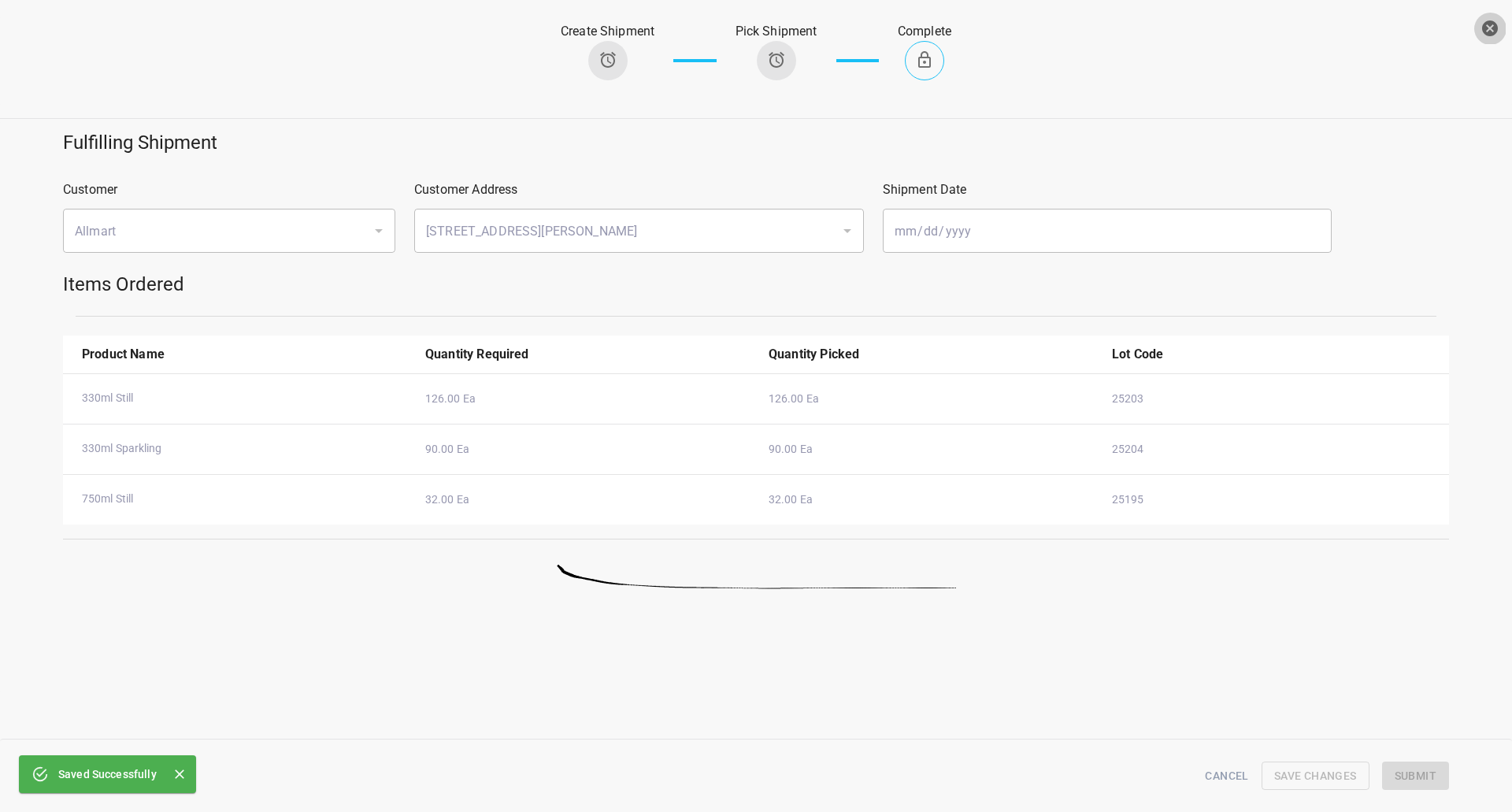
click at [1482, 30] on icon "button" at bounding box center [1489, 28] width 16 height 16
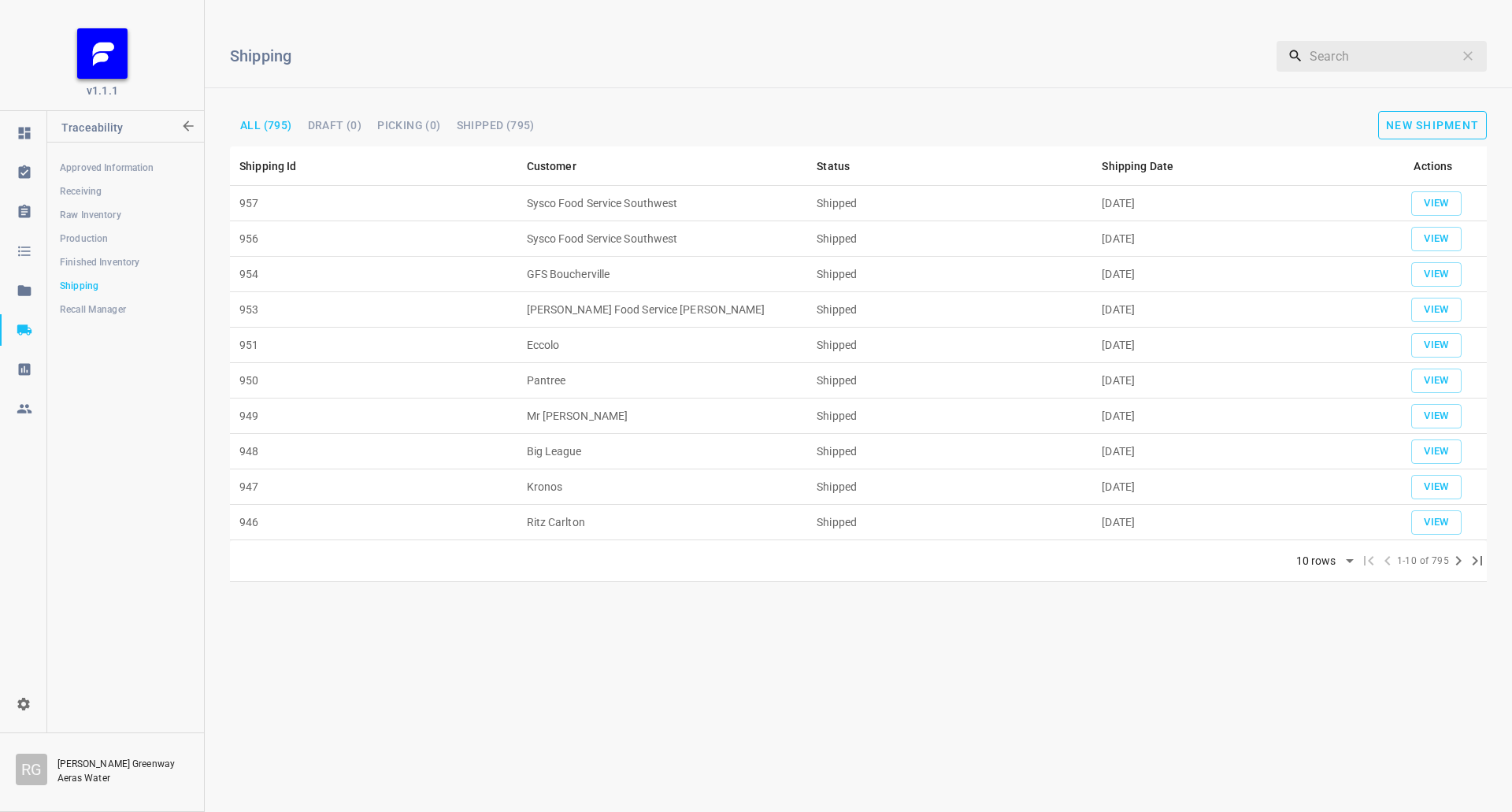
click at [1394, 126] on span "New Shipment" at bounding box center [1431, 125] width 93 height 13
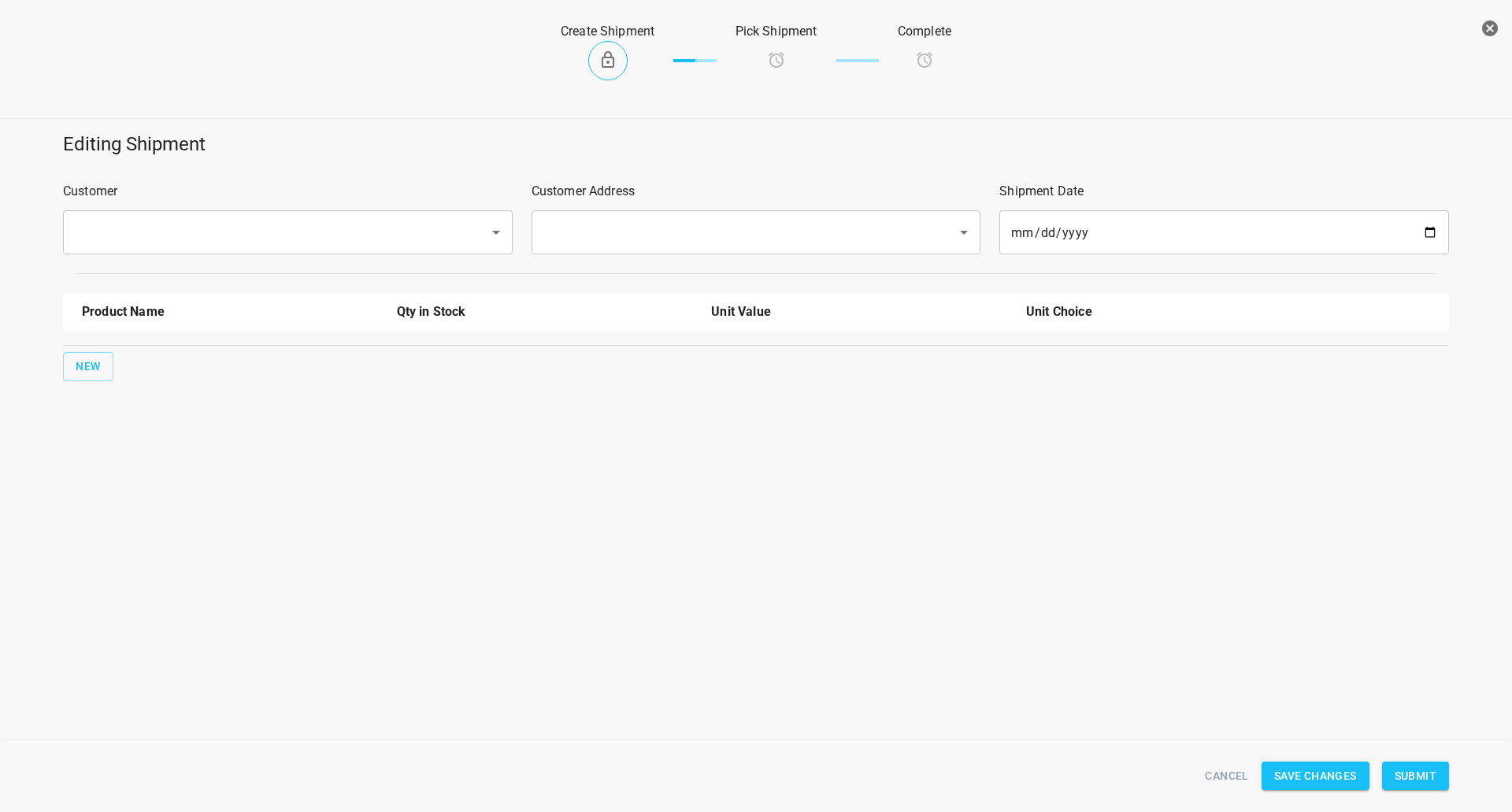
click at [230, 225] on input "text" at bounding box center [266, 232] width 391 height 30
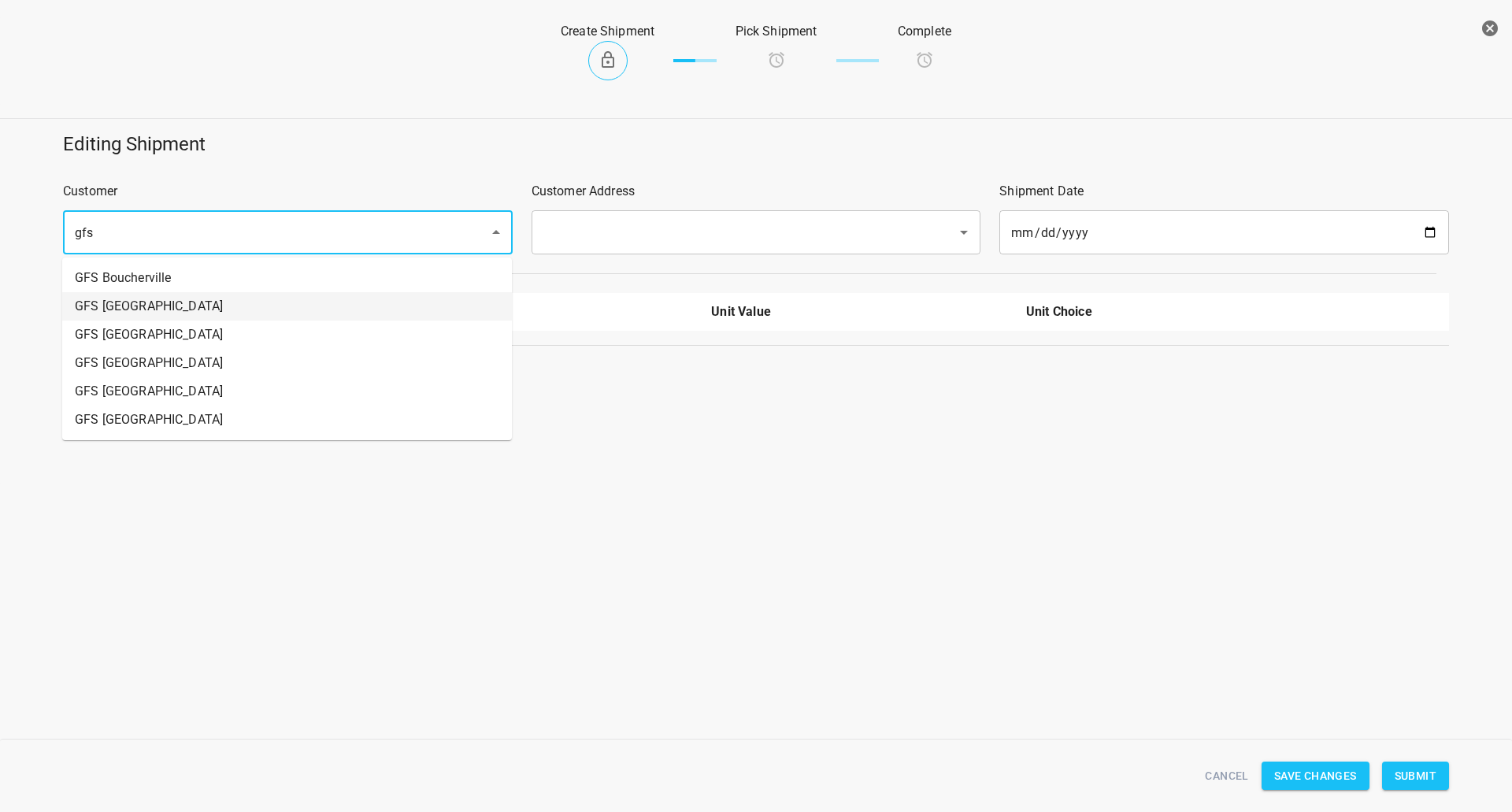
click at [193, 319] on li "GFS [GEOGRAPHIC_DATA]" at bounding box center [287, 306] width 450 height 28
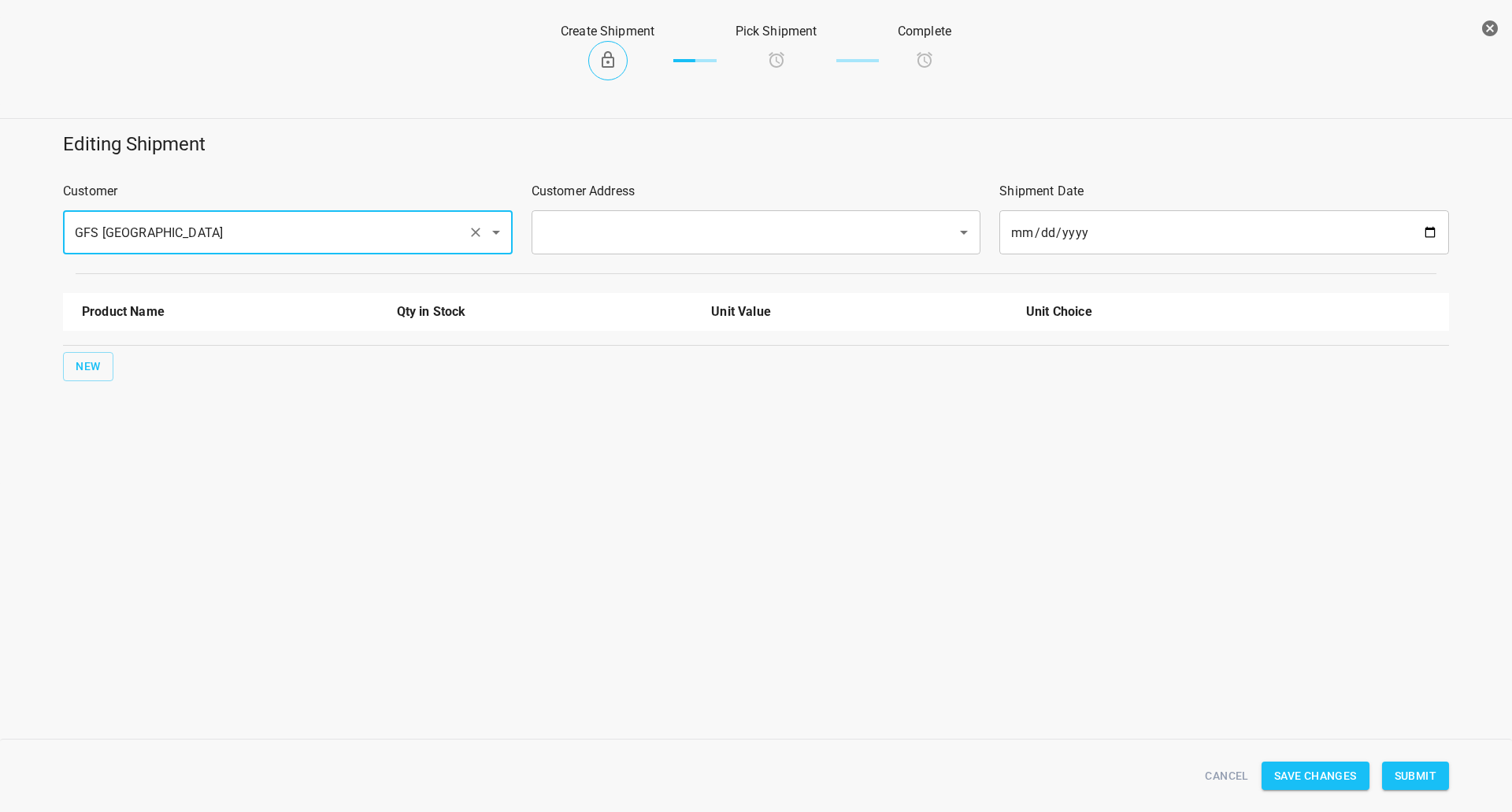
type input "GFS [GEOGRAPHIC_DATA]"
click at [593, 228] on input "text" at bounding box center [734, 232] width 391 height 30
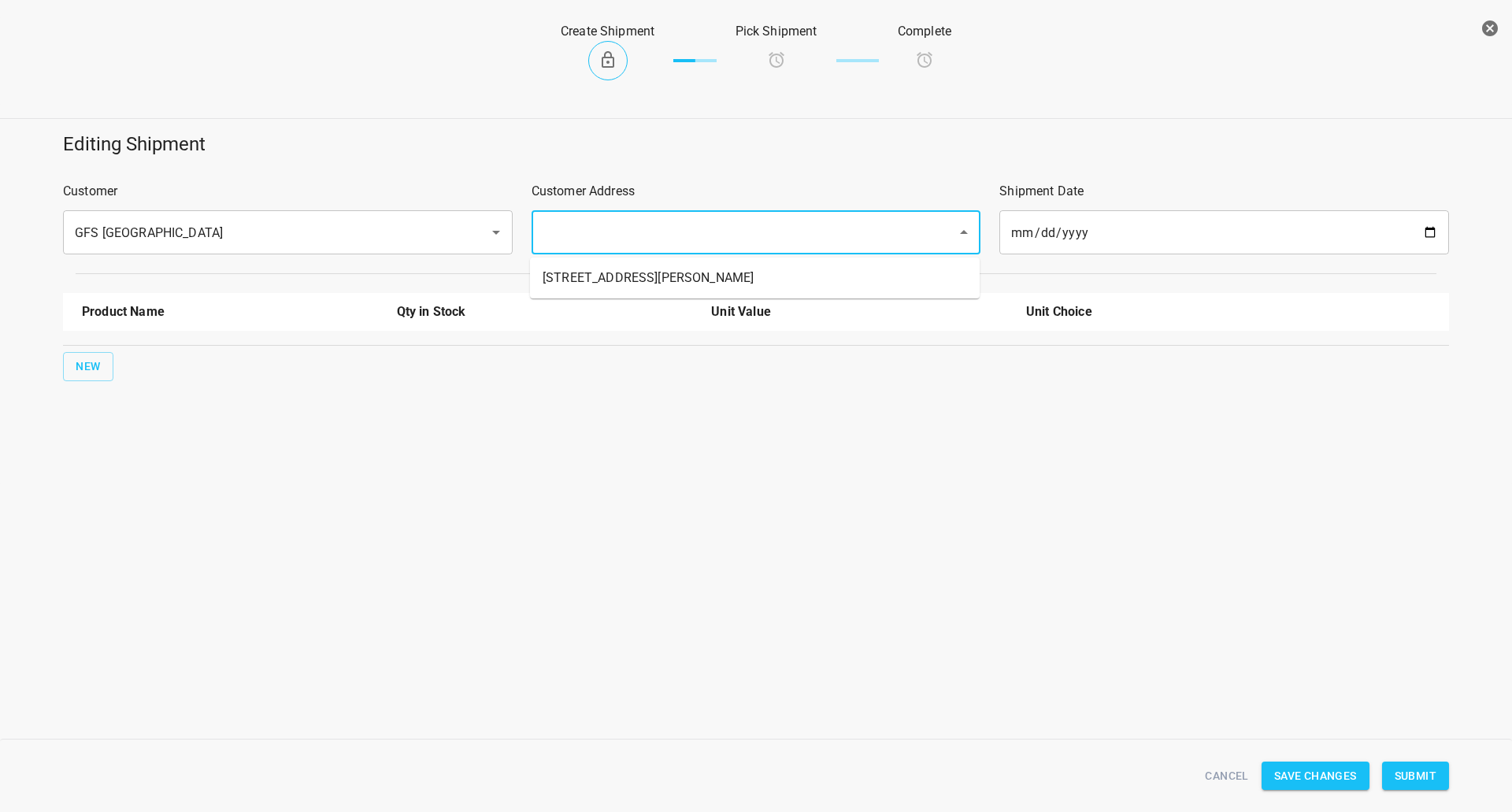
click at [581, 269] on li "[STREET_ADDRESS][PERSON_NAME]" at bounding box center [755, 278] width 450 height 28
type input "[STREET_ADDRESS][PERSON_NAME]"
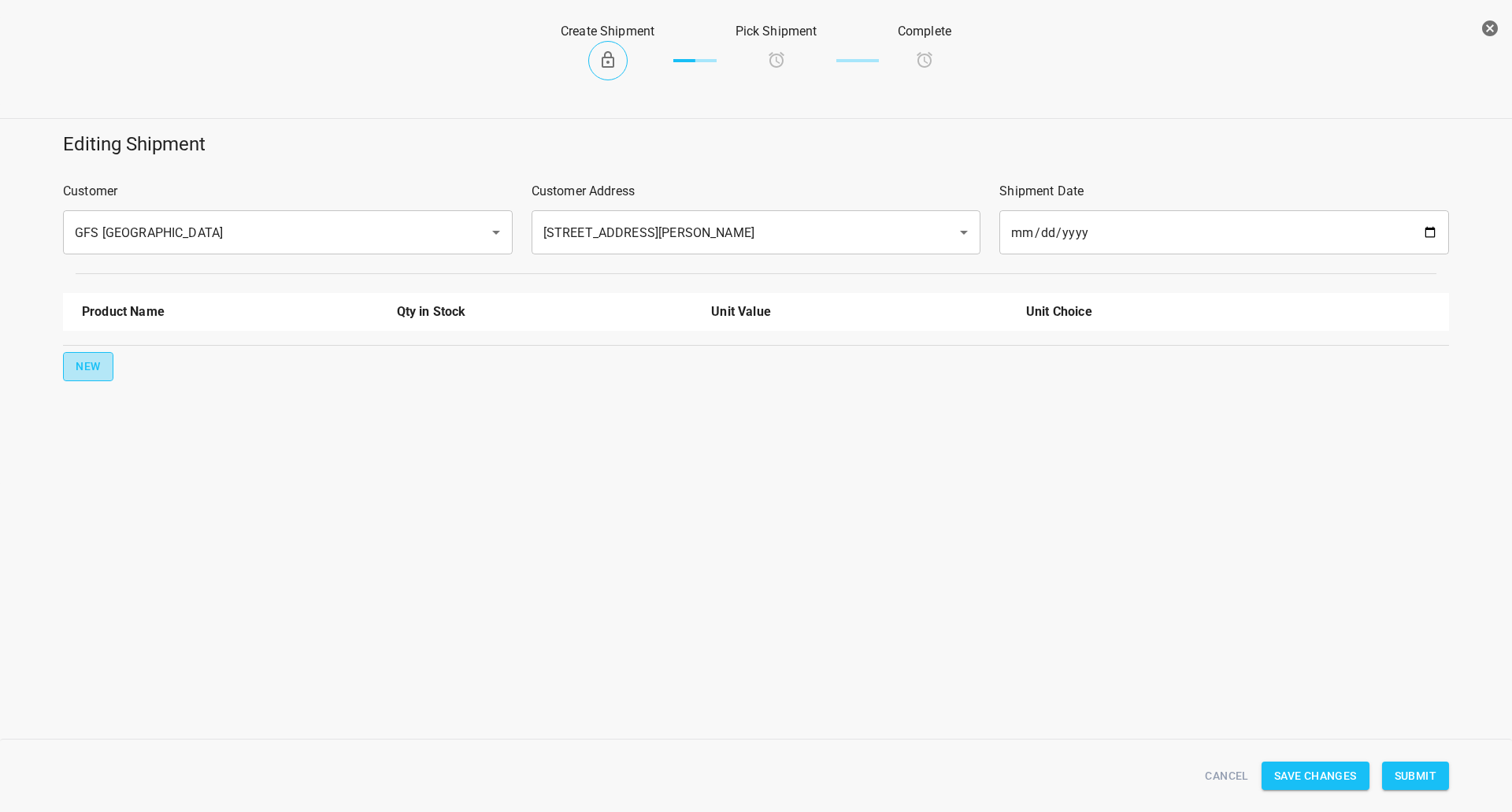
click at [97, 367] on span "New" at bounding box center [88, 366] width 25 height 20
click at [125, 358] on input "text" at bounding box center [207, 356] width 252 height 25
click at [142, 503] on li "330ml Still" at bounding box center [229, 506] width 296 height 28
type input "330ml Still"
click at [104, 421] on button "New" at bounding box center [87, 417] width 50 height 29
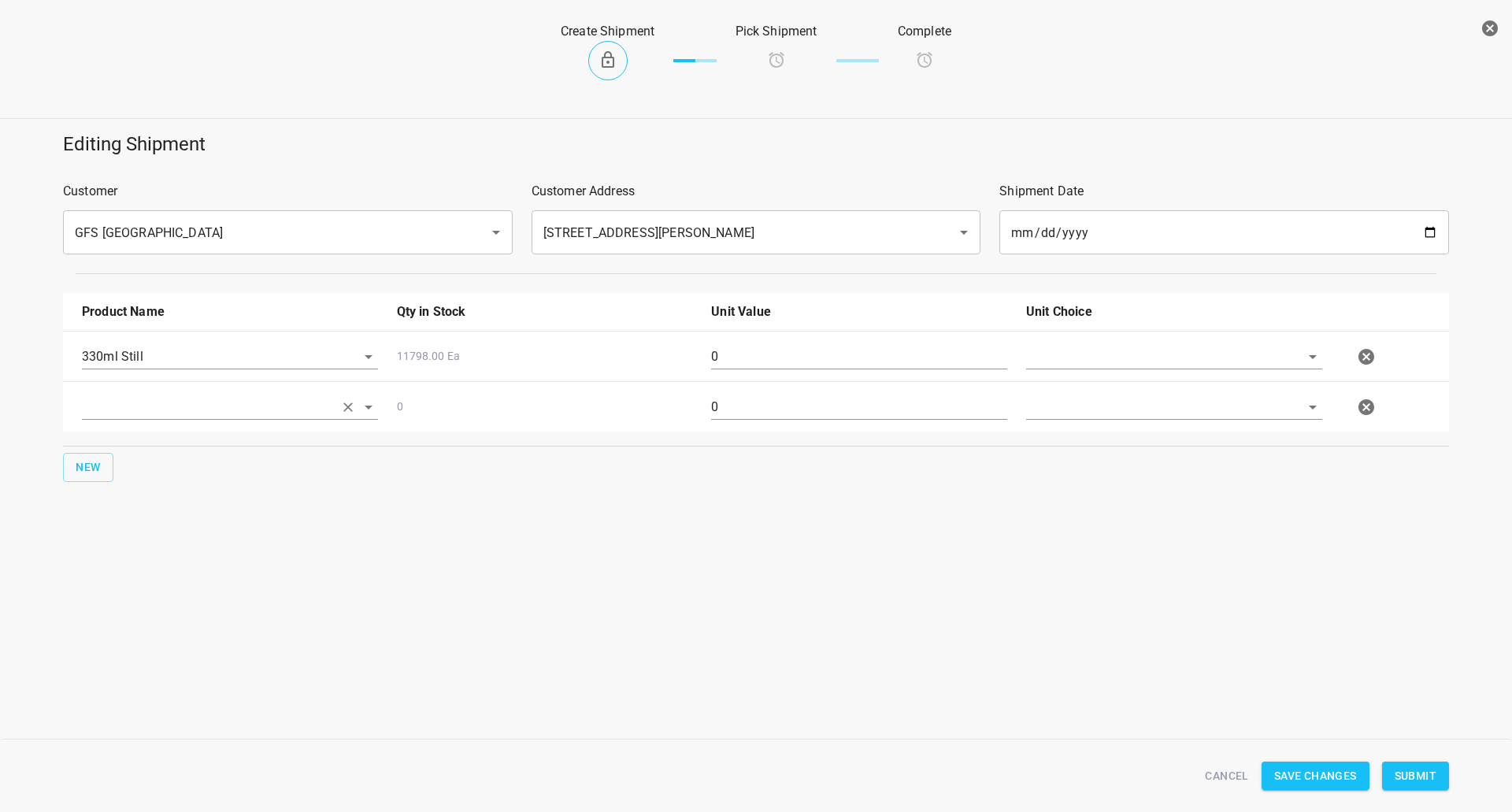
drag, startPoint x: 104, startPoint y: 421, endPoint x: 119, endPoint y: 409, distance: 19.2
click at [119, 369] on input "text" at bounding box center [207, 356] width 252 height 25
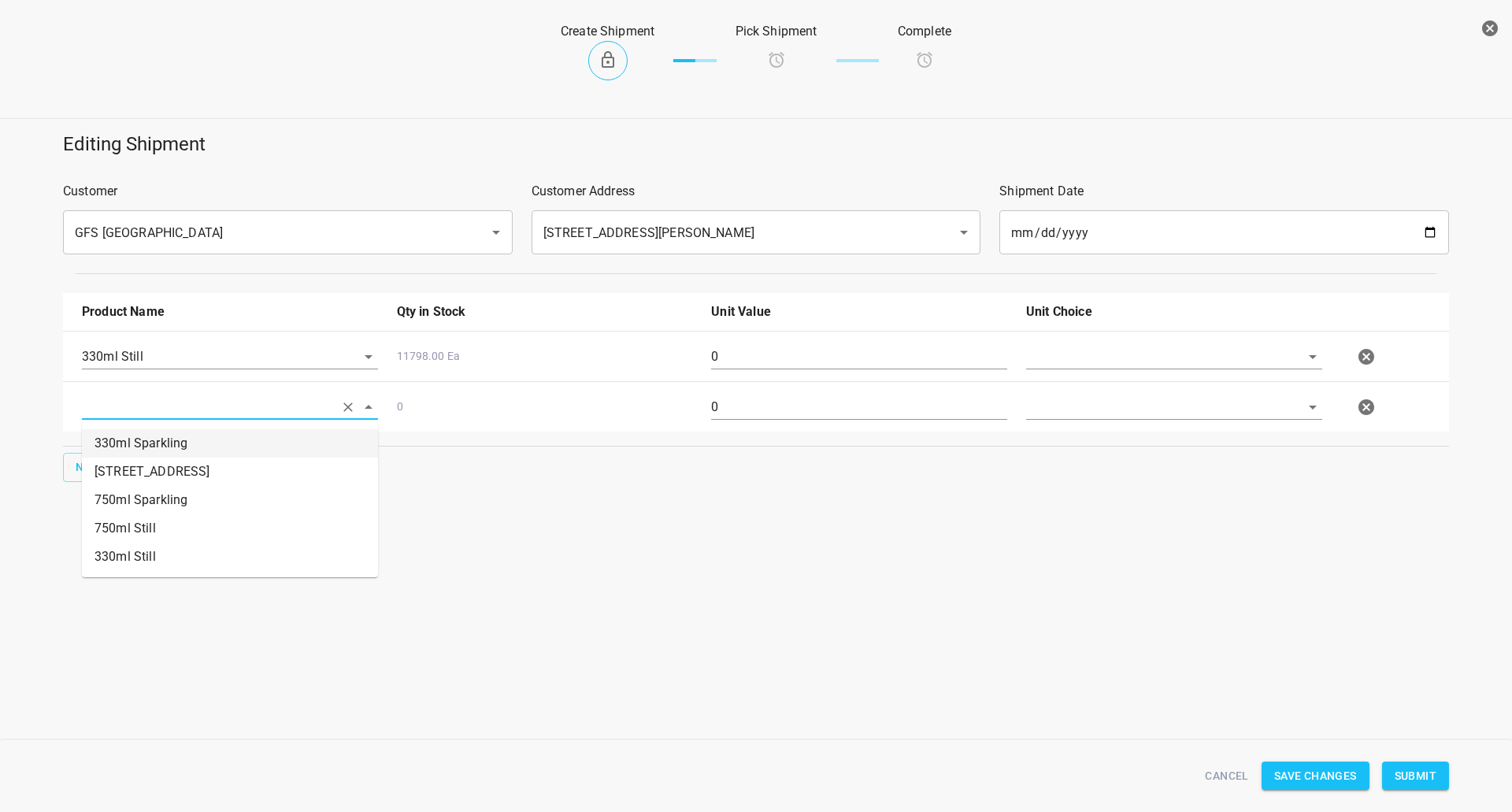
click at [182, 443] on li "330ml Sparkling" at bounding box center [229, 443] width 296 height 28
type input "330ml Sparkling"
click at [1055, 360] on input "text" at bounding box center [1151, 356] width 252 height 25
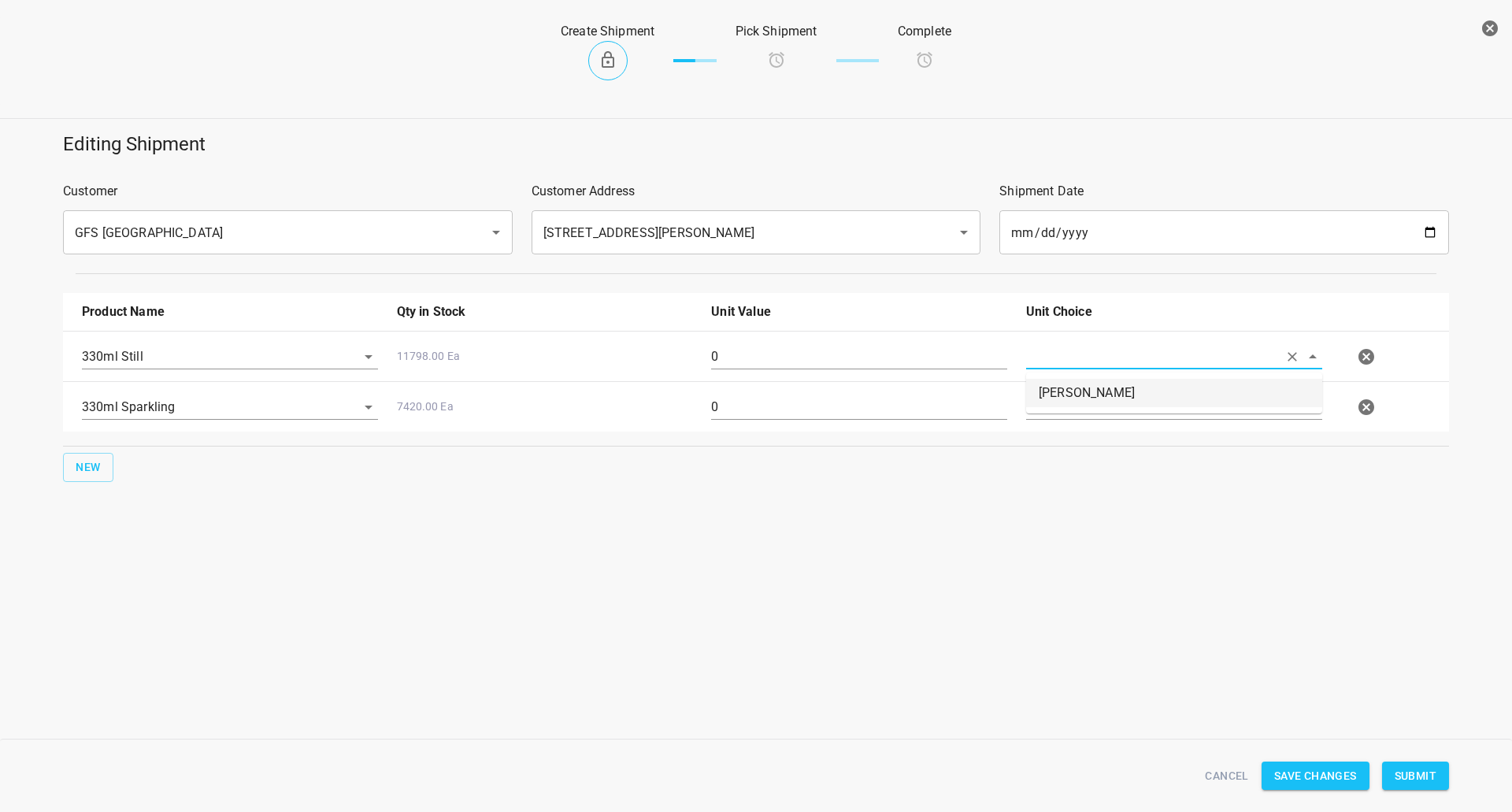
drag, startPoint x: 1055, startPoint y: 364, endPoint x: 1049, endPoint y: 398, distance: 34.5
click at [1052, 398] on li "[PERSON_NAME]" at bounding box center [1173, 392] width 296 height 28
type input "[PERSON_NAME]"
click at [1049, 369] on input "text" at bounding box center [1151, 356] width 252 height 25
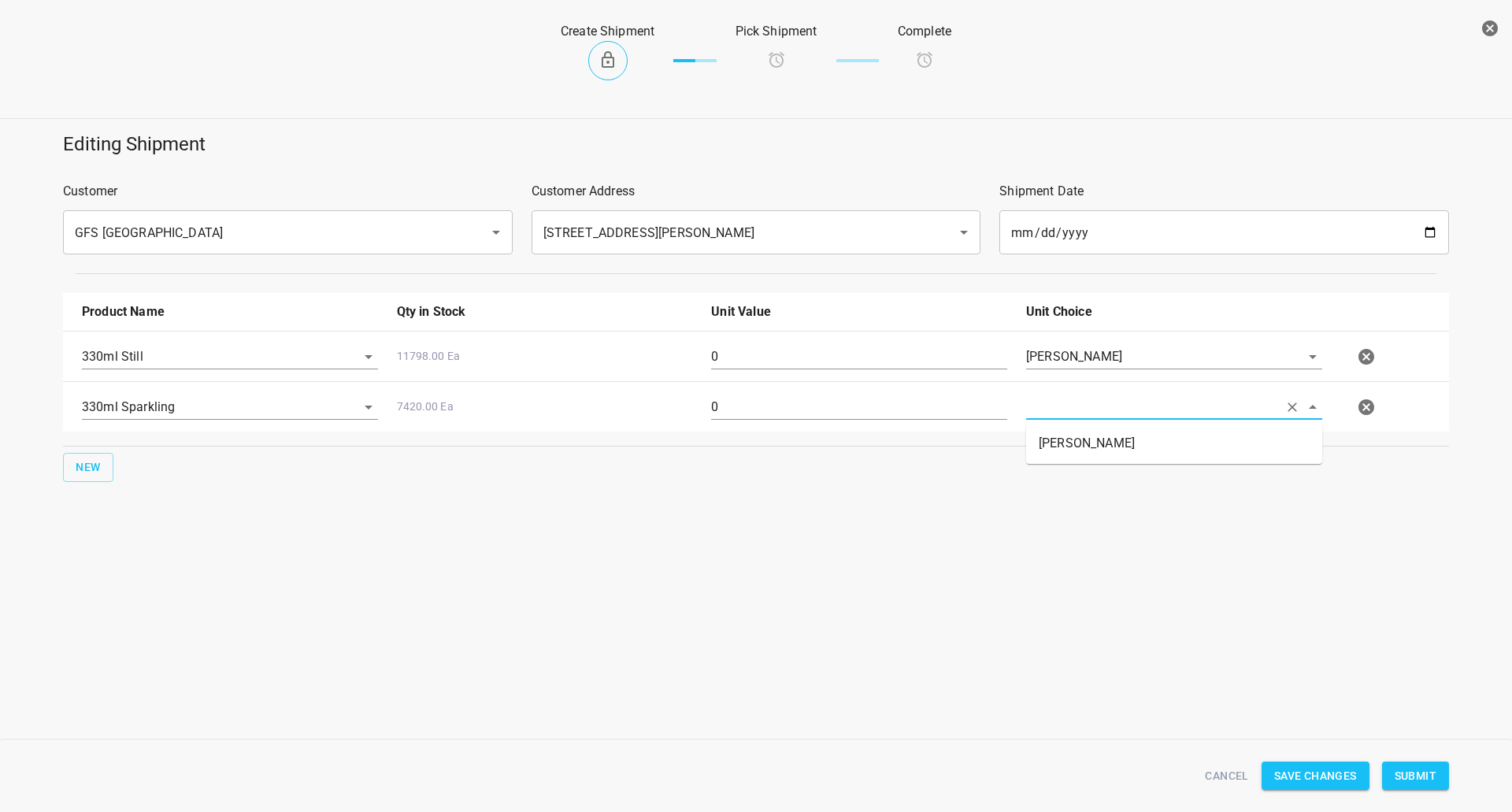
click at [1060, 432] on li "[PERSON_NAME]" at bounding box center [1173, 443] width 296 height 28
type input "[PERSON_NAME]"
click at [812, 352] on input "0" at bounding box center [858, 357] width 296 height 25
type input "180"
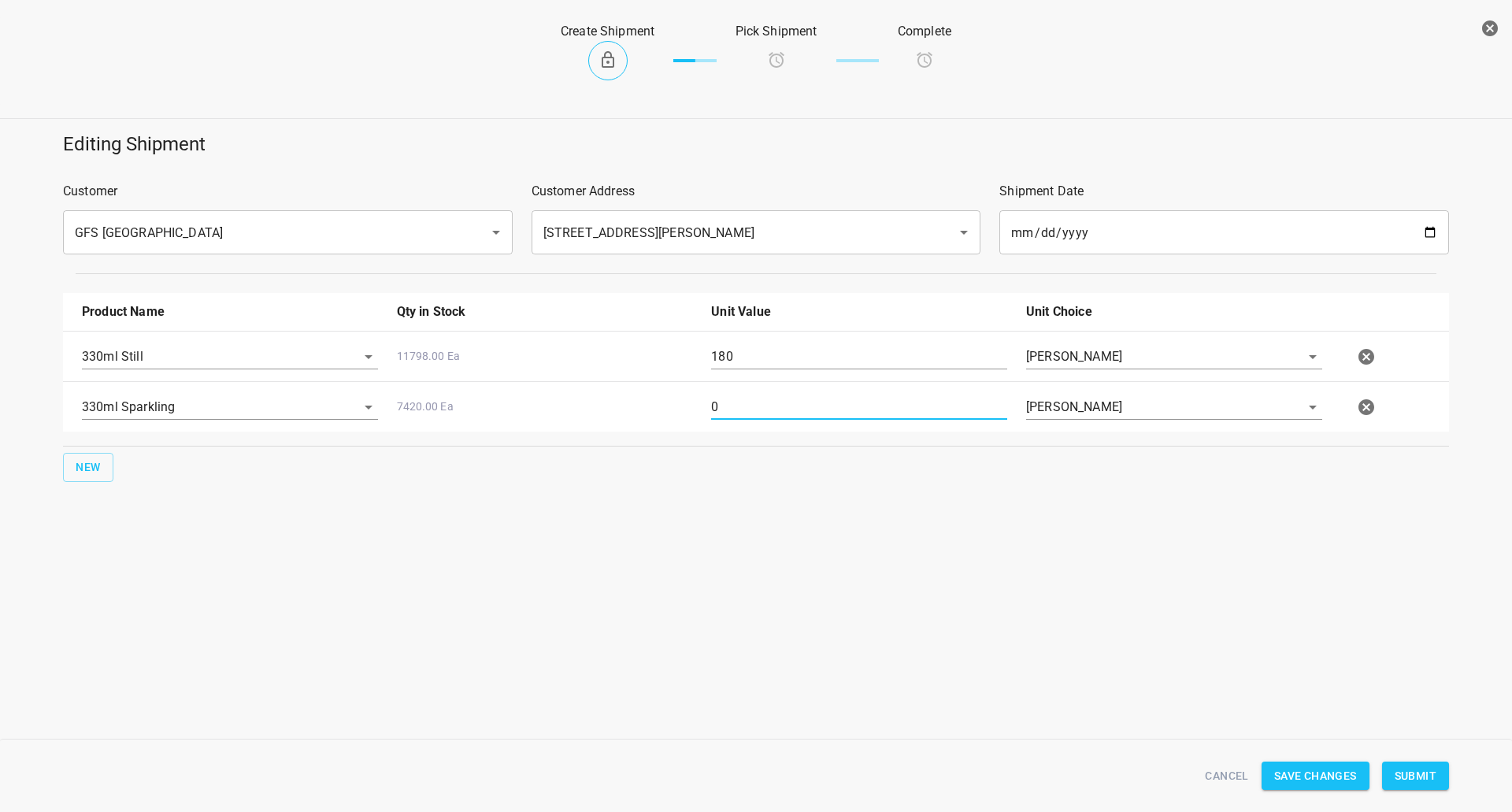
drag, startPoint x: 850, startPoint y: 395, endPoint x: 853, endPoint y: 425, distance: 30.1
click at [851, 399] on input "0" at bounding box center [858, 408] width 296 height 25
click at [853, 425] on div "0" at bounding box center [858, 414] width 315 height 57
click at [852, 412] on input "0" at bounding box center [858, 408] width 296 height 25
click at [852, 413] on input "0" at bounding box center [858, 408] width 296 height 25
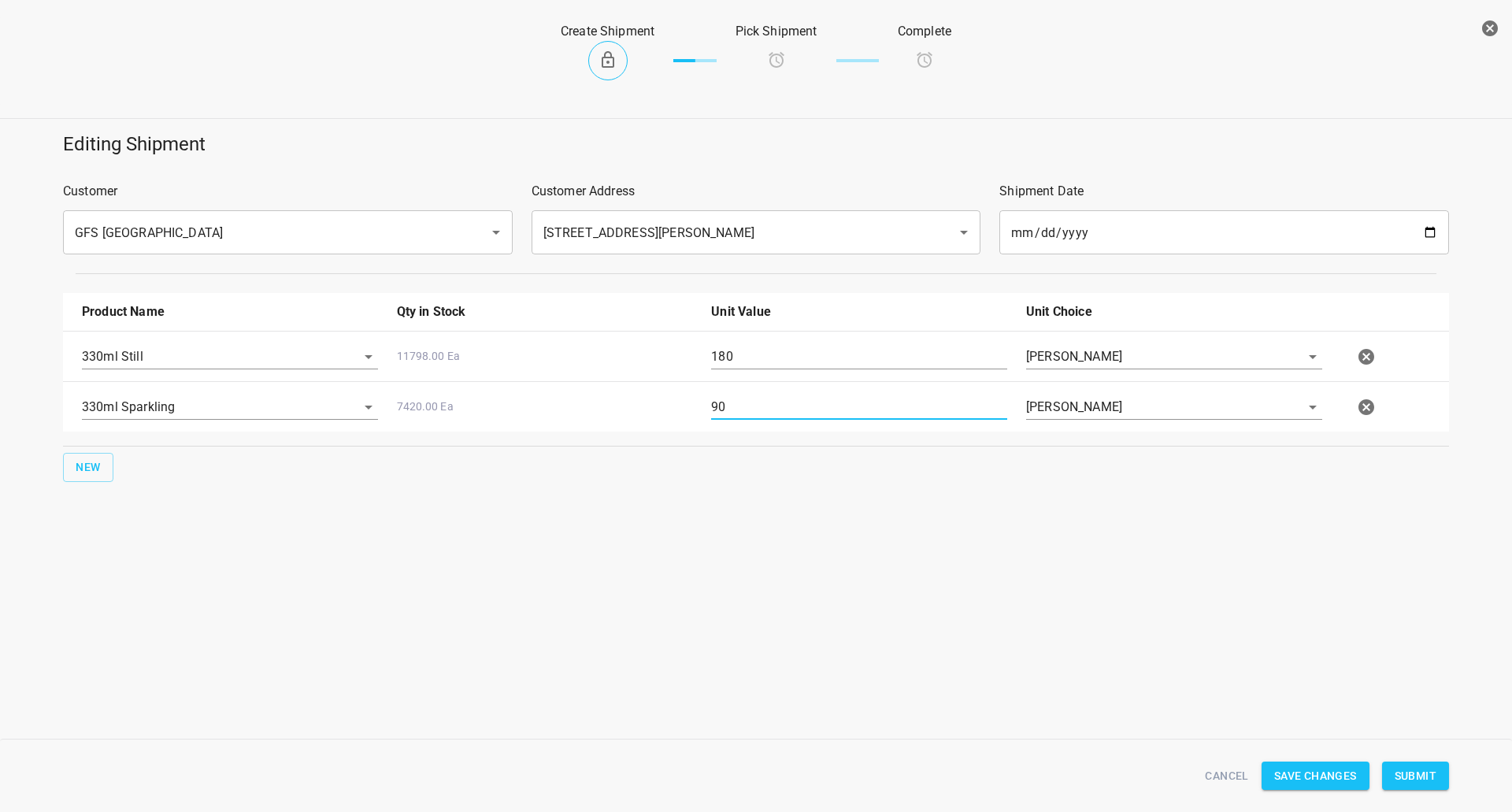
type input "90"
drag, startPoint x: 1402, startPoint y: 780, endPoint x: 1147, endPoint y: 634, distance: 293.8
click at [1402, 780] on span "Submit" at bounding box center [1415, 775] width 42 height 20
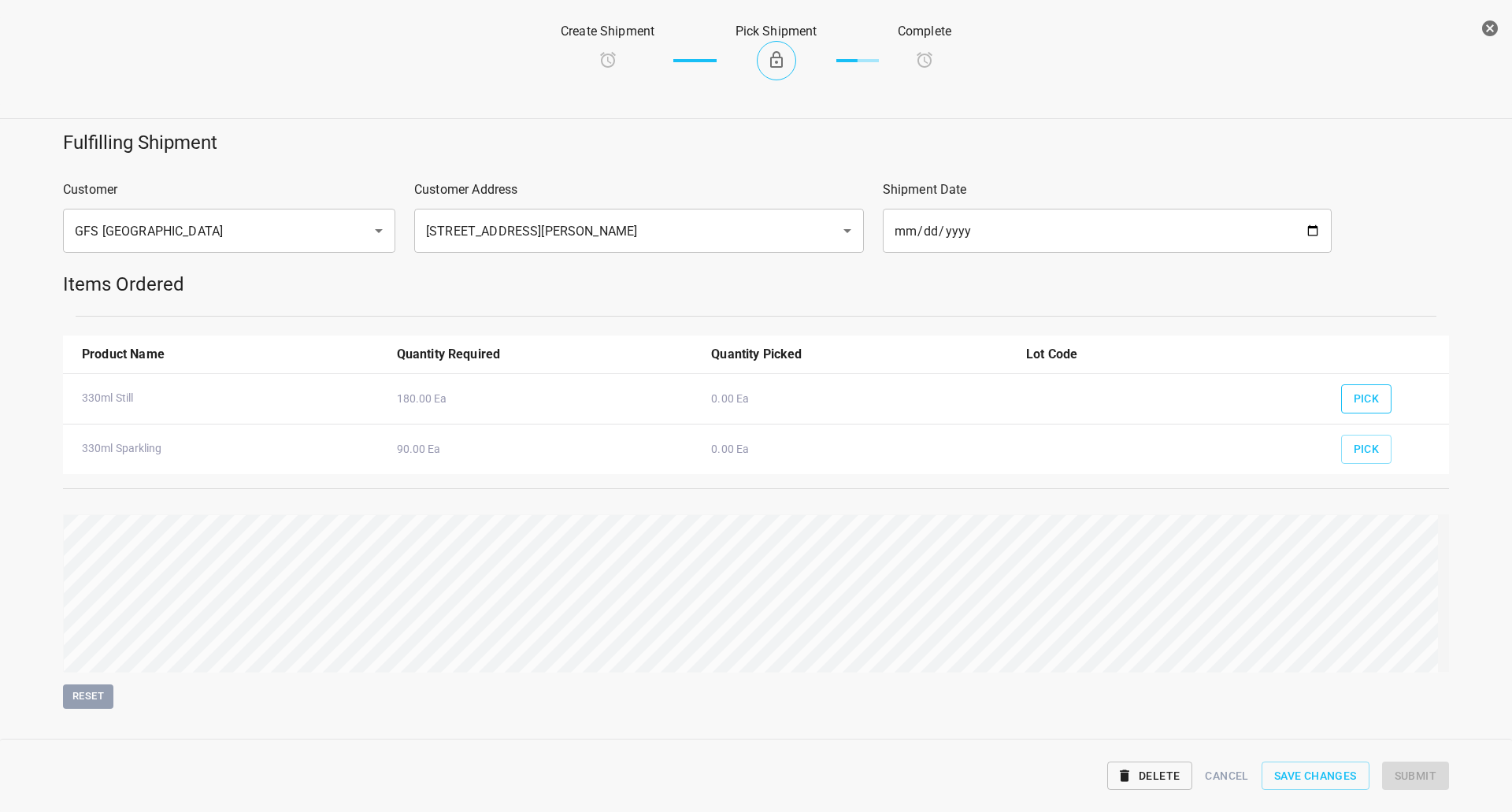
click at [1341, 405] on button "Pick" at bounding box center [1366, 399] width 51 height 29
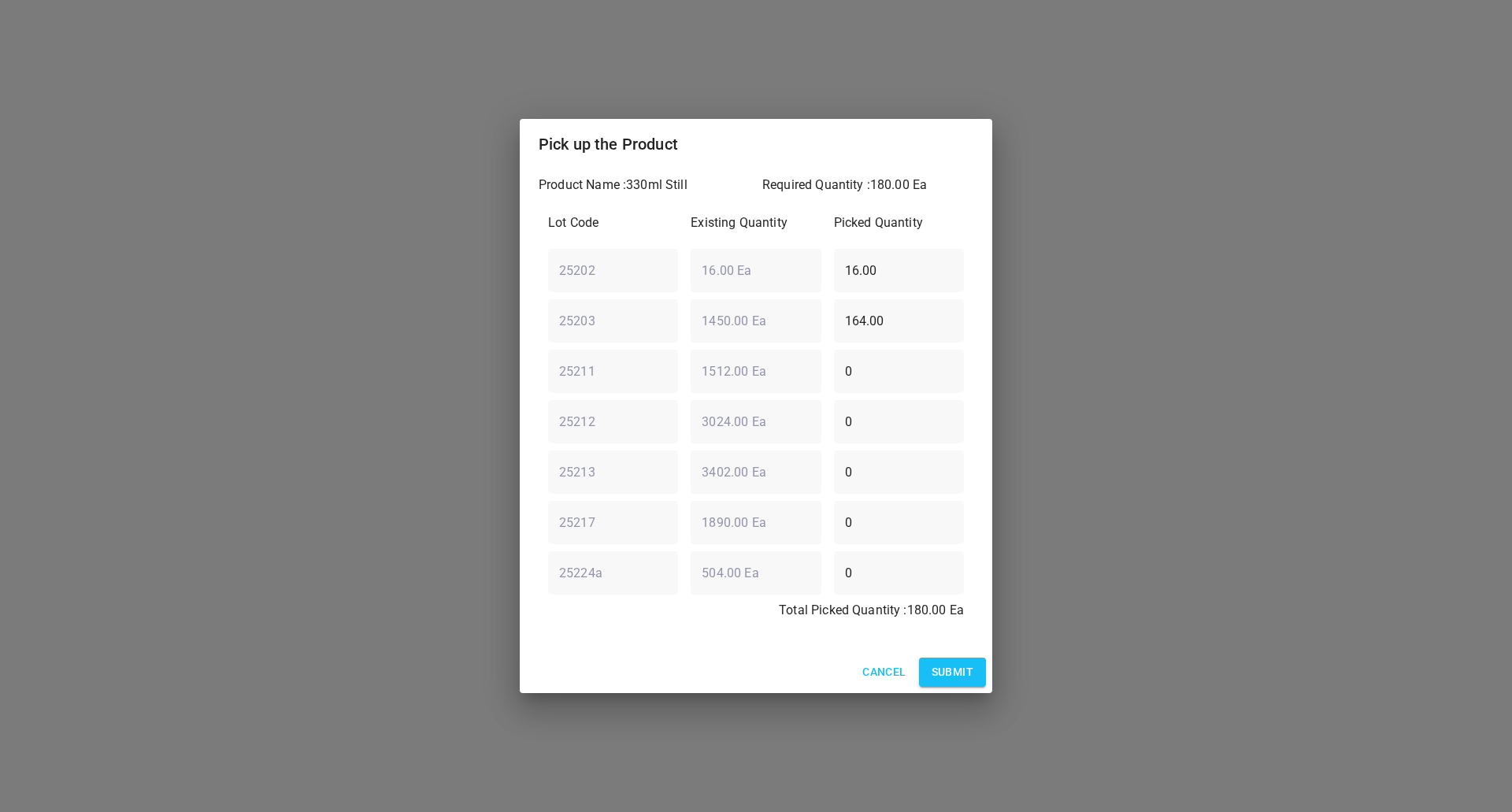
click at [943, 320] on input "164.00" at bounding box center [898, 321] width 130 height 44
drag, startPoint x: 638, startPoint y: 340, endPoint x: 248, endPoint y: 381, distance: 392.1
click at [248, 381] on div "Pick up the Product Product Name : 330ml Still Required Quantity : 180.00 Ea Lo…" at bounding box center [756, 406] width 1512 height 812
type input "0"
click at [365, 320] on div "Pick up the Product Product Name : 330ml Still Required Quantity : 180.00 Ea Lo…" at bounding box center [756, 406] width 1512 height 812
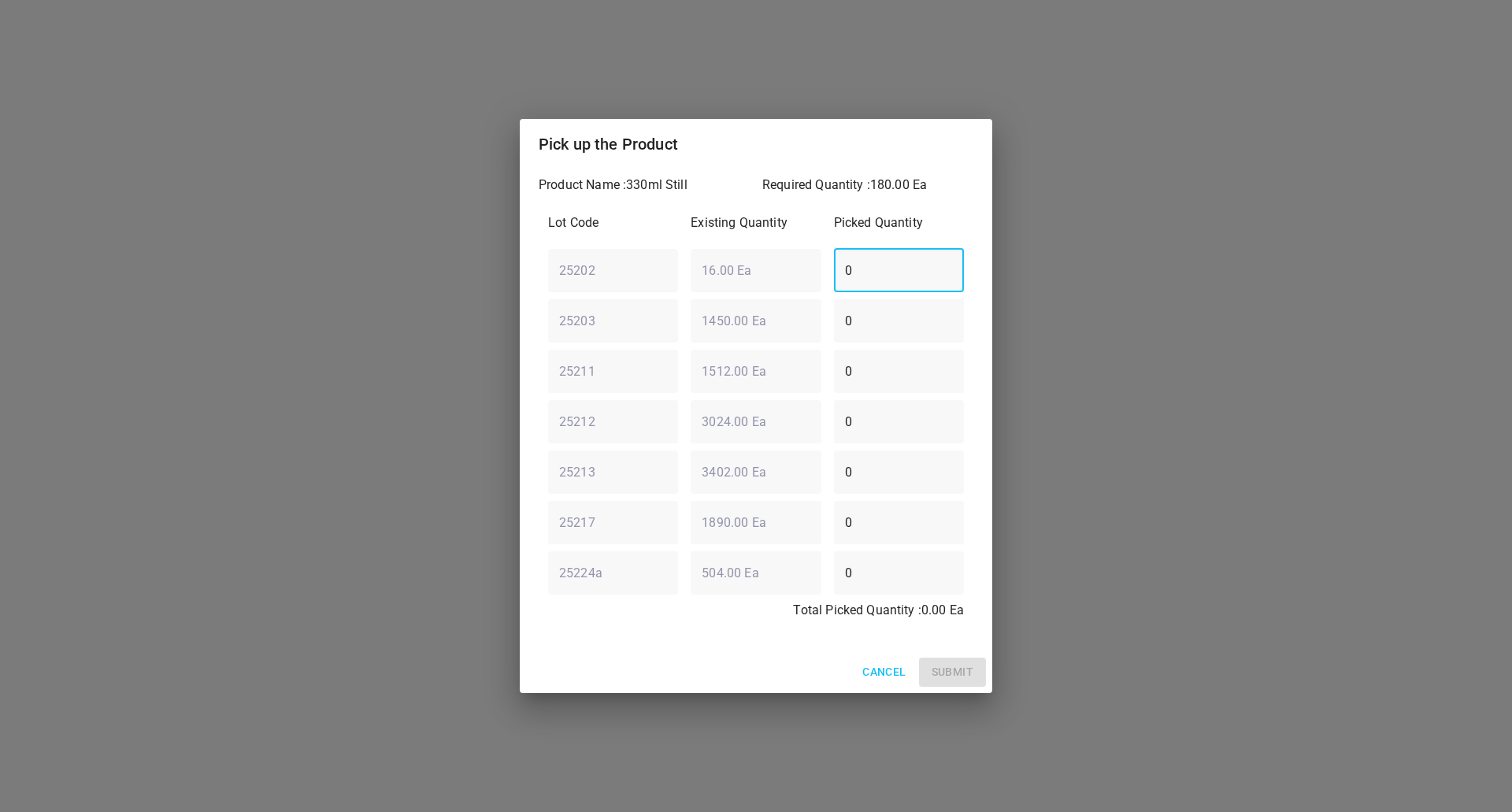
type input "0"
click at [618, 403] on div "Lot Code Existing Quantity Picked Quantity 25202 ​ 16.00 Ea ​ 0 ​ 25203 ​ 1450.…" at bounding box center [756, 421] width 435 height 435
type input "126"
click at [657, 359] on div "Lot Code Existing Quantity Picked Quantity 25202 ​ 16.00 Ea ​ 0 ​ 25203 ​ 1450.…" at bounding box center [756, 421] width 435 height 435
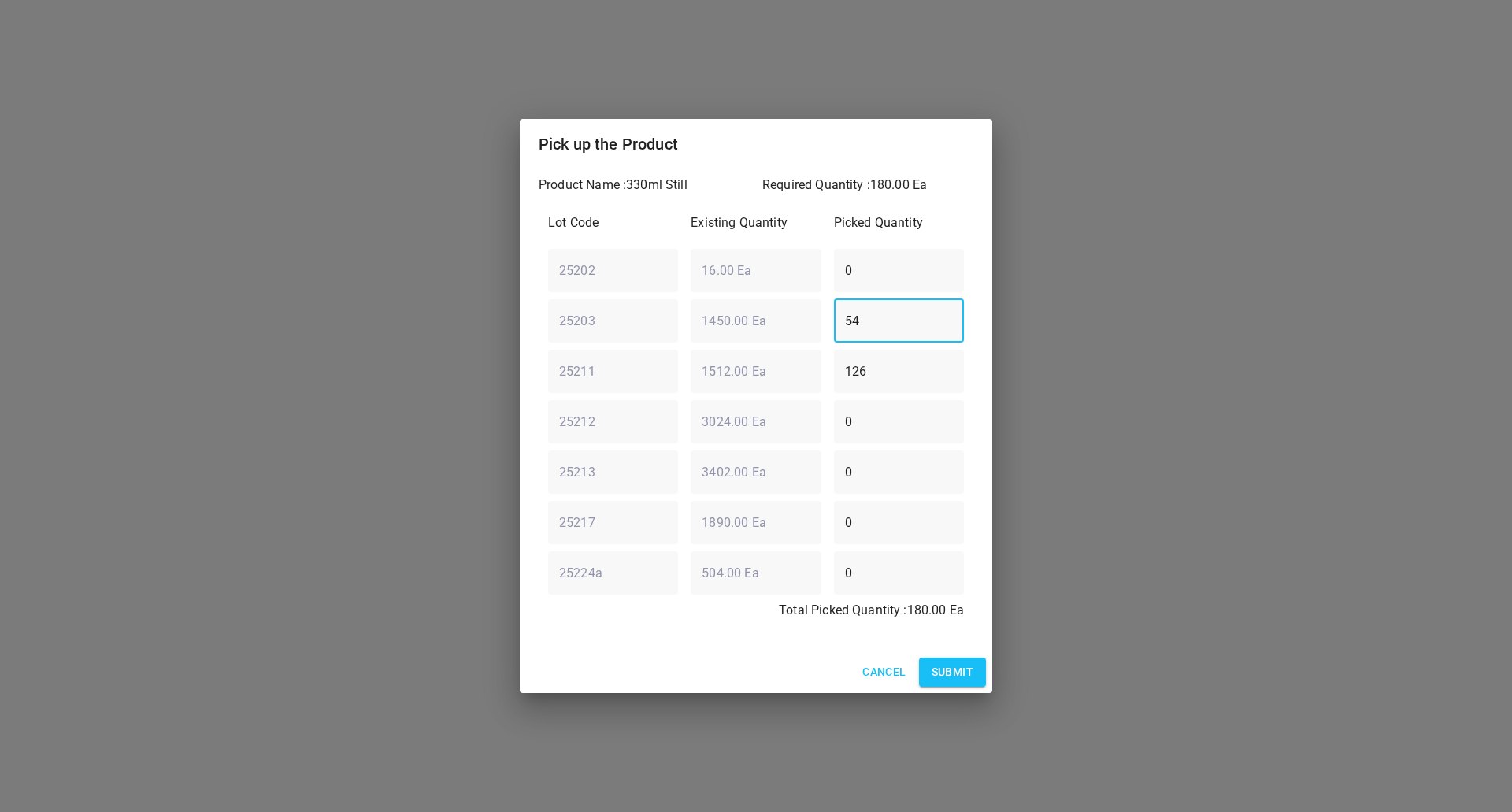
type input "54"
click at [958, 676] on span "Submit" at bounding box center [952, 672] width 42 height 20
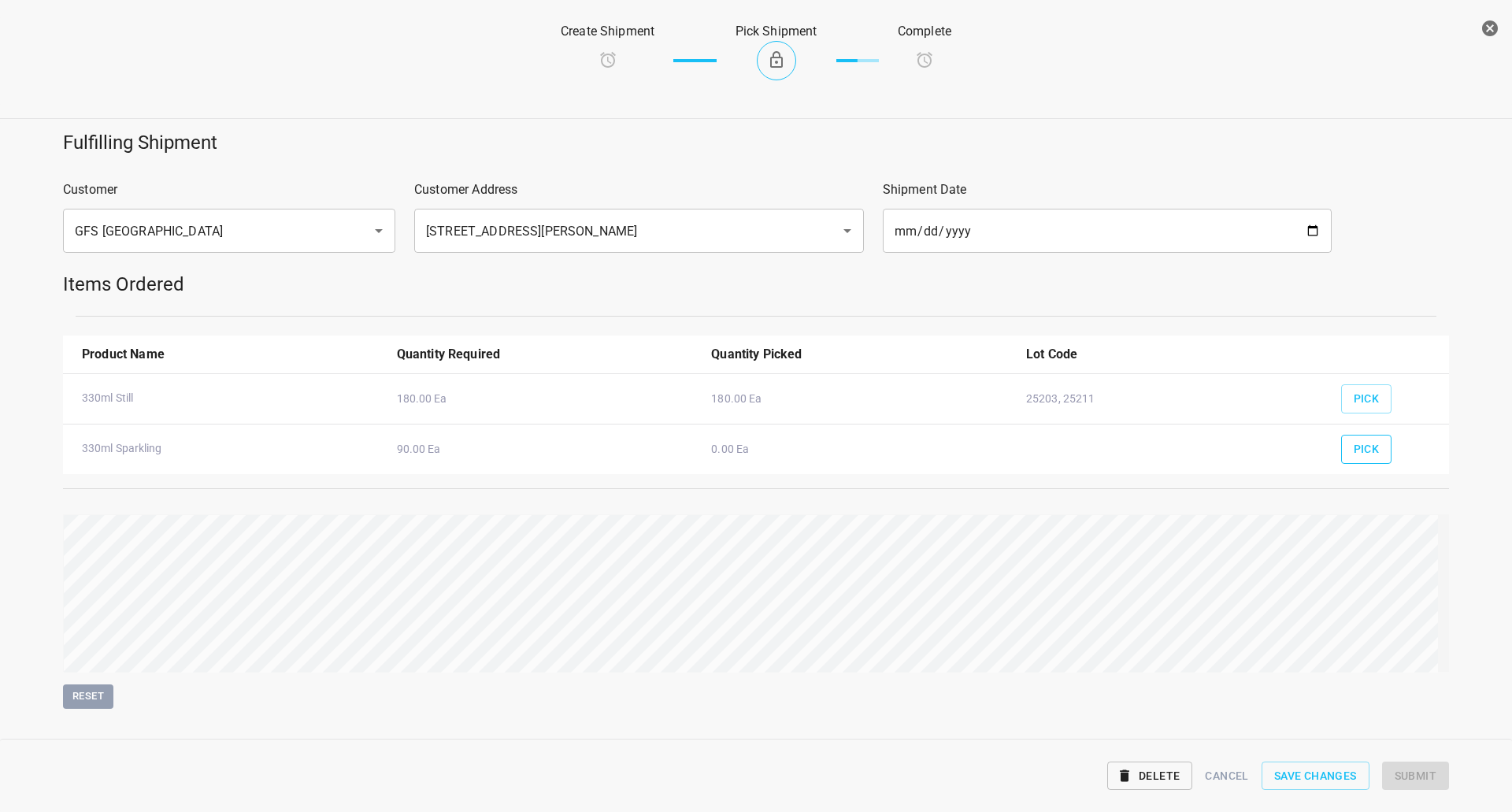
click at [1360, 448] on span "Pick" at bounding box center [1366, 449] width 26 height 20
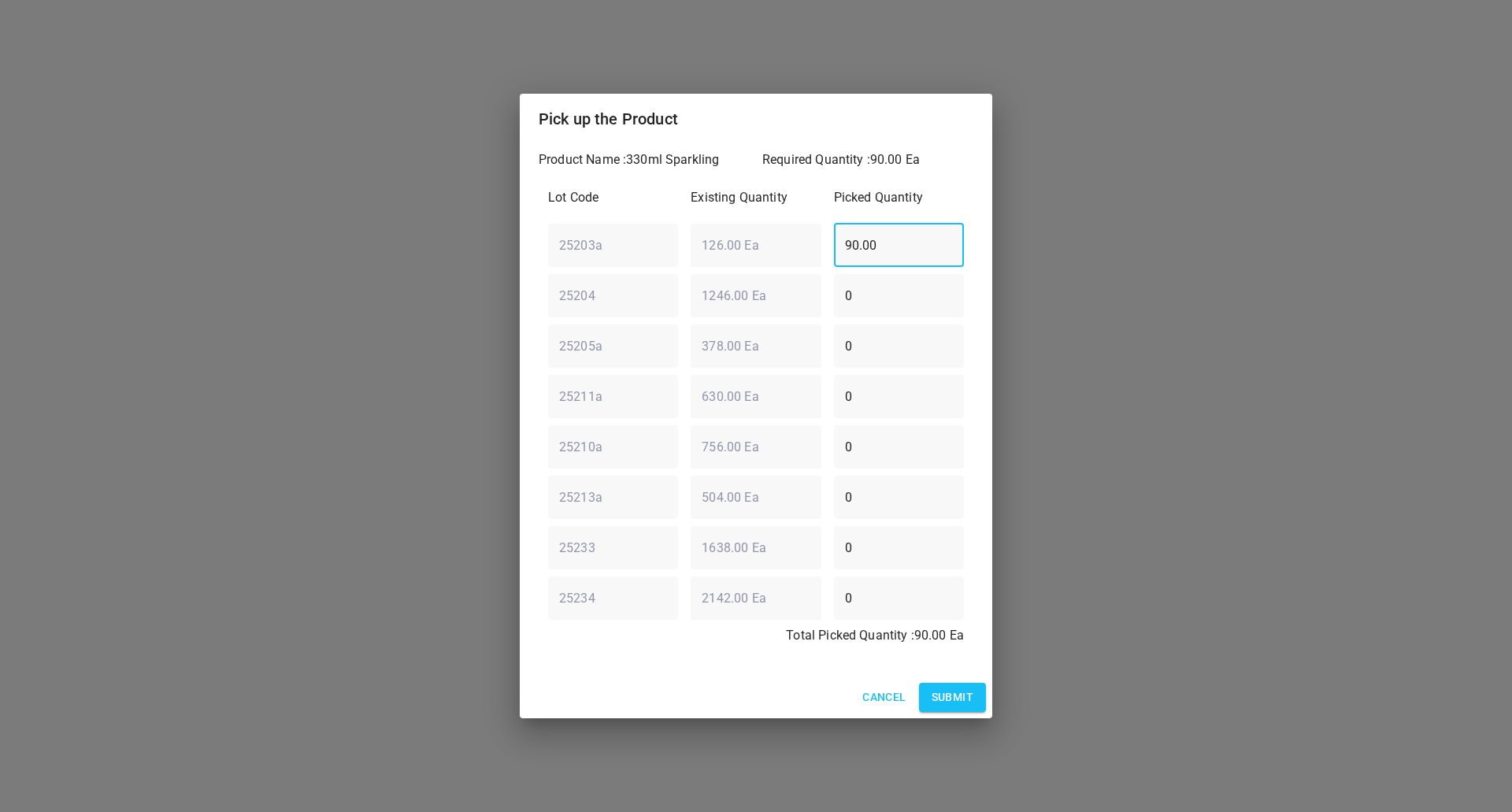
drag, startPoint x: 919, startPoint y: 253, endPoint x: 157, endPoint y: 309, distance: 764.1
click at [157, 309] on div "Pick up the Product Product Name : 330ml Sparkling Required Quantity : 90.00 Ea…" at bounding box center [756, 406] width 1512 height 812
type input "0"
click at [609, 328] on div "Lot Code Existing Quantity Picked Quantity 25203a ​ 126.00 Ea ​ 0 ​ 25204 ​ 124…" at bounding box center [756, 421] width 435 height 485
type input "90"
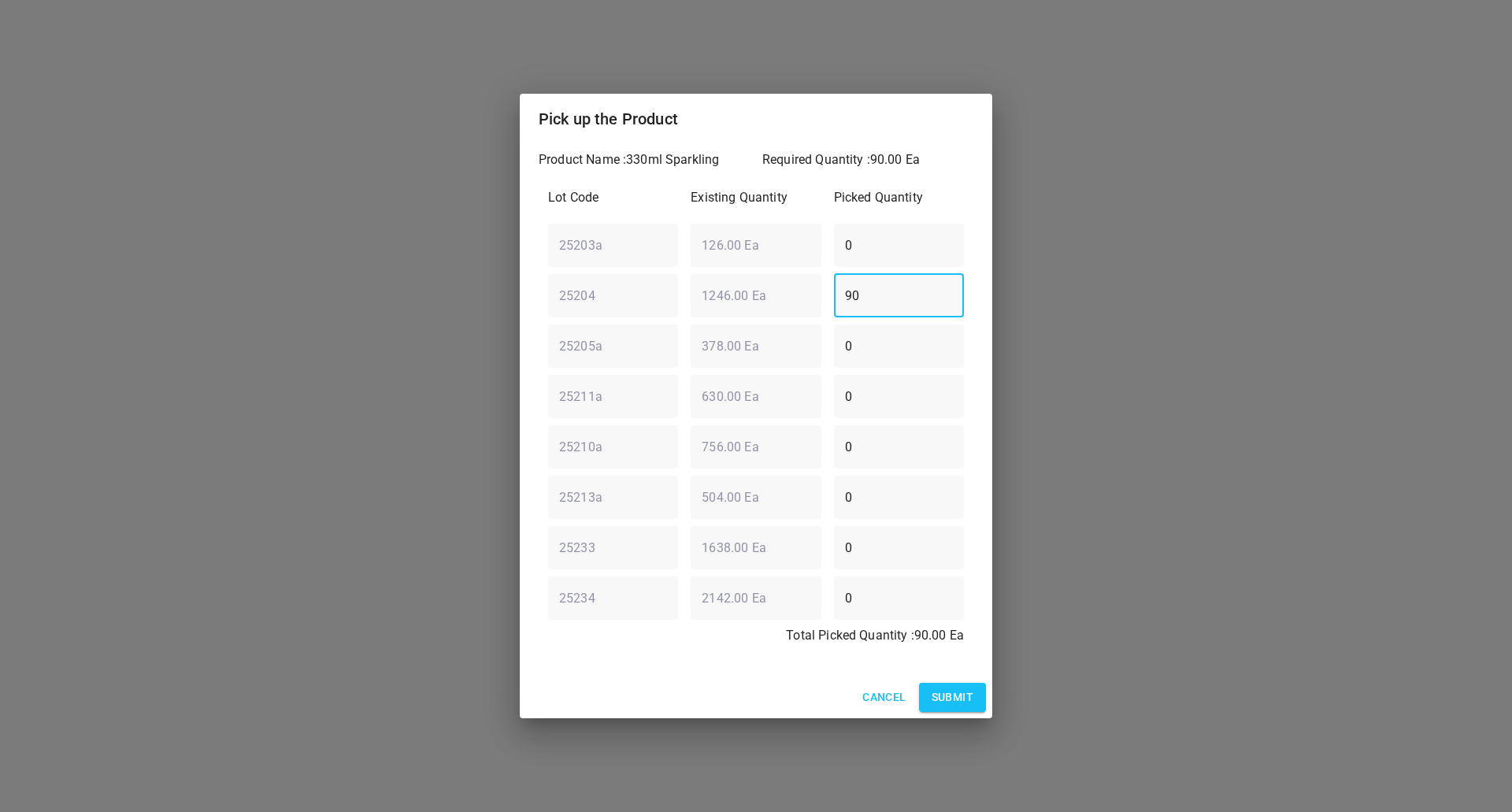
click at [964, 701] on span "Submit" at bounding box center [952, 697] width 42 height 20
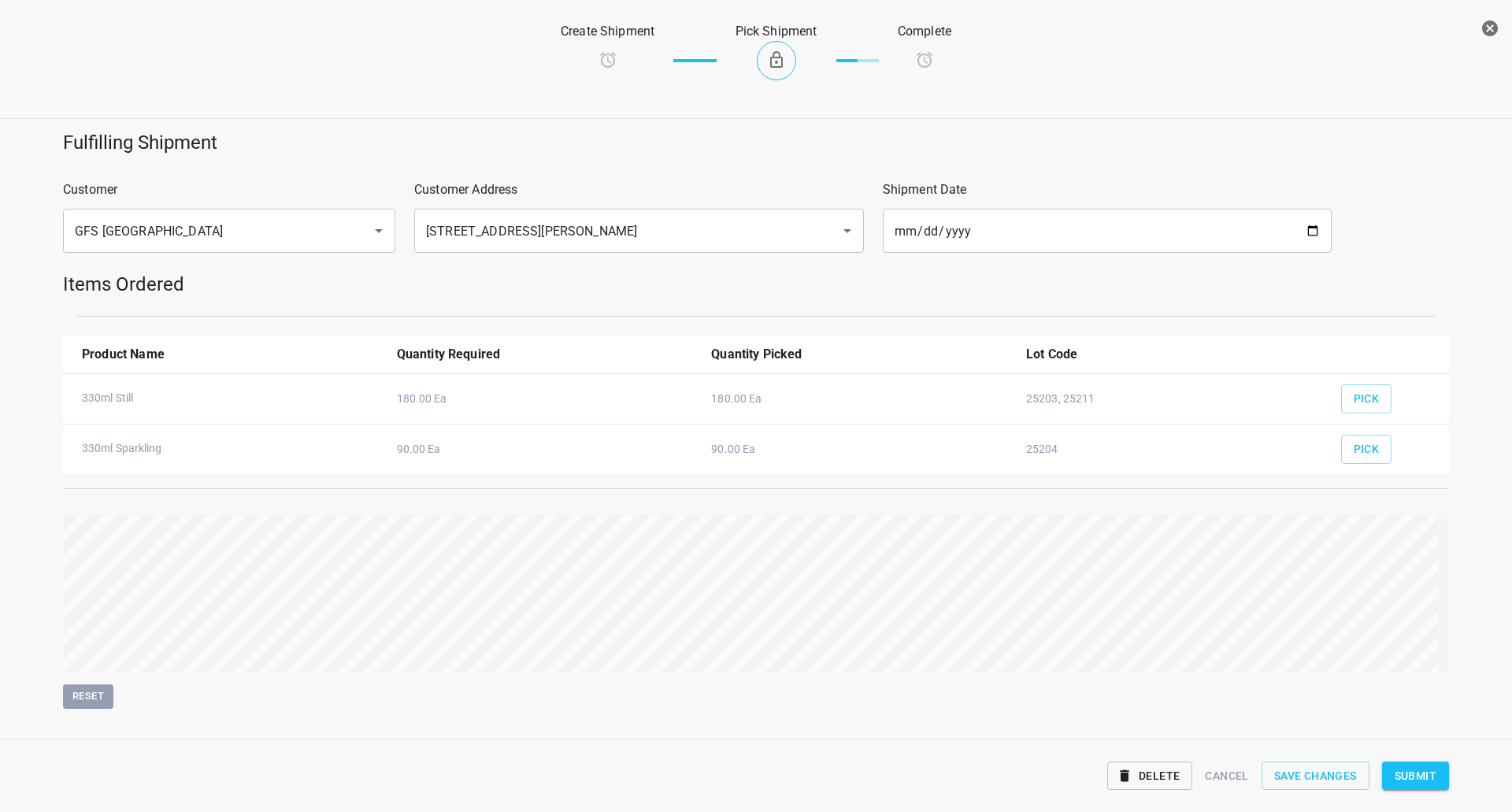
click at [1419, 779] on span "Submit" at bounding box center [1415, 775] width 42 height 20
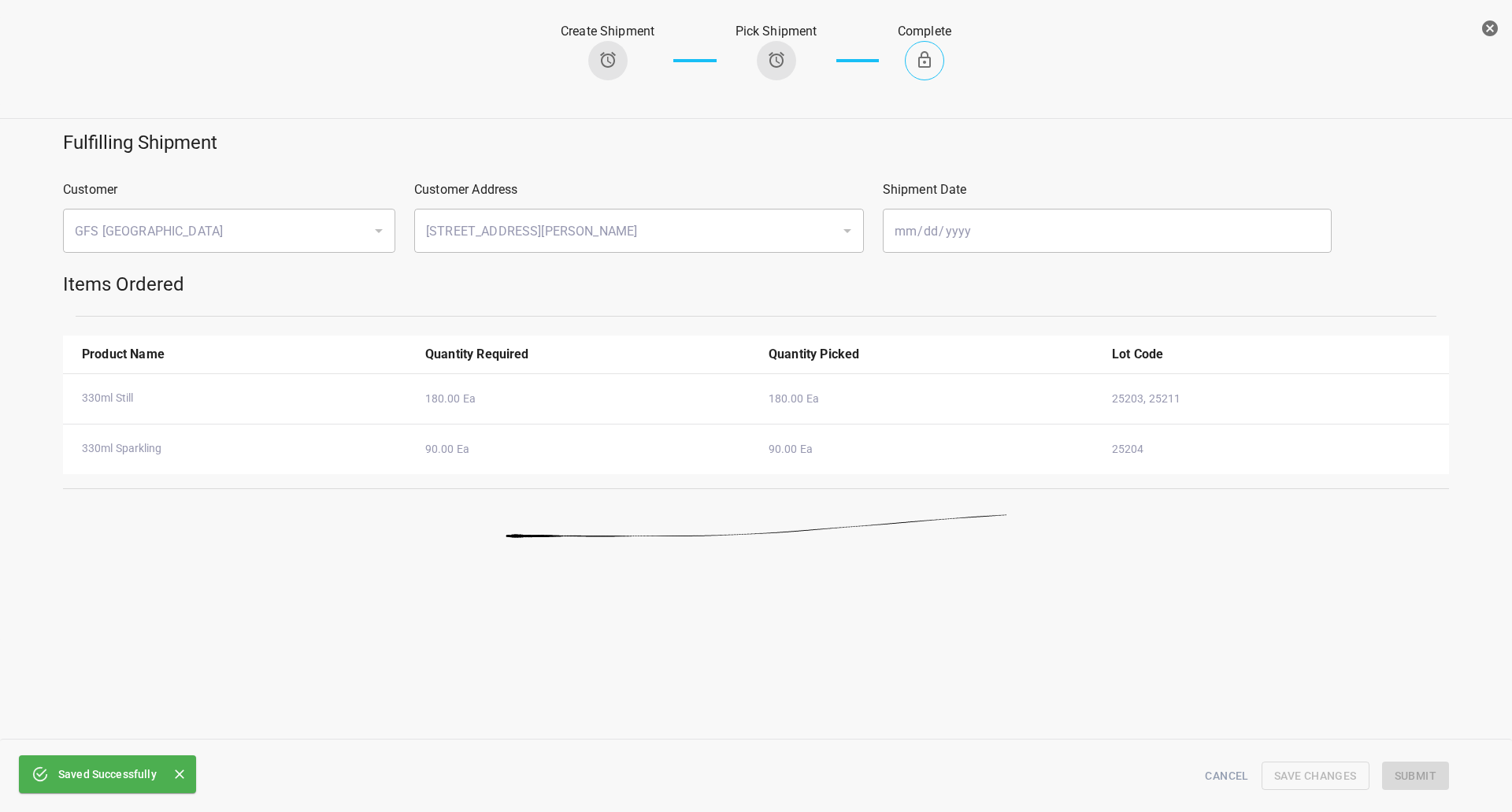
click at [1497, 24] on icon "button" at bounding box center [1490, 28] width 19 height 19
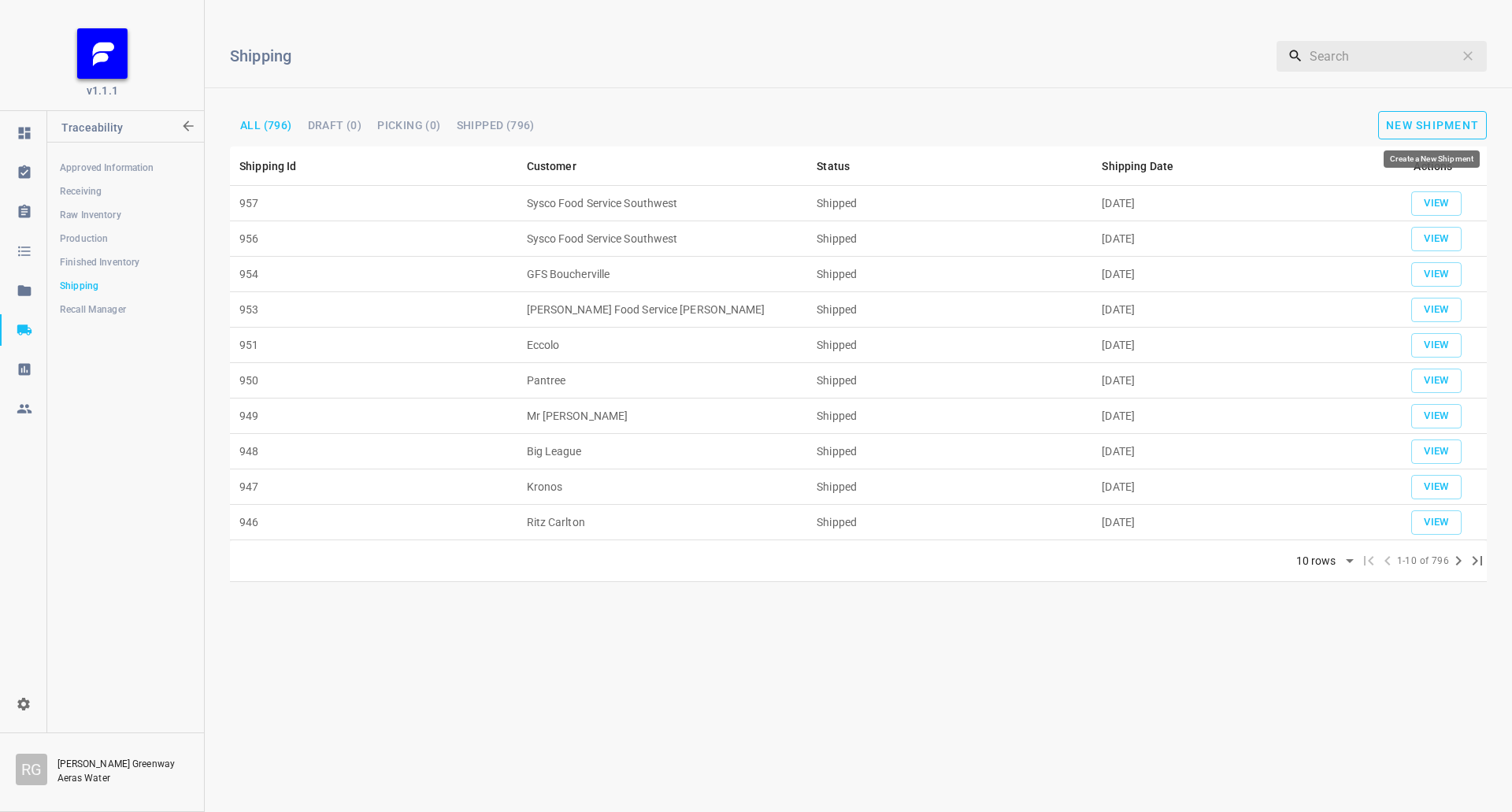
click at [1456, 124] on span "New Shipment" at bounding box center [1431, 125] width 93 height 13
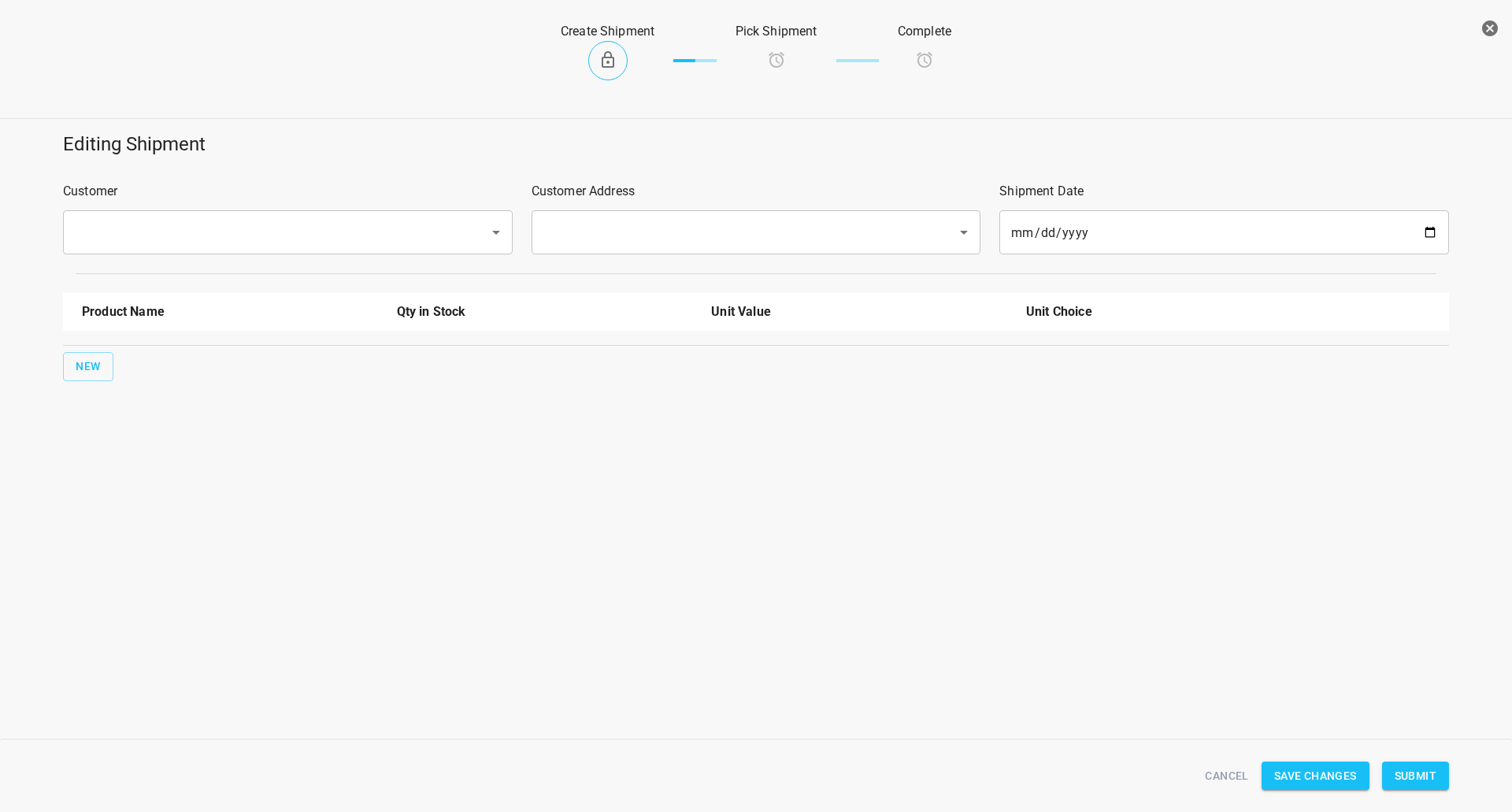
click at [216, 236] on input "text" at bounding box center [266, 232] width 391 height 30
click at [158, 287] on li "DSD" at bounding box center [287, 278] width 450 height 28
type input "DSD"
click at [610, 240] on input "text" at bounding box center [734, 232] width 391 height 30
click at [686, 235] on input "text" at bounding box center [734, 232] width 391 height 30
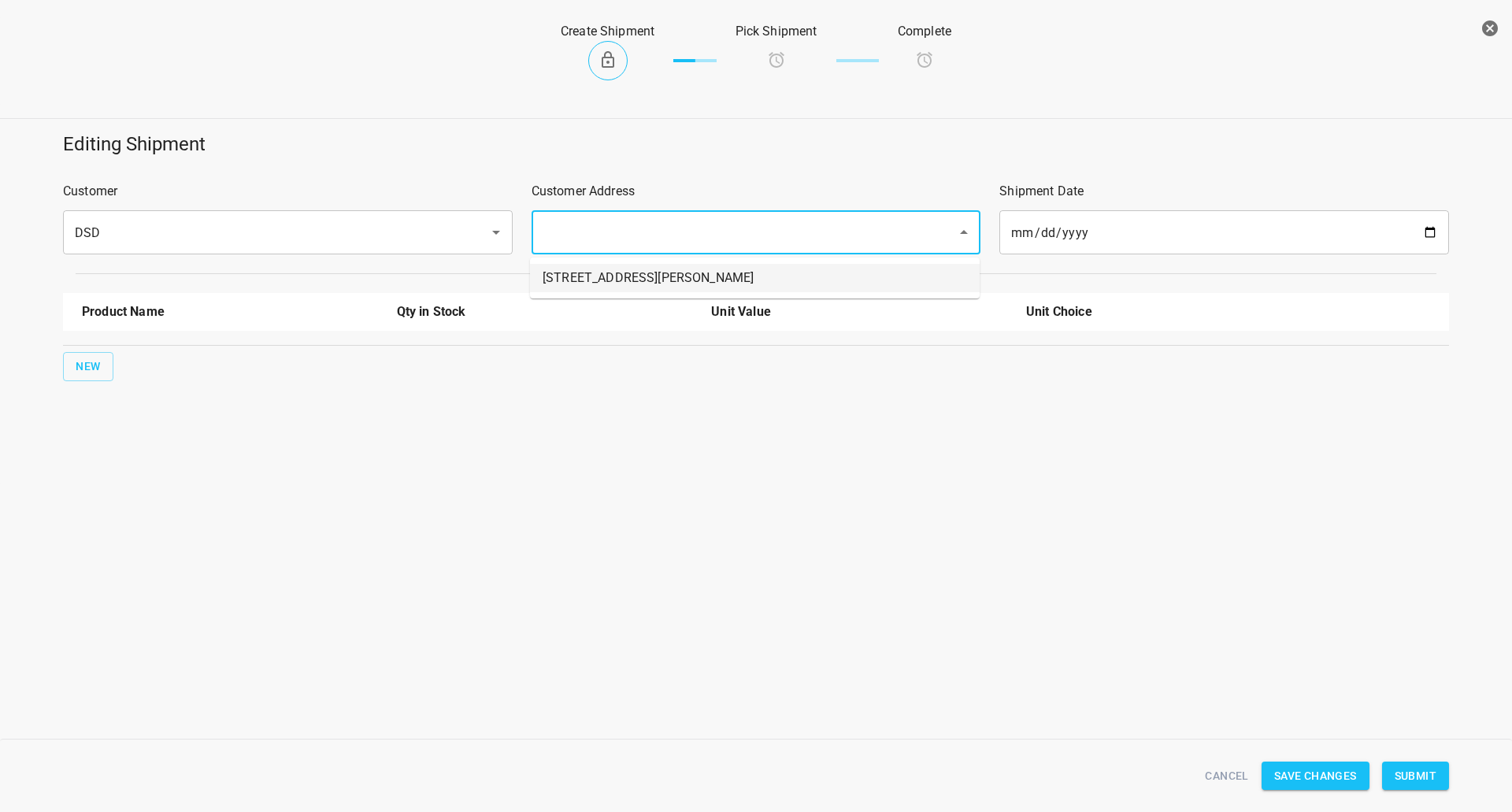
click at [629, 279] on li "[STREET_ADDRESS][PERSON_NAME]" at bounding box center [755, 278] width 450 height 28
type input "[STREET_ADDRESS][PERSON_NAME]"
click at [97, 374] on span "New" at bounding box center [88, 366] width 25 height 20
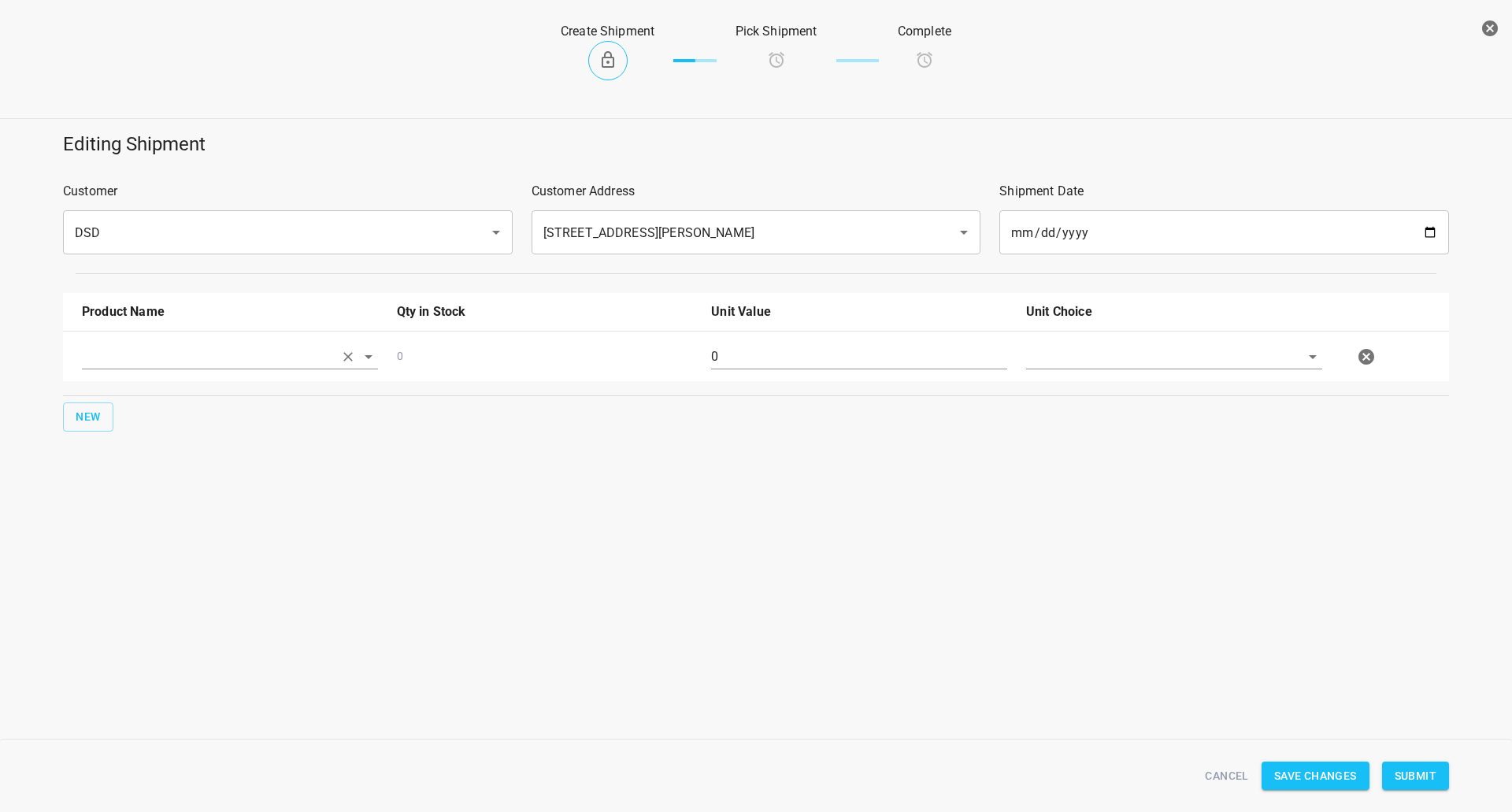
click at [124, 353] on input "text" at bounding box center [207, 356] width 252 height 25
click at [120, 495] on li "330ml Still" at bounding box center [229, 506] width 296 height 28
type input "330ml Still"
click at [103, 421] on button "New" at bounding box center [87, 417] width 50 height 29
click at [179, 418] on input "text" at bounding box center [207, 407] width 252 height 25
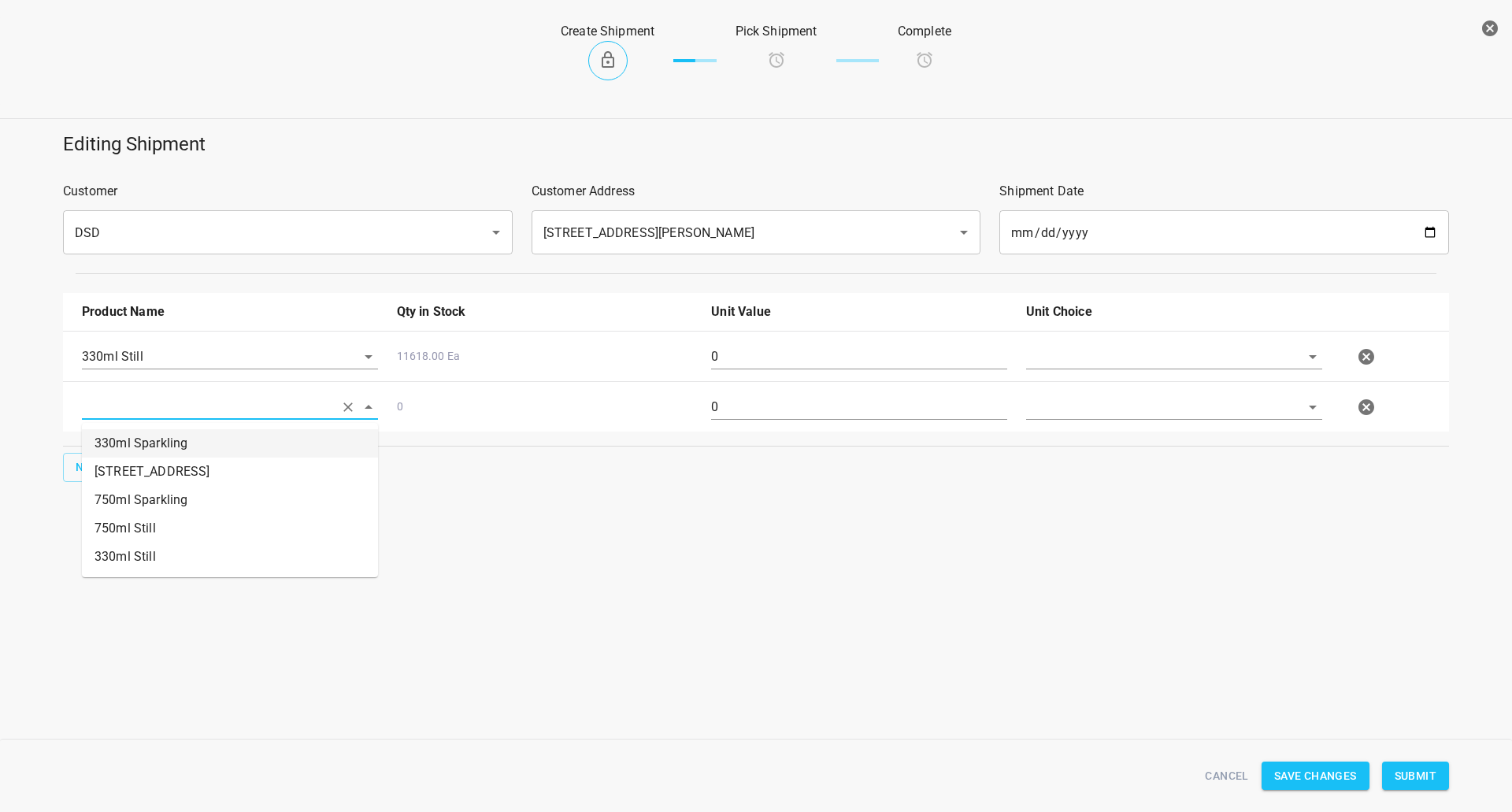
drag, startPoint x: 186, startPoint y: 437, endPoint x: 163, endPoint y: 436, distance: 23.0
click at [186, 436] on li "330ml Sparkling" at bounding box center [229, 443] width 296 height 28
type input "330ml Sparkling"
click at [85, 475] on span "New" at bounding box center [88, 467] width 25 height 20
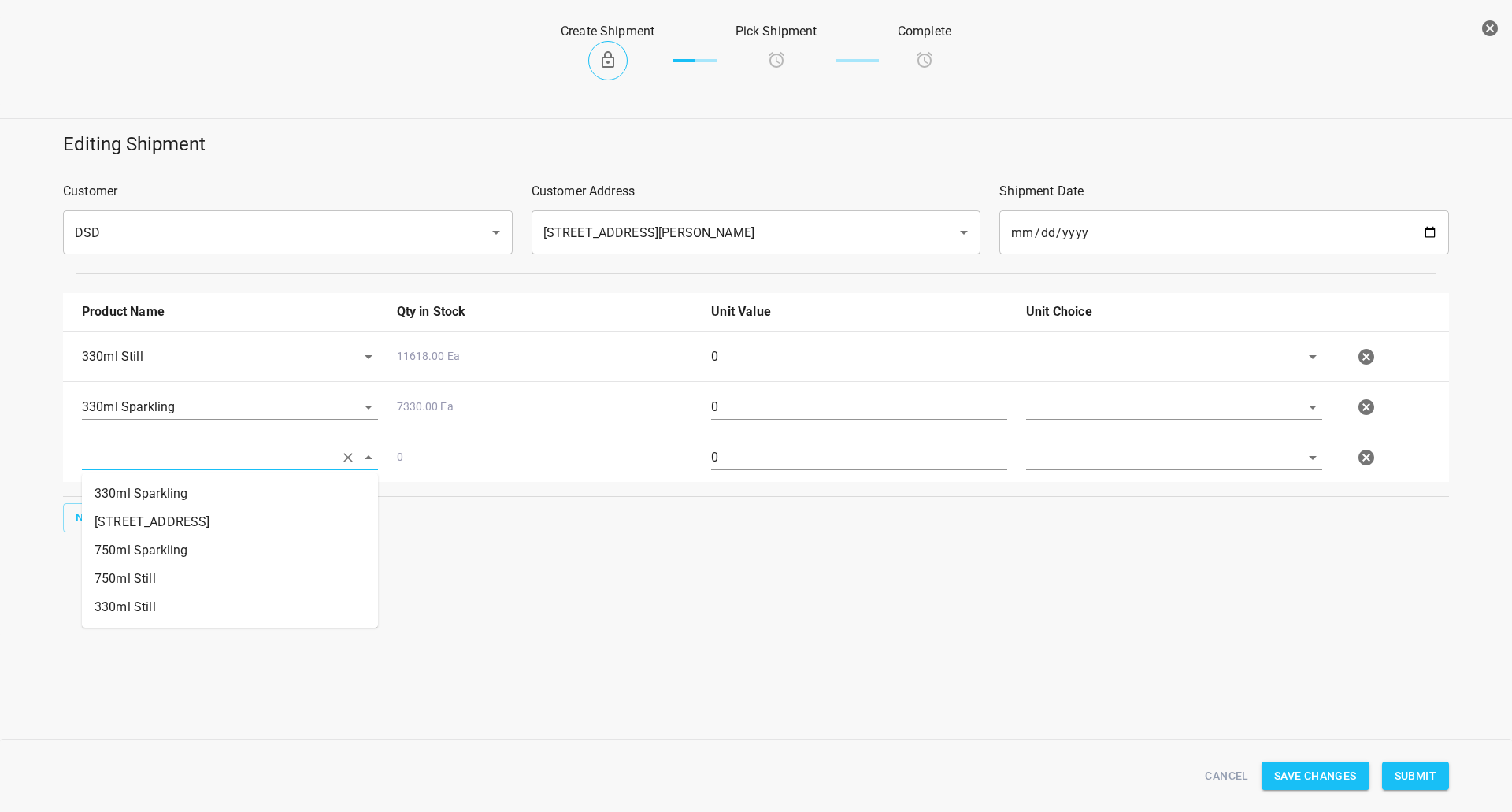
click at [128, 465] on input "text" at bounding box center [207, 457] width 252 height 25
drag, startPoint x: 167, startPoint y: 577, endPoint x: 789, endPoint y: 430, distance: 639.1
click at [168, 577] on li "750ml Still" at bounding box center [229, 578] width 296 height 28
type input "750ml Still"
click at [1092, 349] on input "text" at bounding box center [1151, 356] width 252 height 25
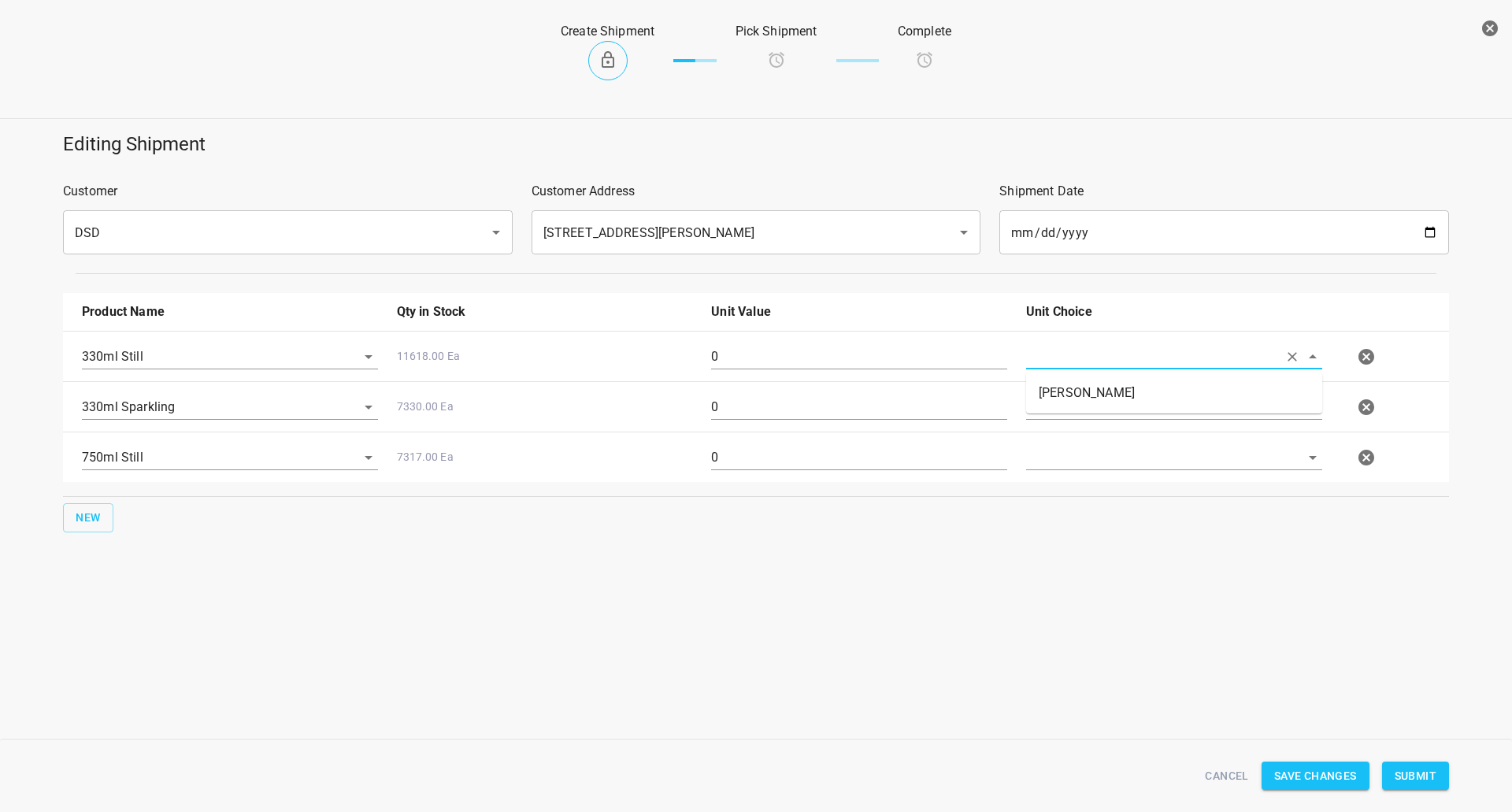
drag, startPoint x: 1067, startPoint y: 363, endPoint x: 1054, endPoint y: 375, distance: 17.7
click at [1054, 372] on div at bounding box center [1173, 363] width 315 height 57
click at [1080, 346] on input "text" at bounding box center [1151, 356] width 252 height 25
drag, startPoint x: 1084, startPoint y: 402, endPoint x: 1068, endPoint y: 416, distance: 21.3
click at [1082, 403] on li "[PERSON_NAME]" at bounding box center [1173, 392] width 296 height 28
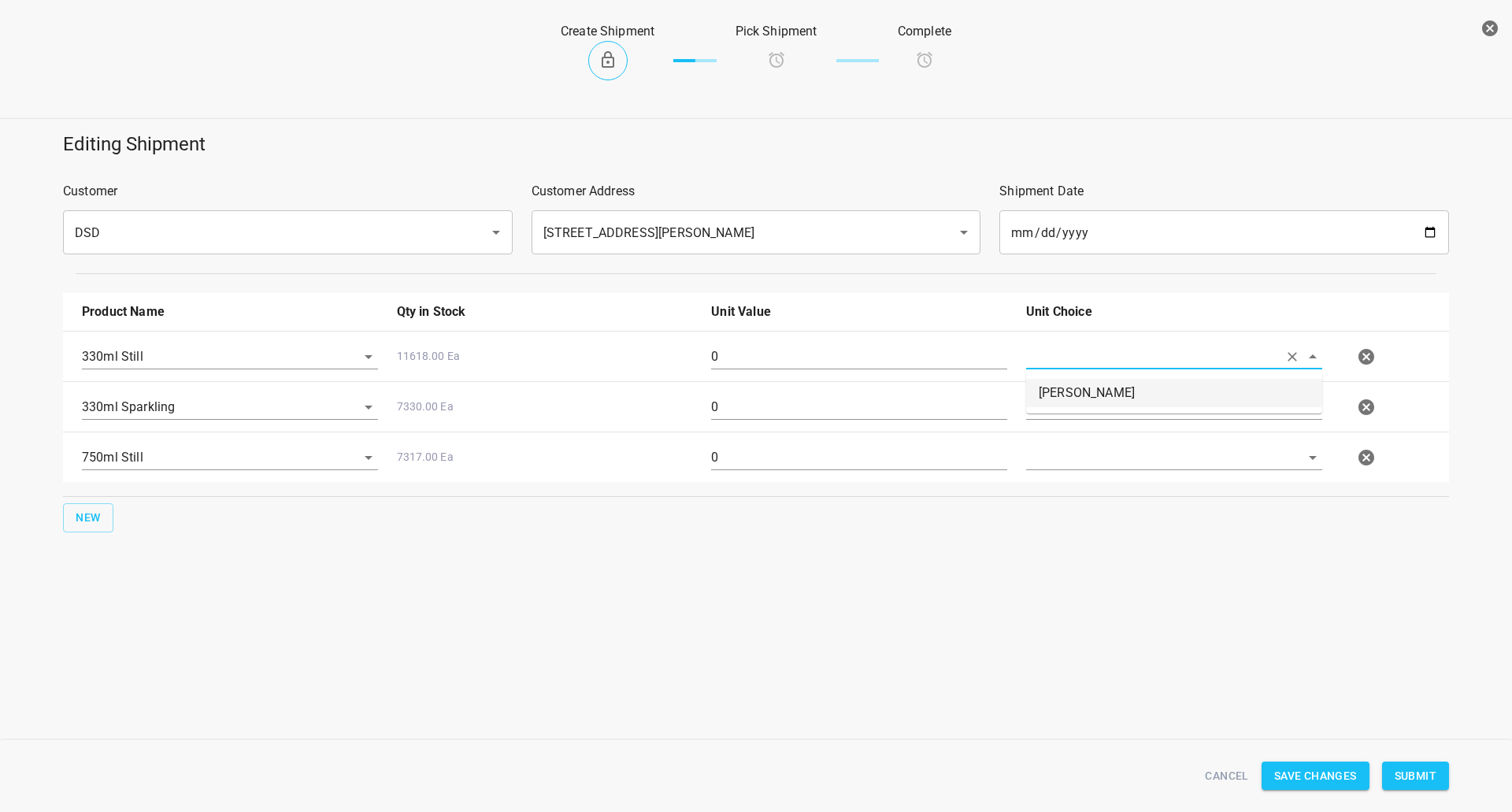
type input "[PERSON_NAME]"
click at [1068, 369] on input "text" at bounding box center [1151, 356] width 252 height 25
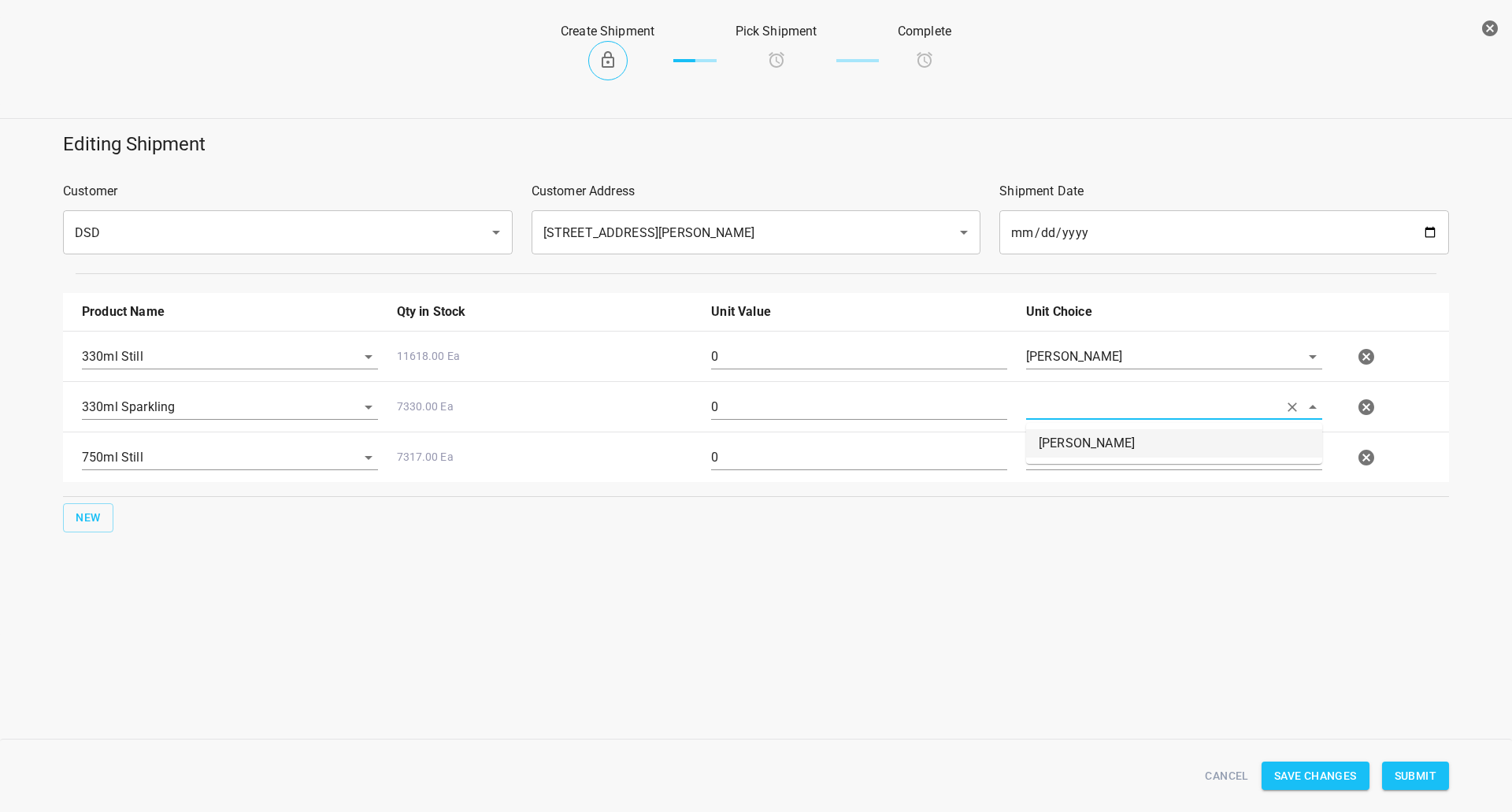
click at [1071, 447] on li "[PERSON_NAME]" at bounding box center [1173, 443] width 296 height 28
type input "[PERSON_NAME]"
click at [1071, 369] on input "text" at bounding box center [1151, 356] width 252 height 25
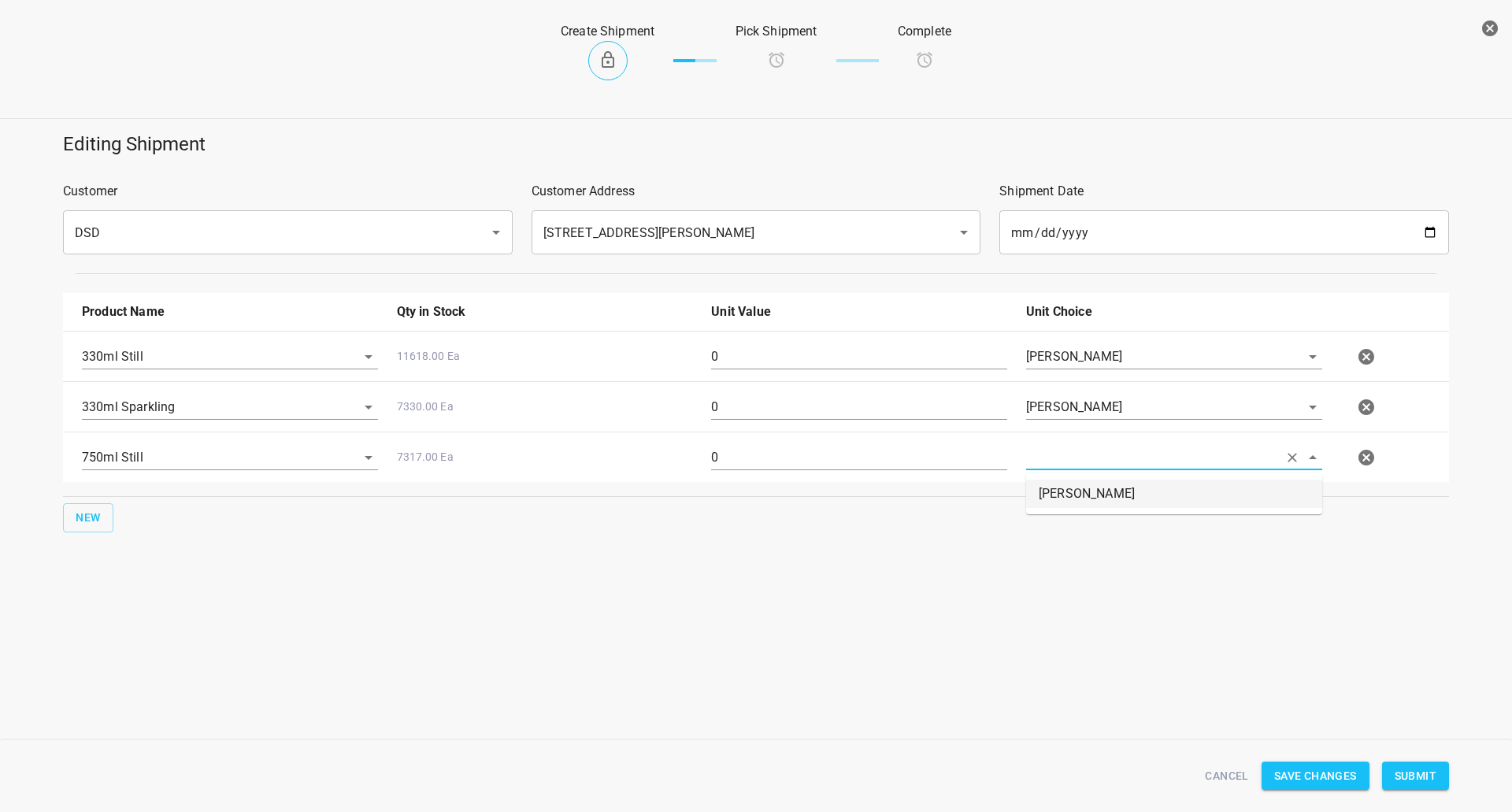
drag, startPoint x: 1068, startPoint y: 496, endPoint x: 887, endPoint y: 410, distance: 200.4
click at [1065, 494] on li "[PERSON_NAME]" at bounding box center [1173, 493] width 296 height 28
type input "[PERSON_NAME]"
click at [899, 354] on input "0" at bounding box center [858, 357] width 296 height 25
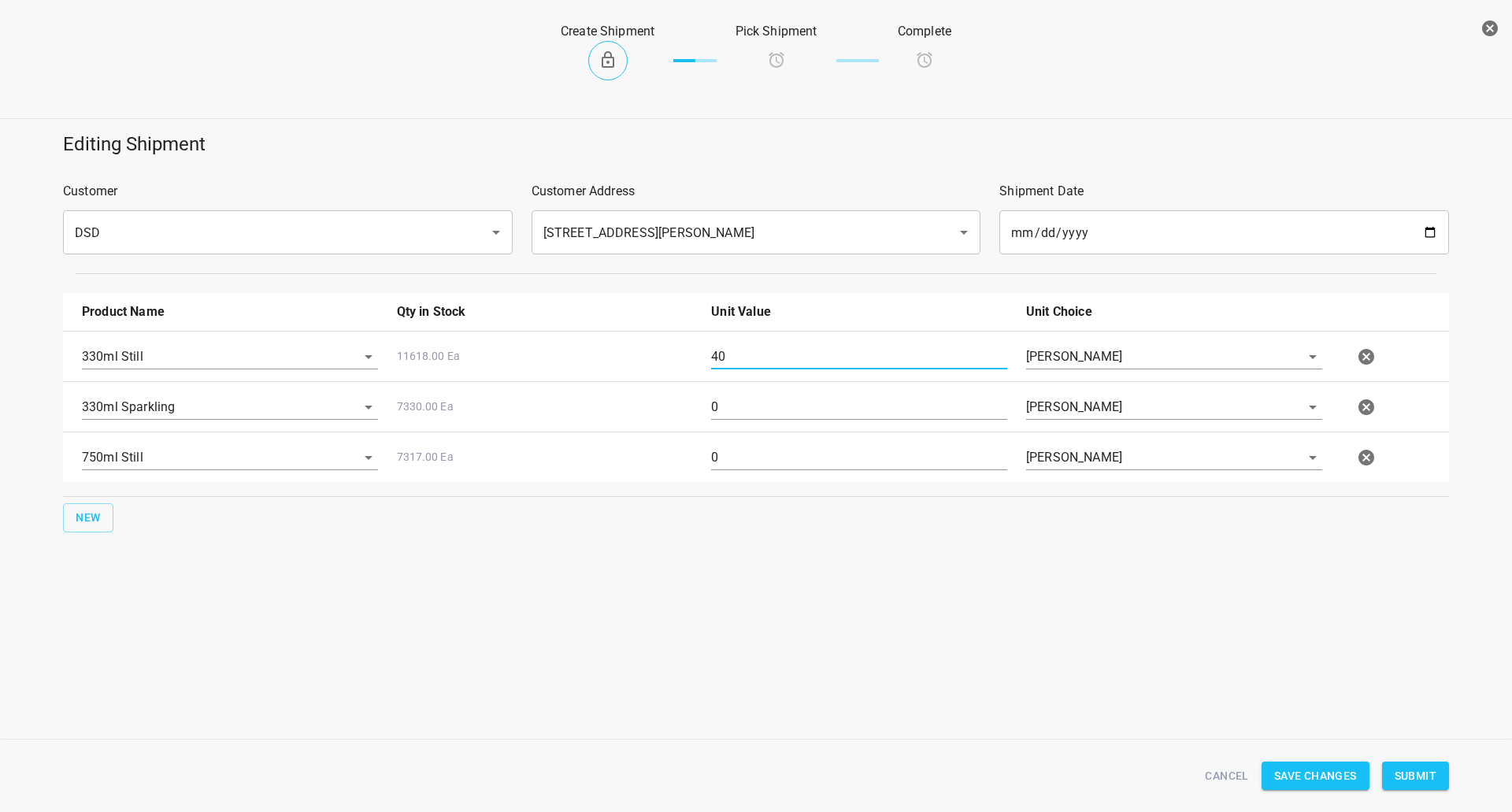
type input "40"
click at [722, 397] on input "0" at bounding box center [858, 408] width 296 height 25
type input "15"
click at [719, 460] on input "0" at bounding box center [858, 458] width 296 height 25
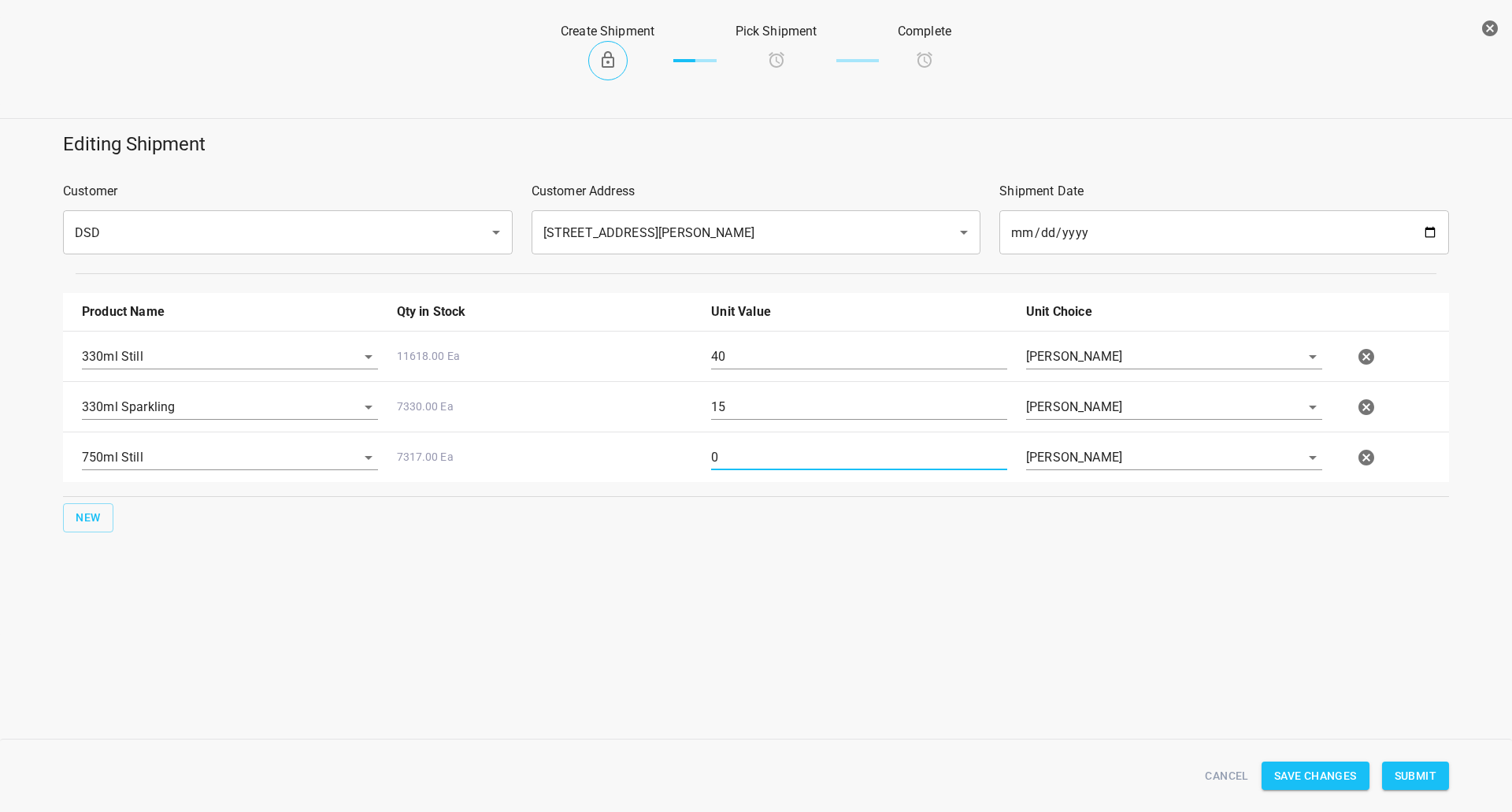
click at [719, 460] on input "0" at bounding box center [858, 458] width 296 height 25
type input "4"
click at [1415, 781] on span "Submit" at bounding box center [1415, 775] width 42 height 20
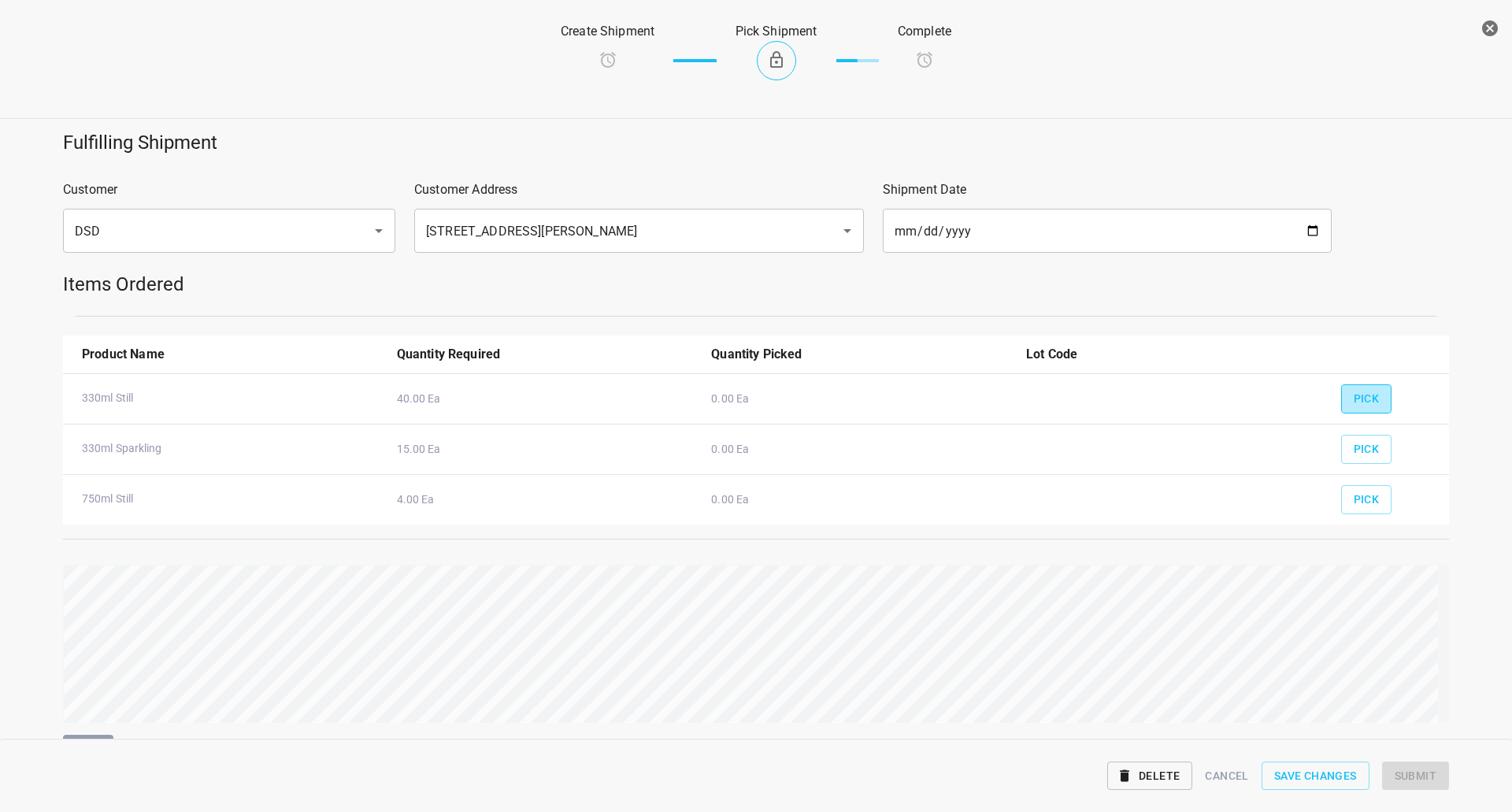
click at [1353, 396] on span "Pick" at bounding box center [1366, 398] width 26 height 20
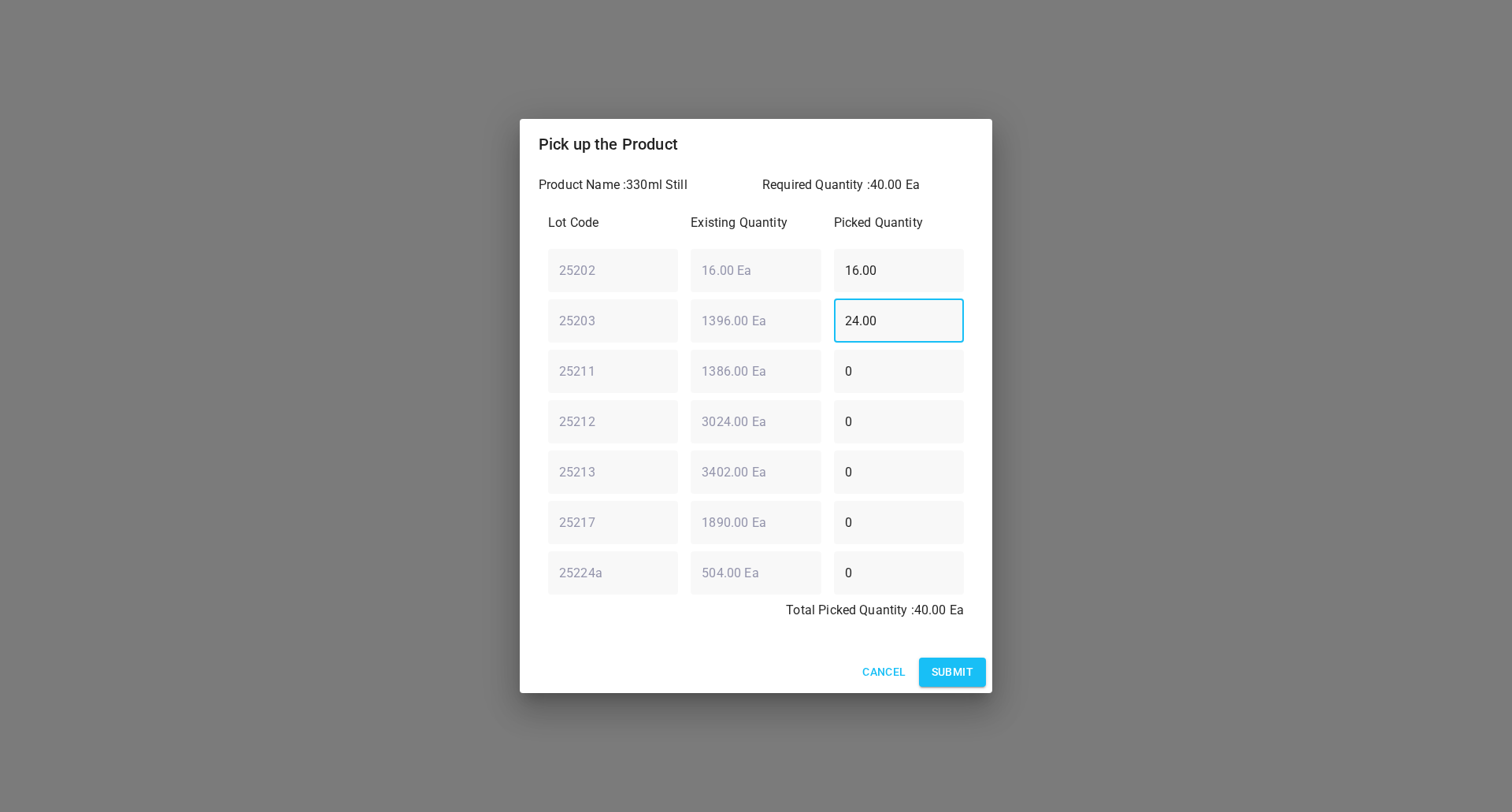
drag, startPoint x: 796, startPoint y: 324, endPoint x: 556, endPoint y: 336, distance: 240.3
click at [501, 349] on div "Pick up the Product Product Name : 330ml Still Required Quantity : 40.00 Ea Lot…" at bounding box center [756, 406] width 1512 height 812
type input "0"
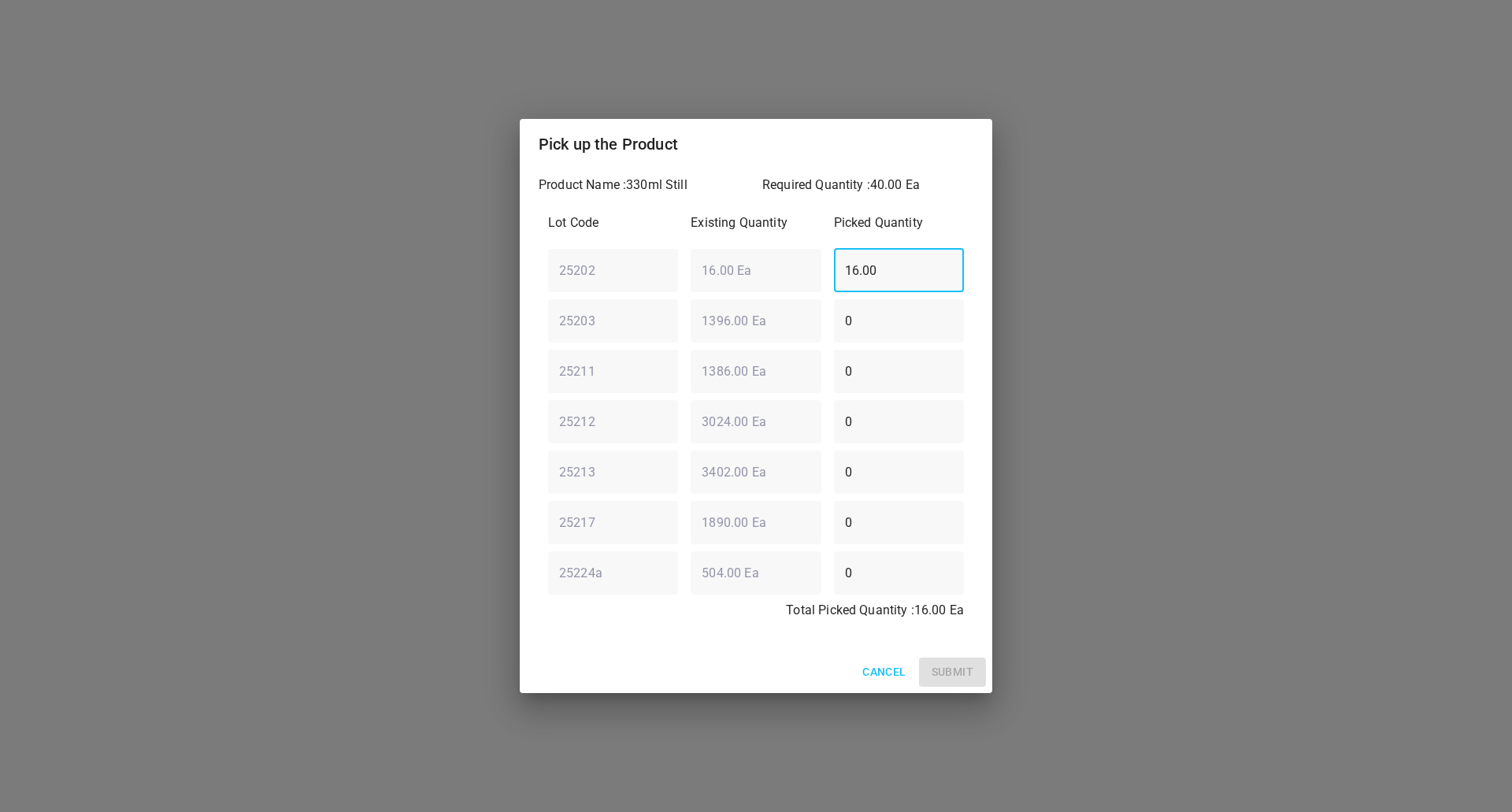
drag, startPoint x: 923, startPoint y: 270, endPoint x: 422, endPoint y: 261, distance: 501.1
click at [408, 263] on div "Pick up the Product Product Name : 330ml Still Required Quantity : 40.00 Ea Lot…" at bounding box center [756, 406] width 1512 height 812
click at [773, 279] on div "25202 ​ 16.00 Ea ​ 0 ​" at bounding box center [756, 270] width 429 height 57
type input "16"
click at [743, 358] on div "Lot Code Existing Quantity Picked Quantity 25202 ​ 16.00 Ea ​ 16 ​ 25203 ​ 1396…" at bounding box center [756, 421] width 435 height 435
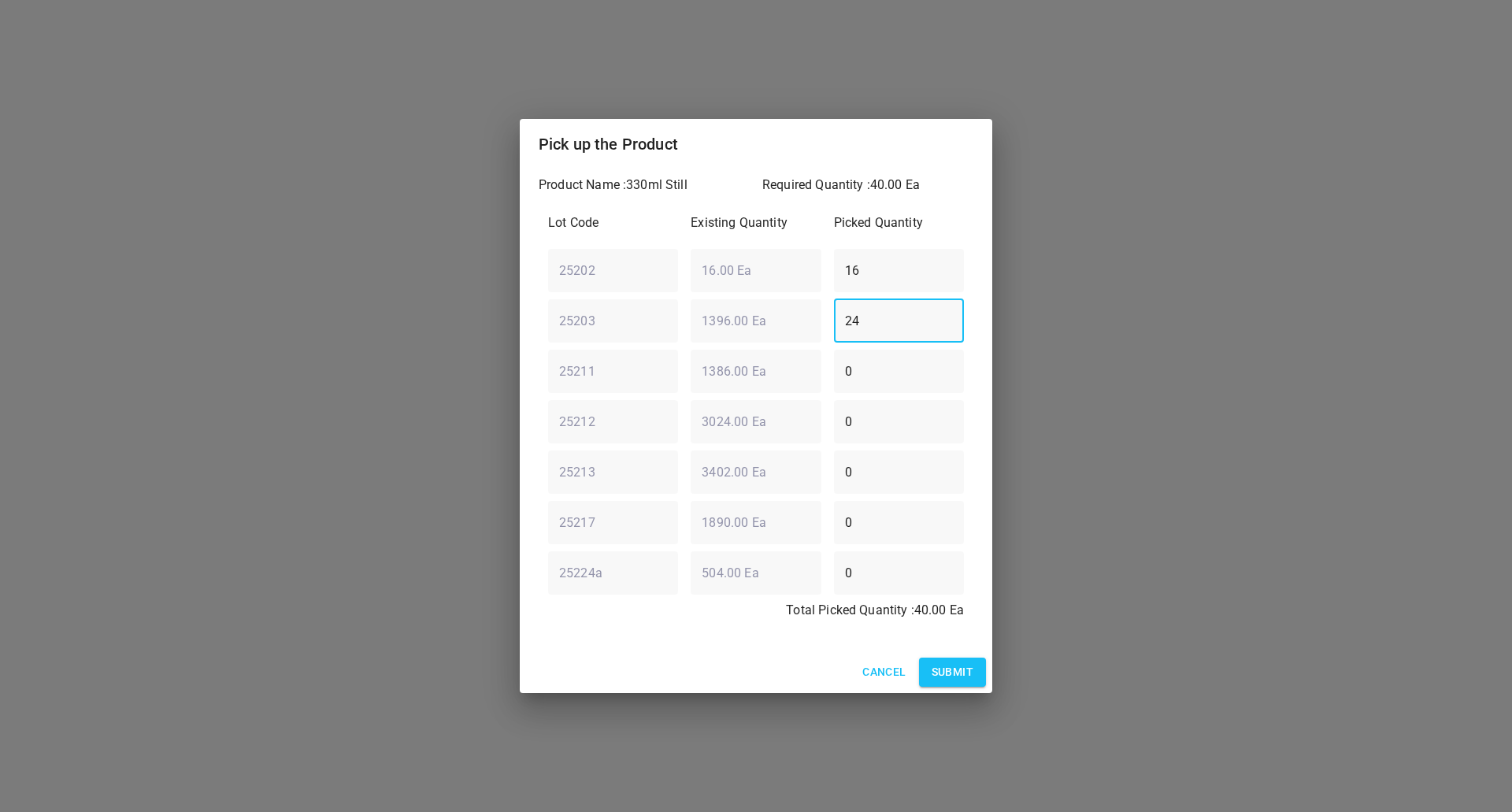
type input "24"
click at [953, 668] on span "Submit" at bounding box center [952, 672] width 42 height 20
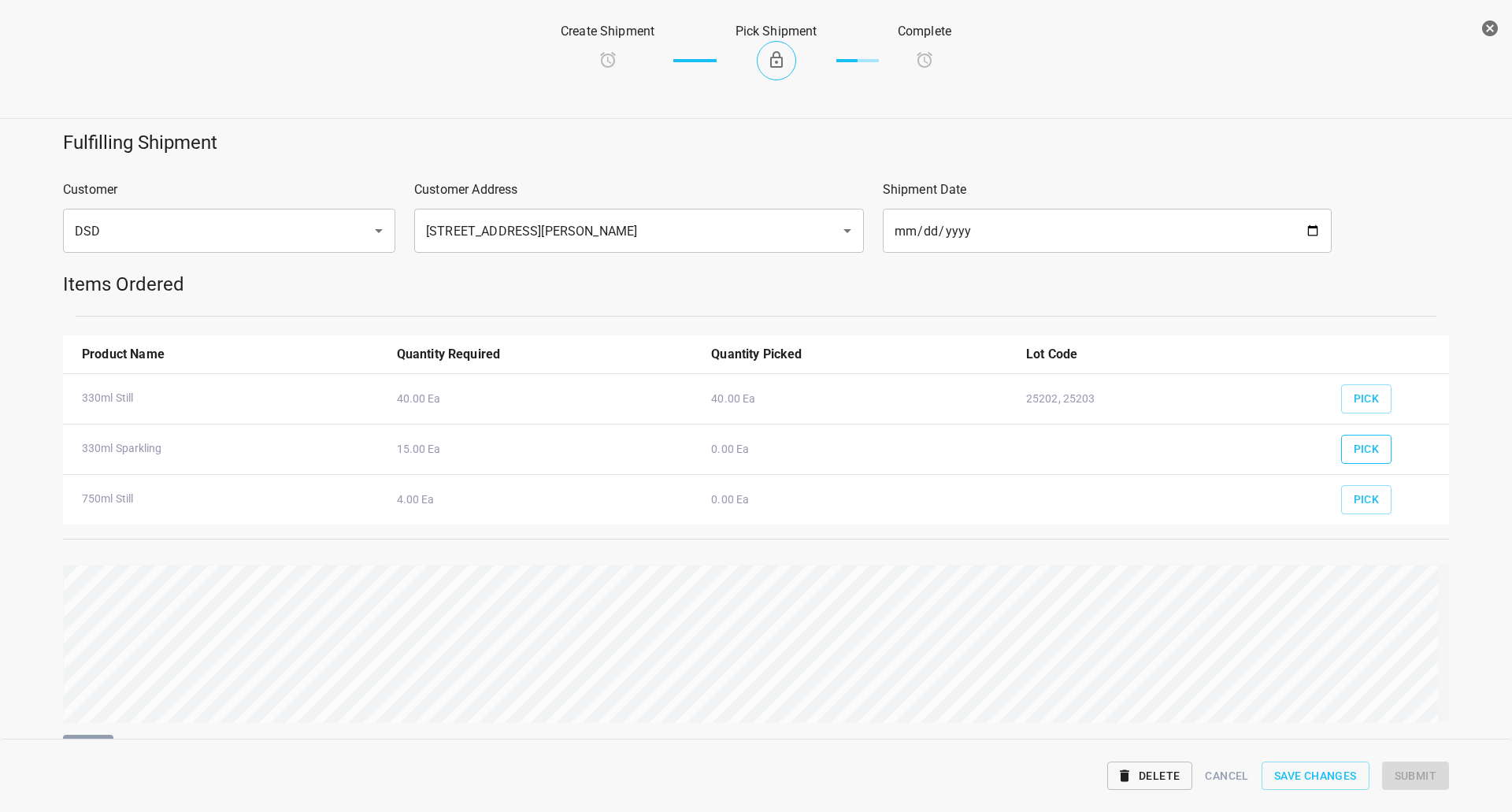
click at [1360, 457] on span "Pick" at bounding box center [1366, 449] width 26 height 20
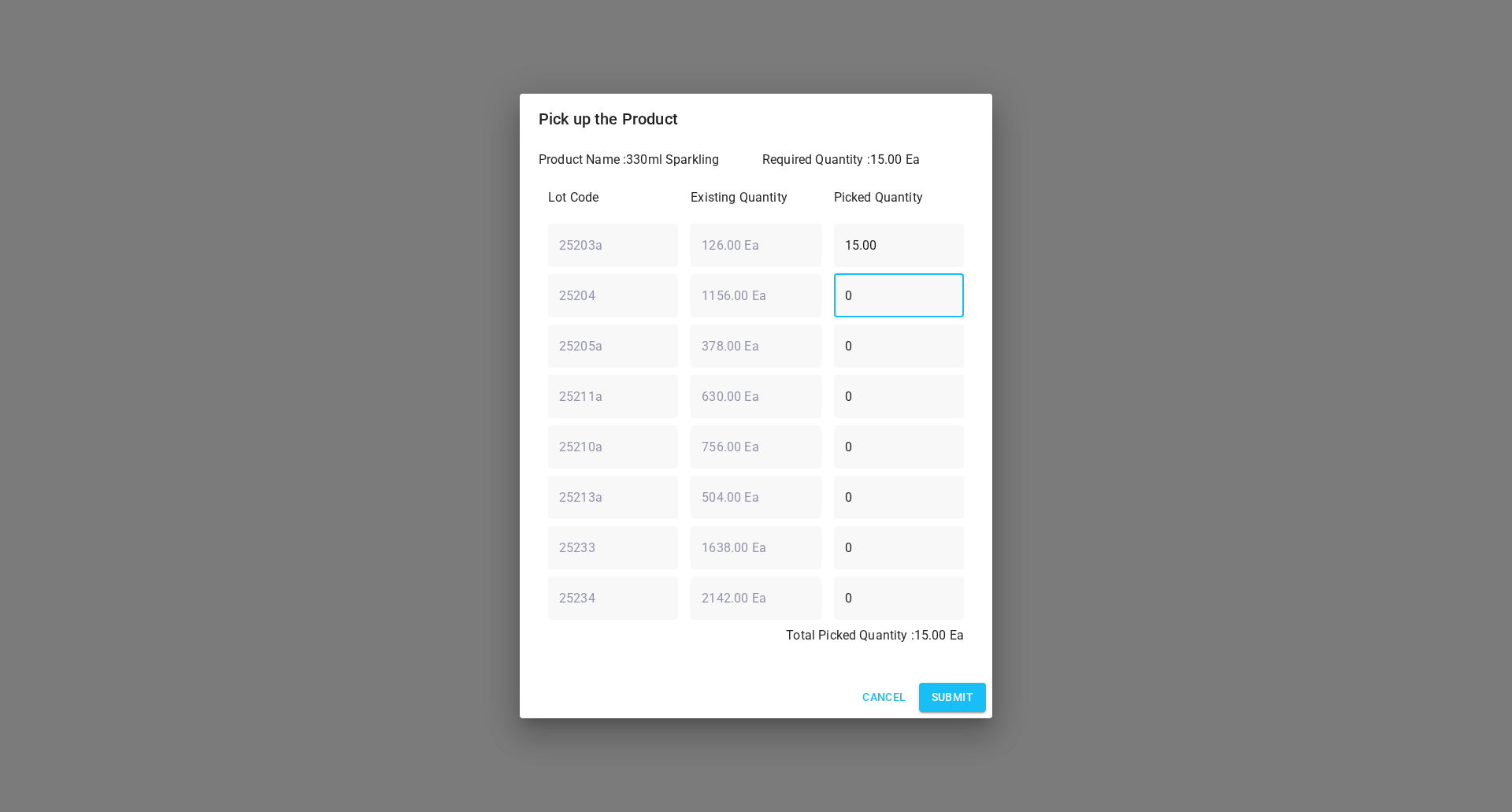
drag, startPoint x: 893, startPoint y: 305, endPoint x: 339, endPoint y: 710, distance: 686.3
click at [839, 321] on div "Lot Code Existing Quantity Picked Quantity 25203a ​ 126.00 Ea ​ 15.00 ​ 25204 ​…" at bounding box center [756, 421] width 435 height 485
type input "15"
drag, startPoint x: 910, startPoint y: 245, endPoint x: 289, endPoint y: 379, distance: 635.3
click at [382, 358] on div "Pick up the Product Product Name : 330ml Sparkling Required Quantity : 15.00 Ea…" at bounding box center [756, 406] width 1512 height 812
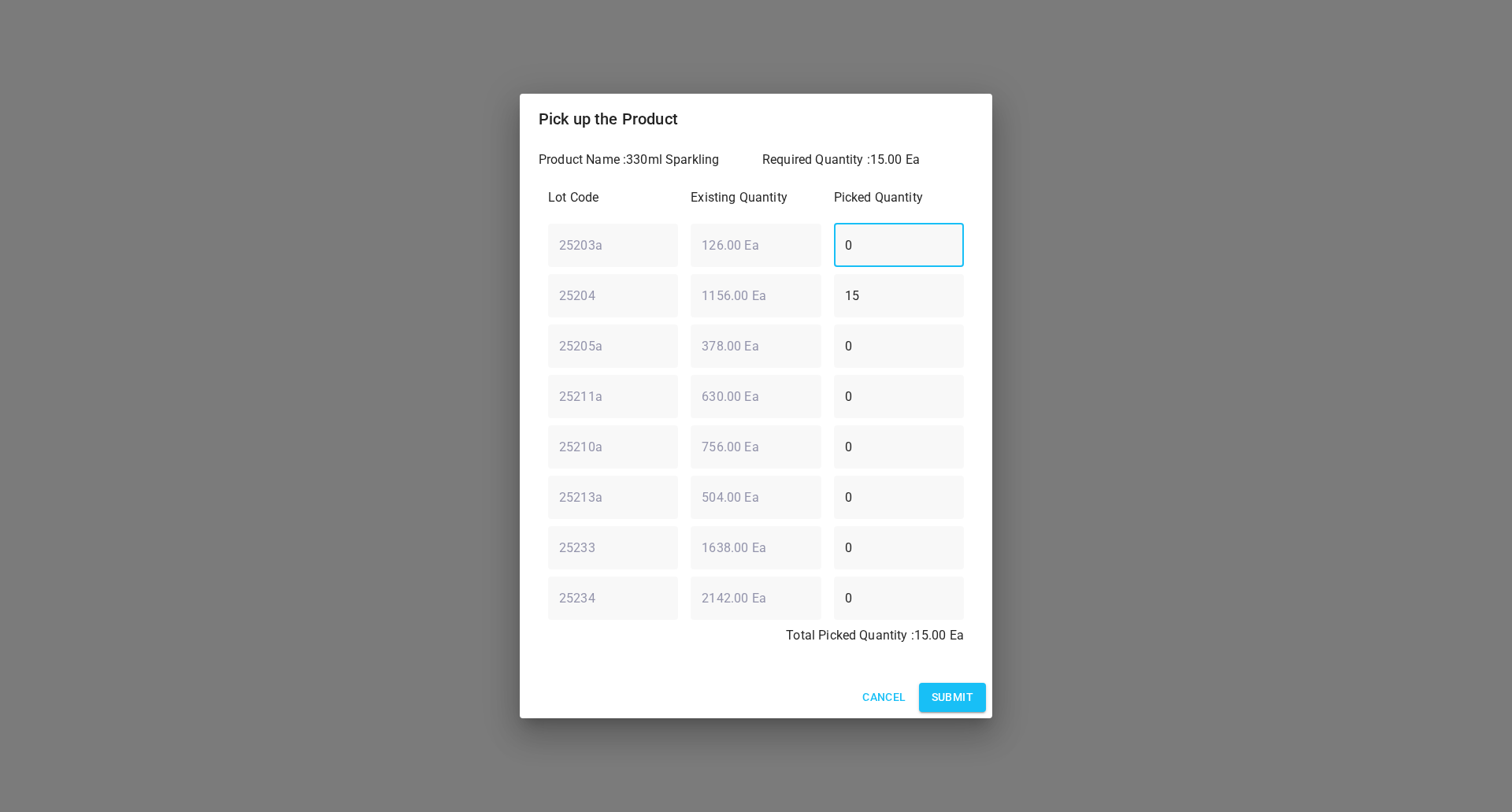
type input "0"
click at [971, 681] on div "Cancel Submit" at bounding box center [756, 697] width 472 height 42
click at [965, 693] on span "Submit" at bounding box center [952, 697] width 42 height 20
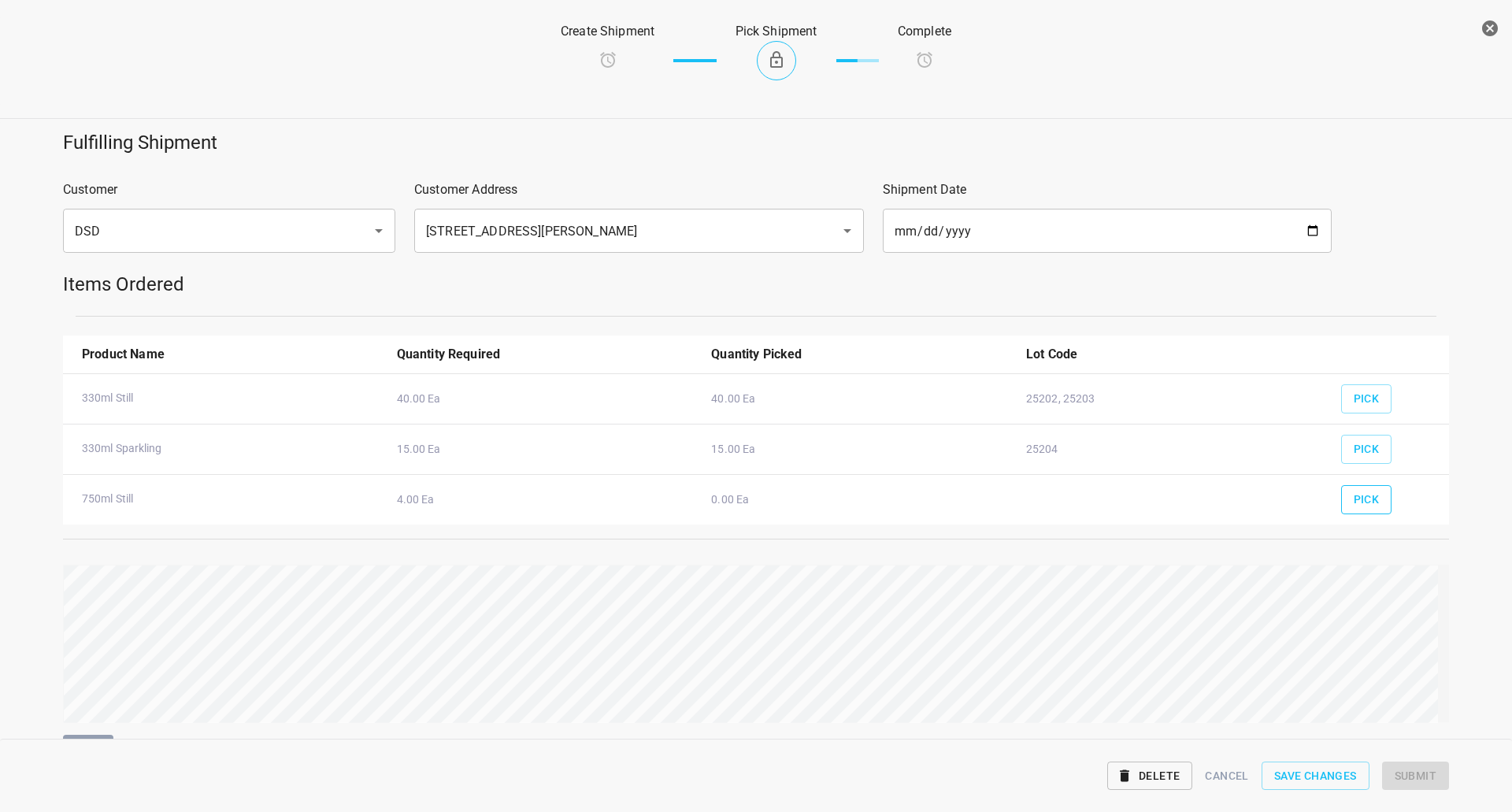
click at [1341, 511] on button "Pick" at bounding box center [1366, 499] width 51 height 29
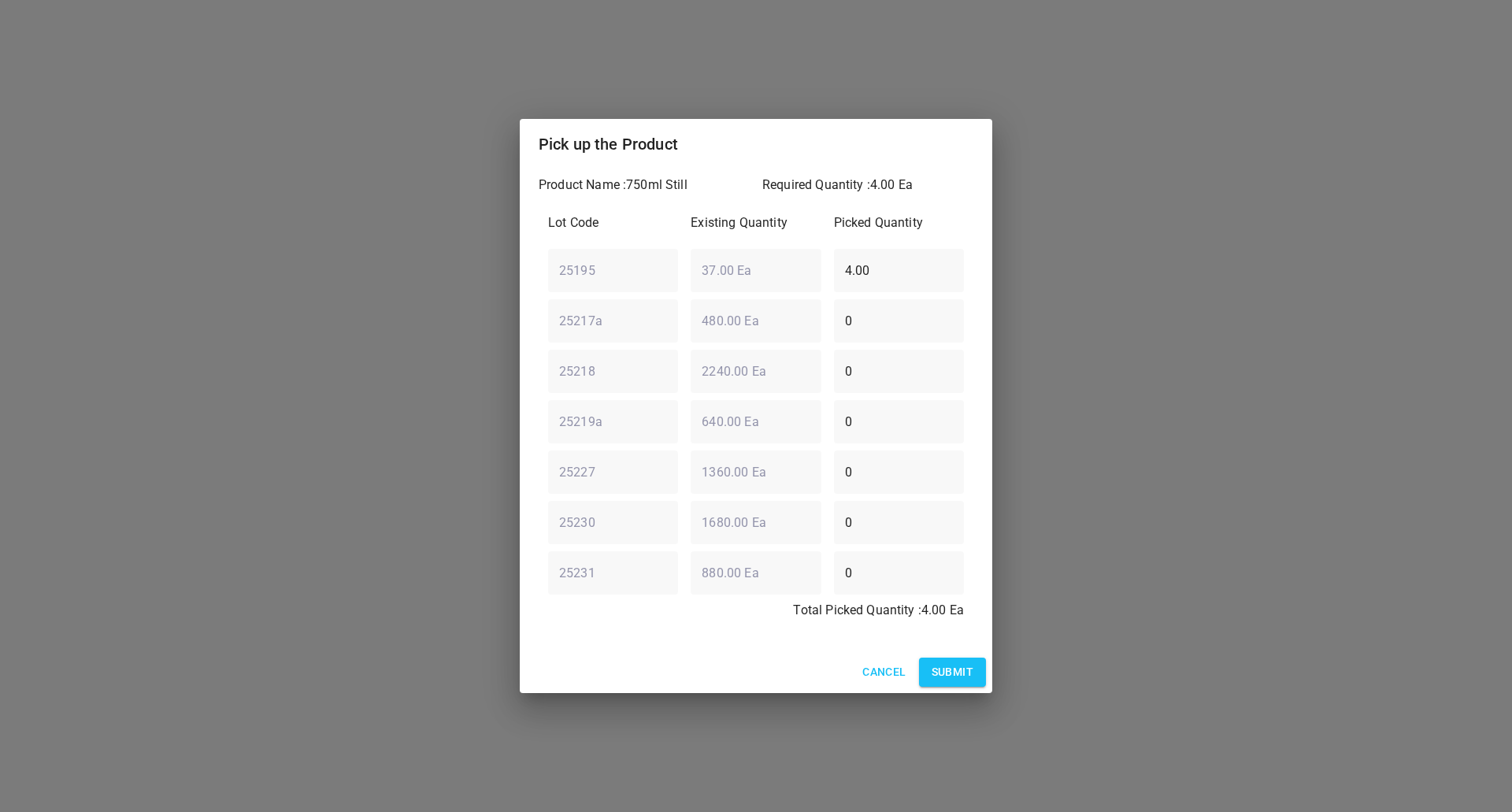
click at [937, 663] on span "Submit" at bounding box center [952, 672] width 42 height 20
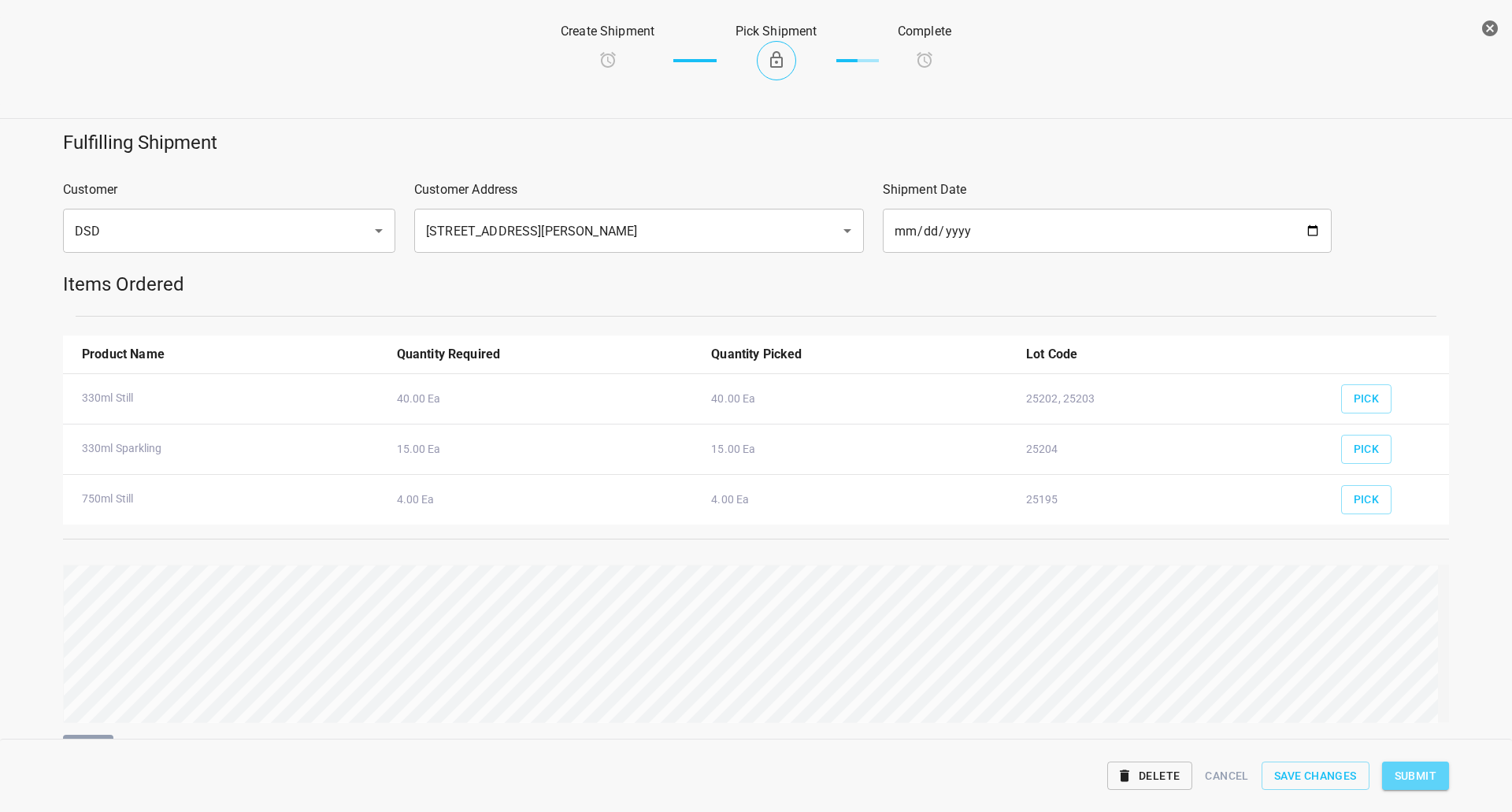
click at [1419, 783] on span "Submit" at bounding box center [1415, 775] width 42 height 20
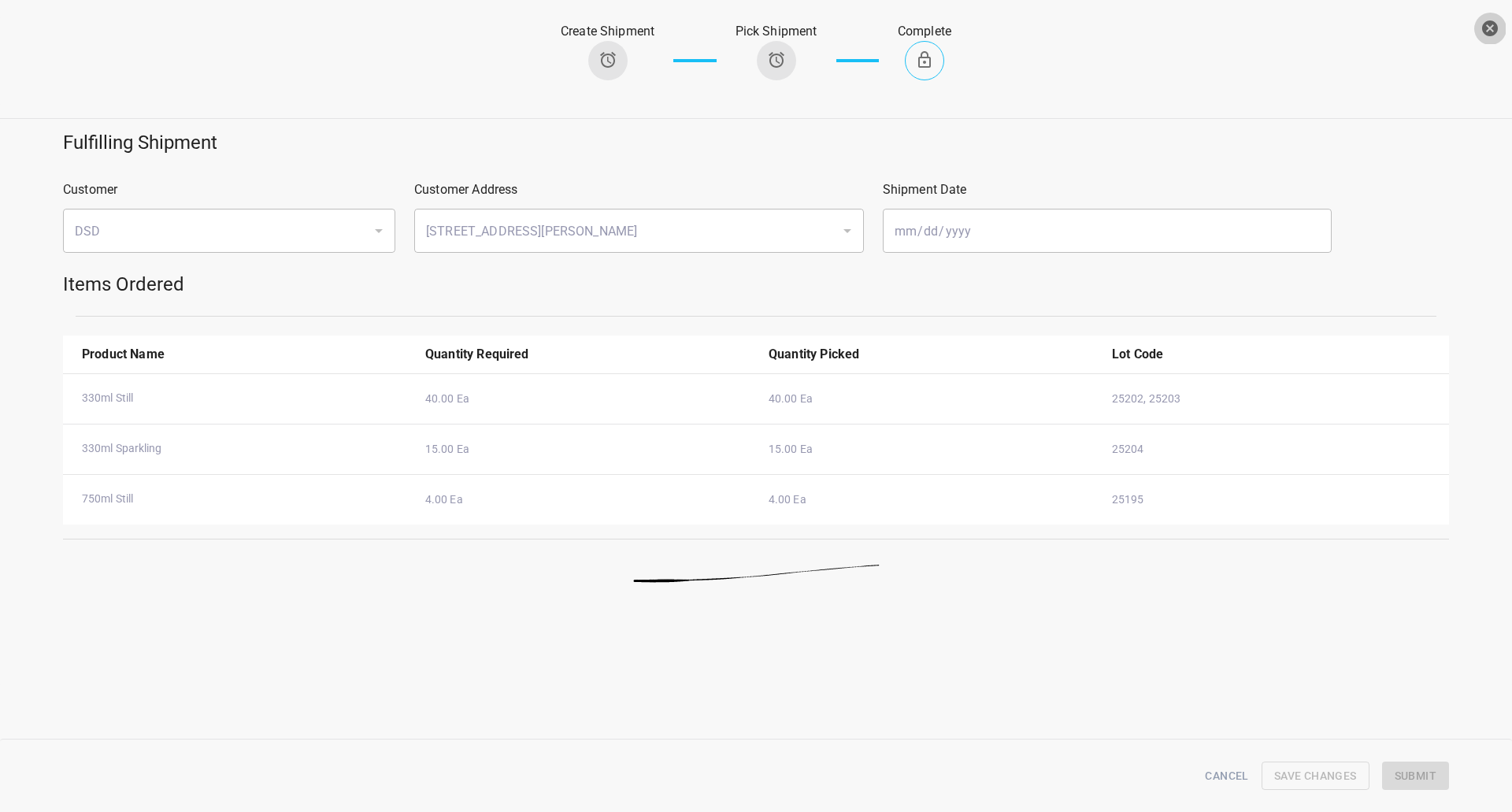
click at [1496, 30] on icon "button" at bounding box center [1489, 28] width 16 height 16
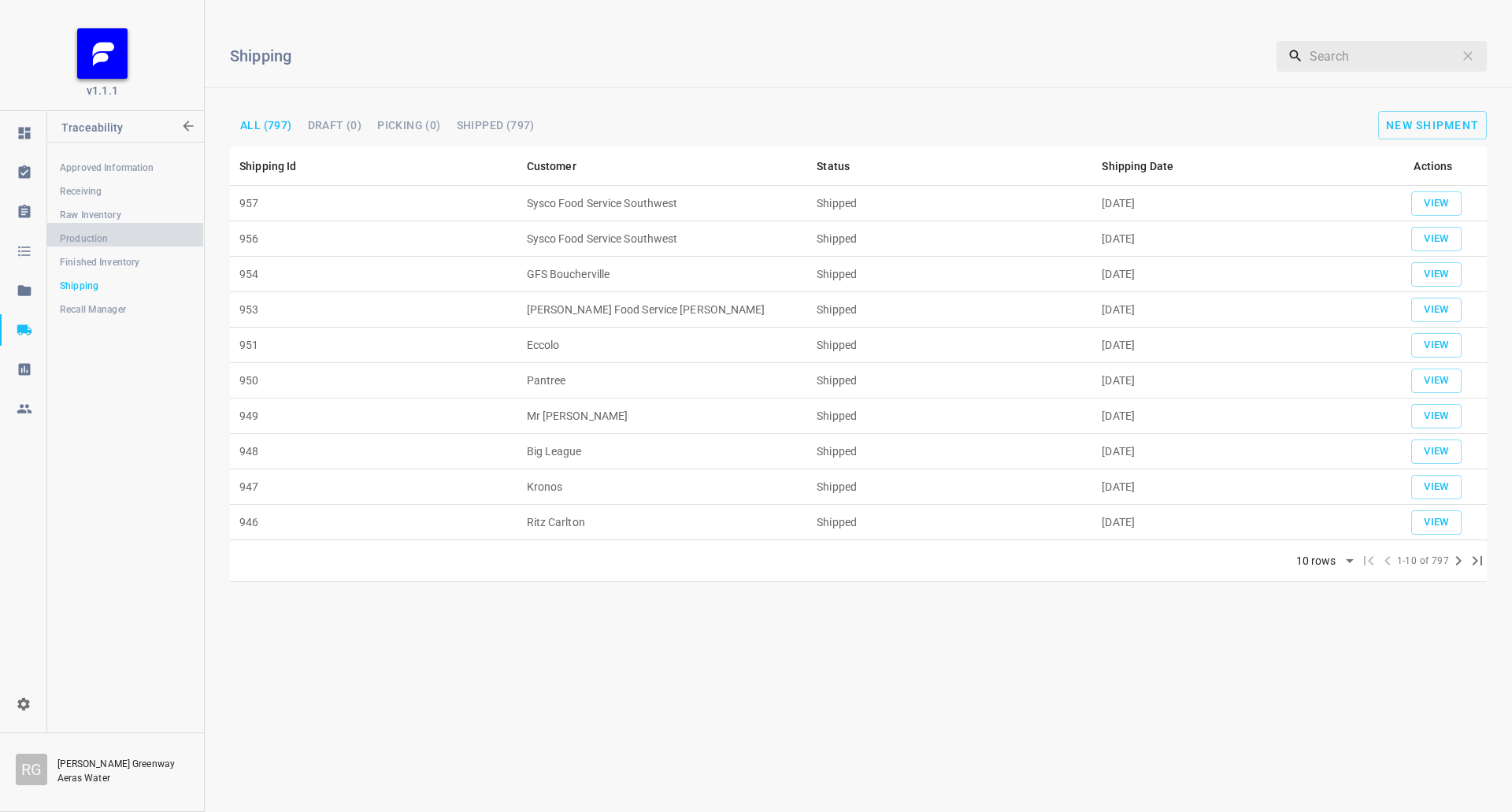
click at [104, 238] on span "Production" at bounding box center [125, 239] width 131 height 16
